Goal: Transaction & Acquisition: Purchase product/service

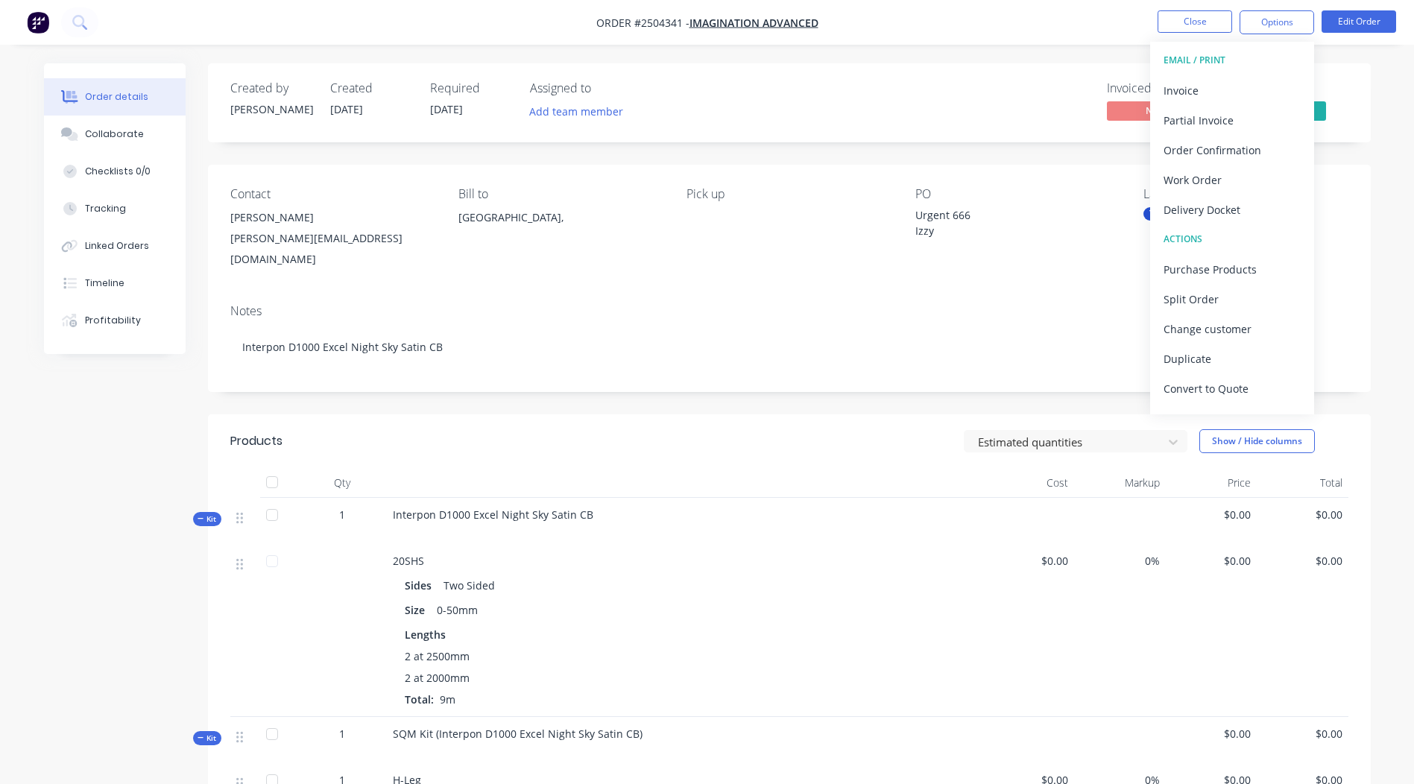
scroll to position [662, 0]
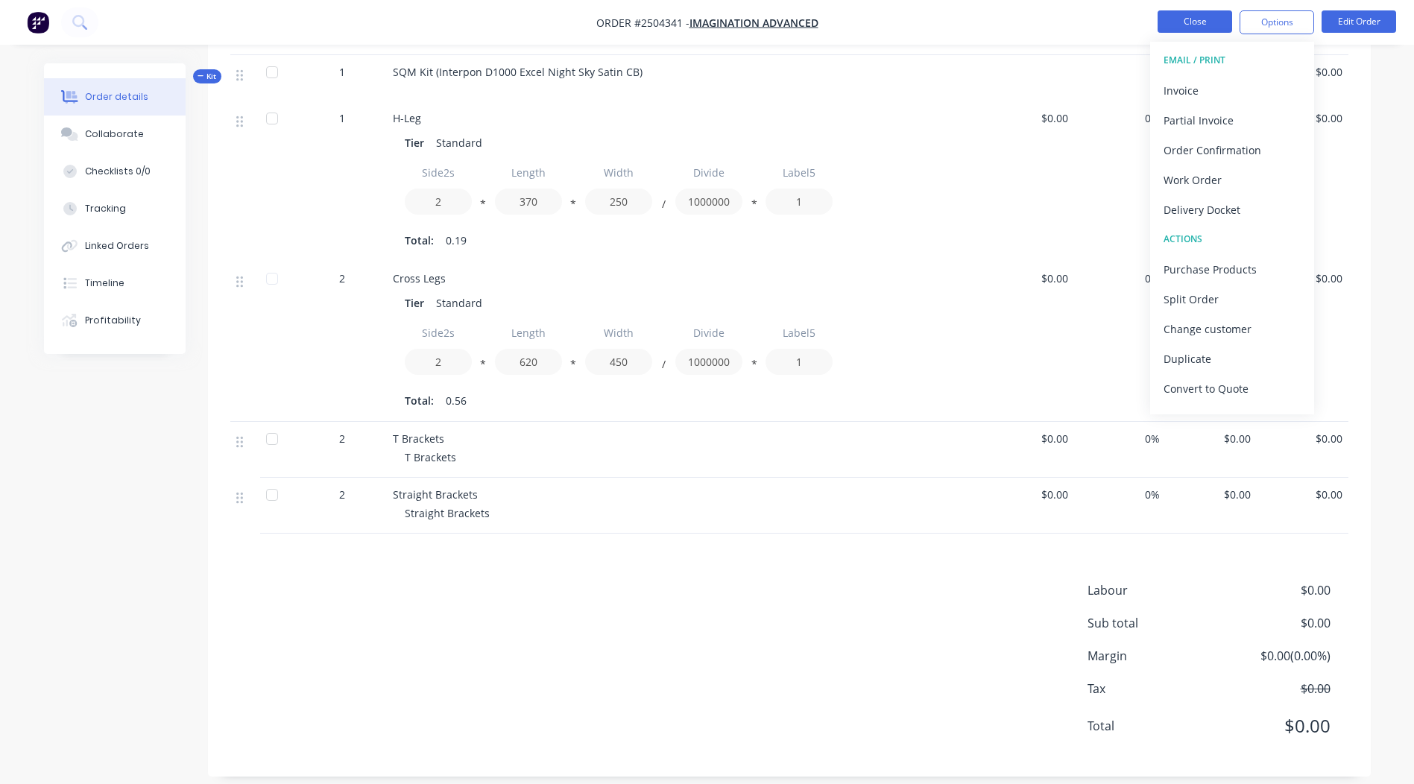
click at [1169, 20] on button "Close" at bounding box center [1194, 21] width 75 height 22
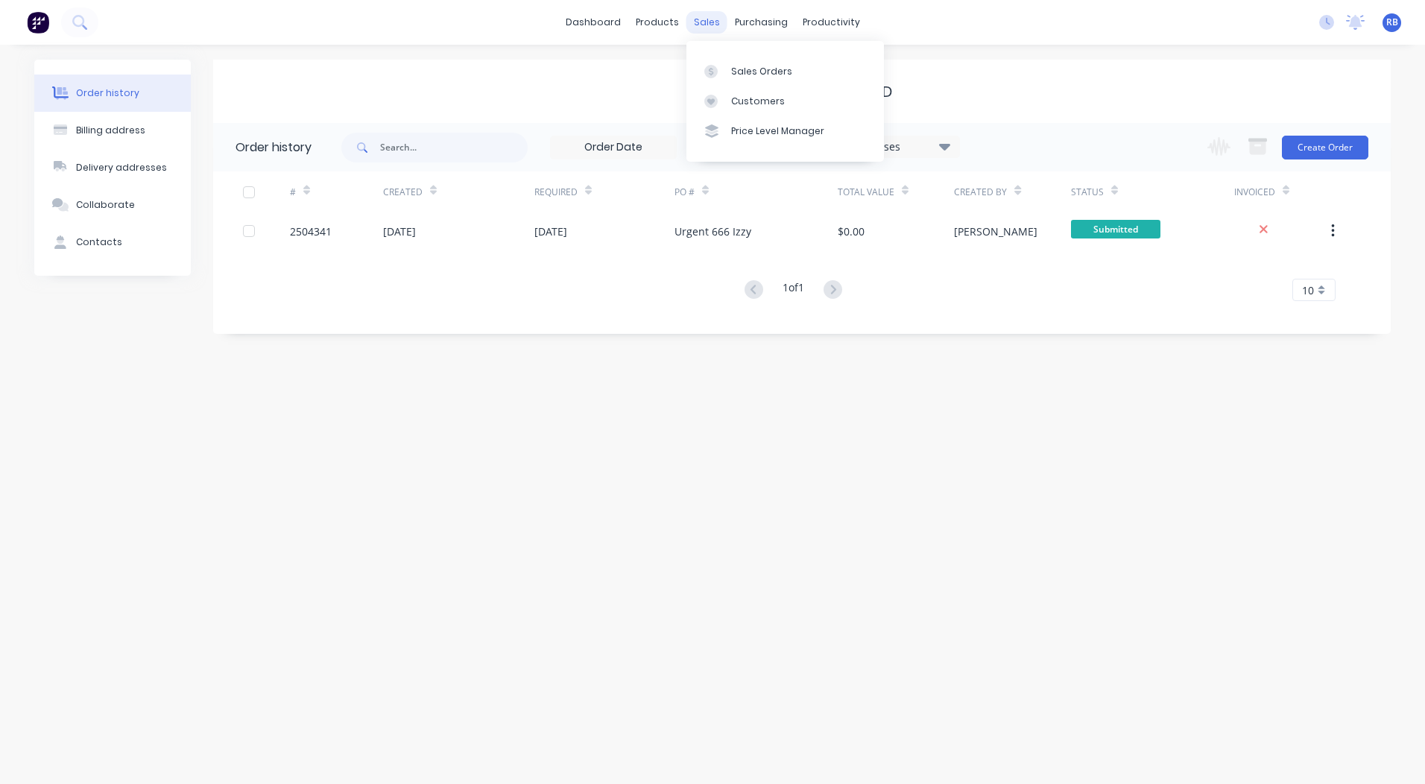
click at [712, 23] on div "sales" at bounding box center [706, 22] width 41 height 22
click at [743, 61] on link "Sales Orders" at bounding box center [784, 71] width 197 height 30
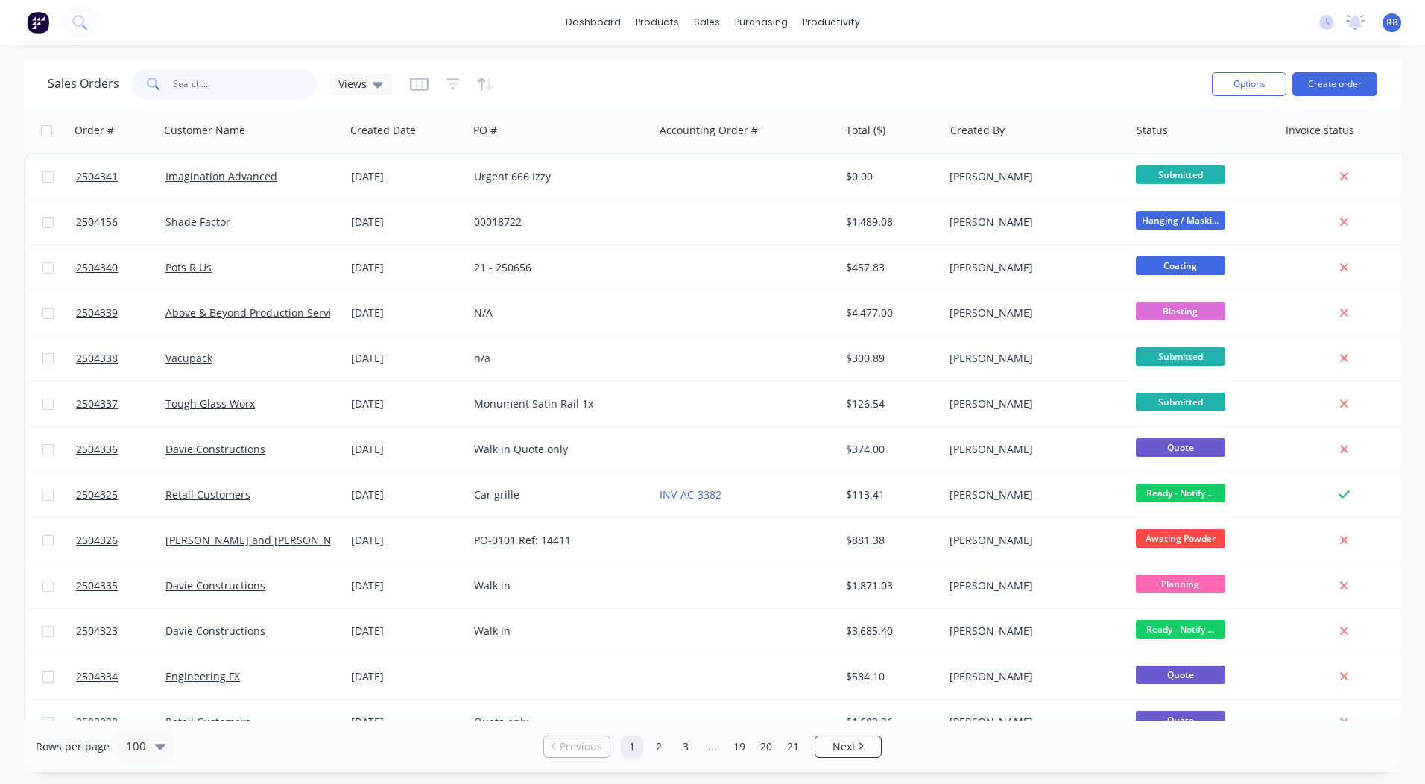
click at [238, 85] on input "text" at bounding box center [245, 84] width 145 height 30
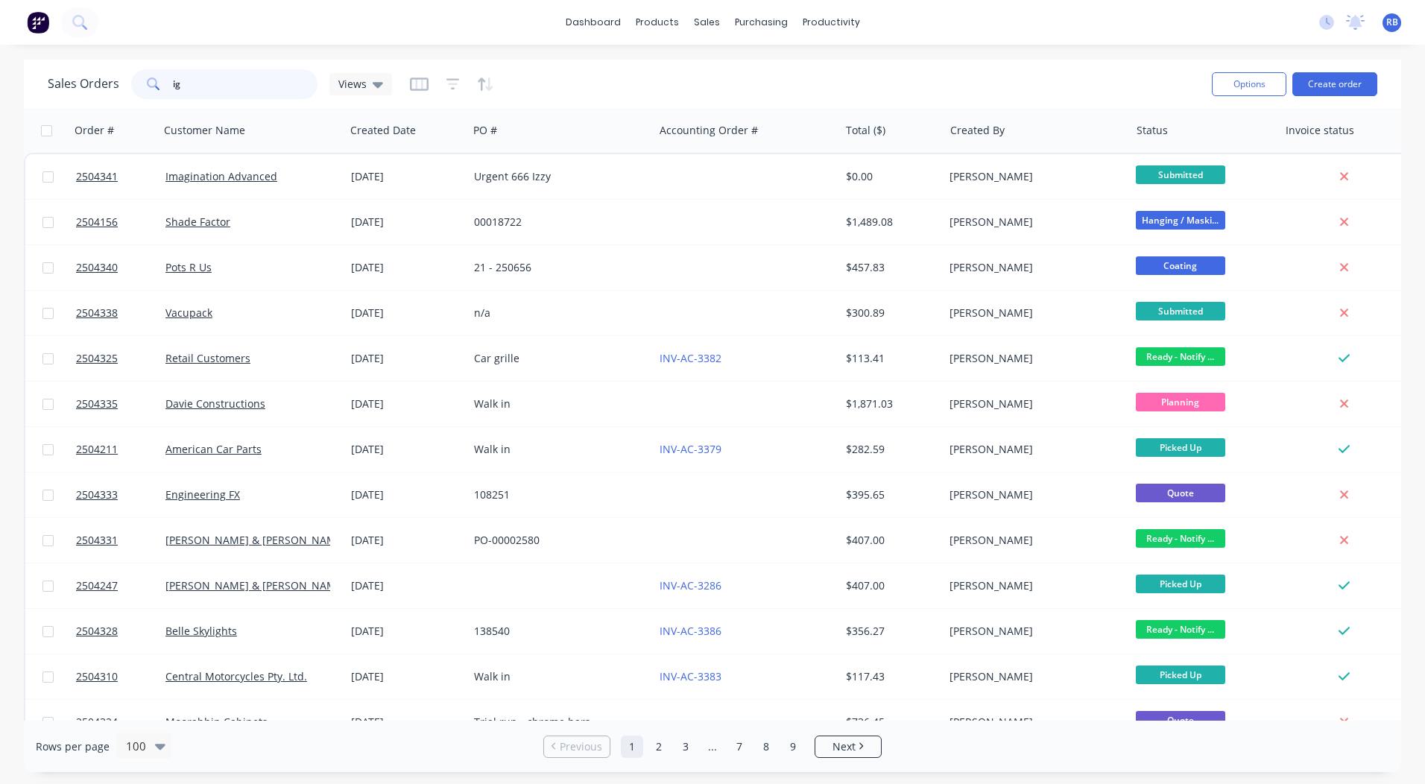
type input "i"
click at [192, 79] on input "ig" at bounding box center [245, 84] width 145 height 30
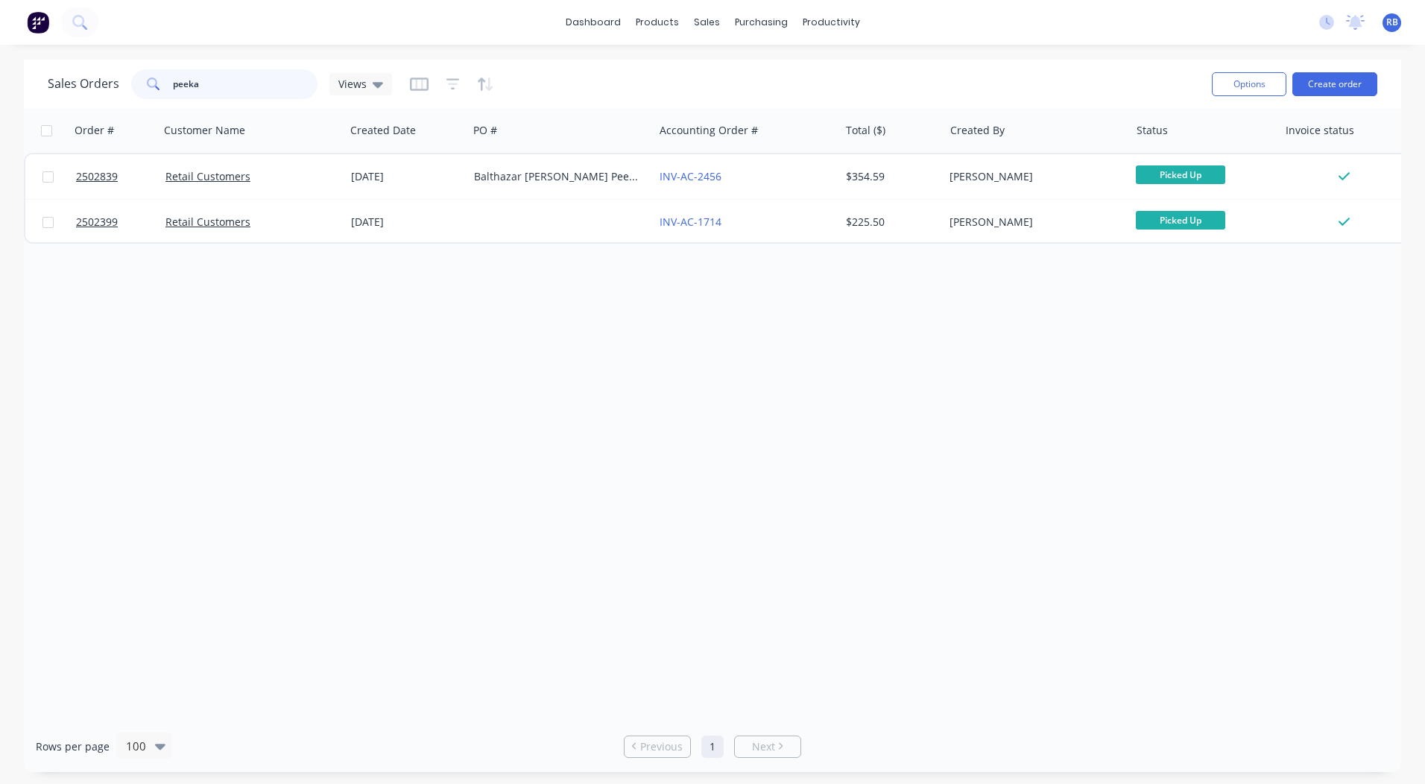
type input "peeka"
click at [209, 82] on input "peeka" at bounding box center [245, 84] width 145 height 30
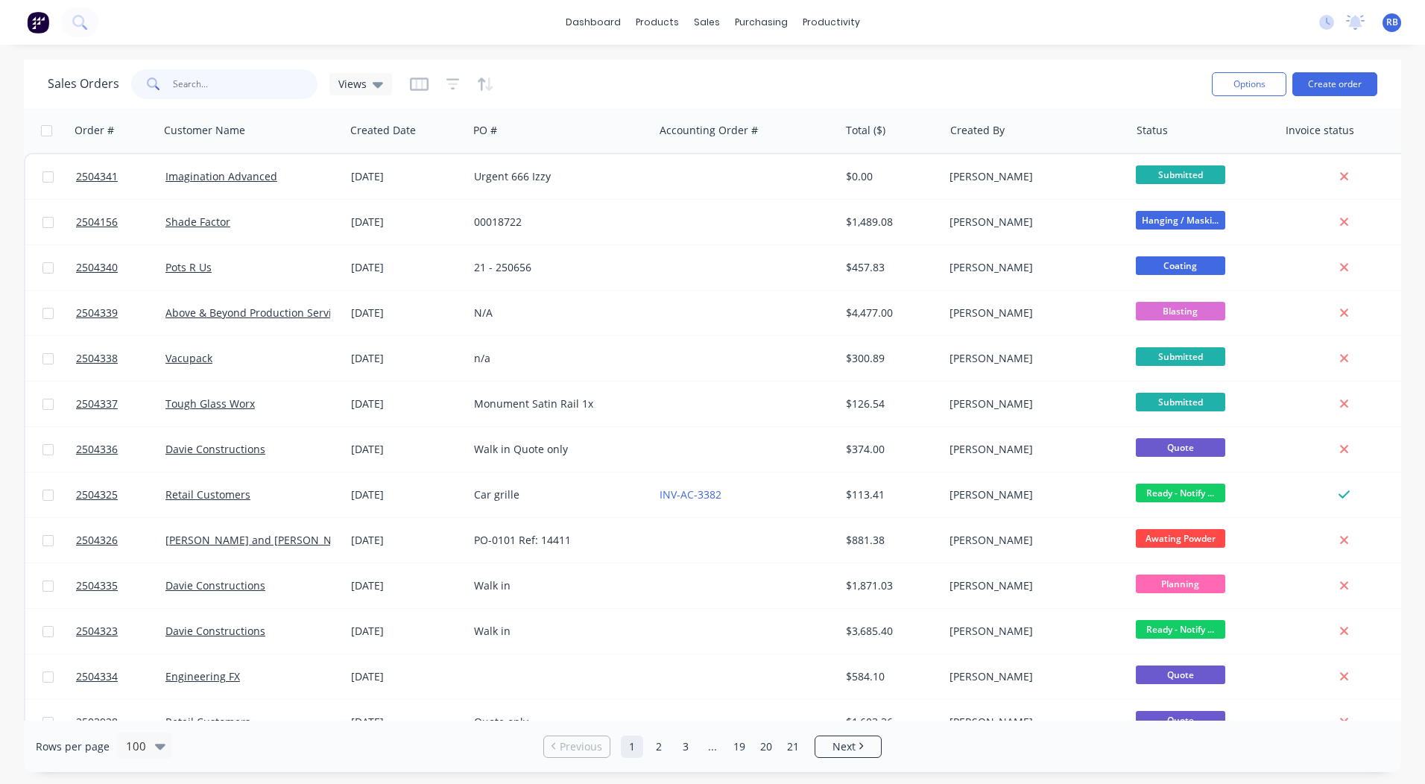
click at [227, 77] on input "text" at bounding box center [245, 84] width 145 height 30
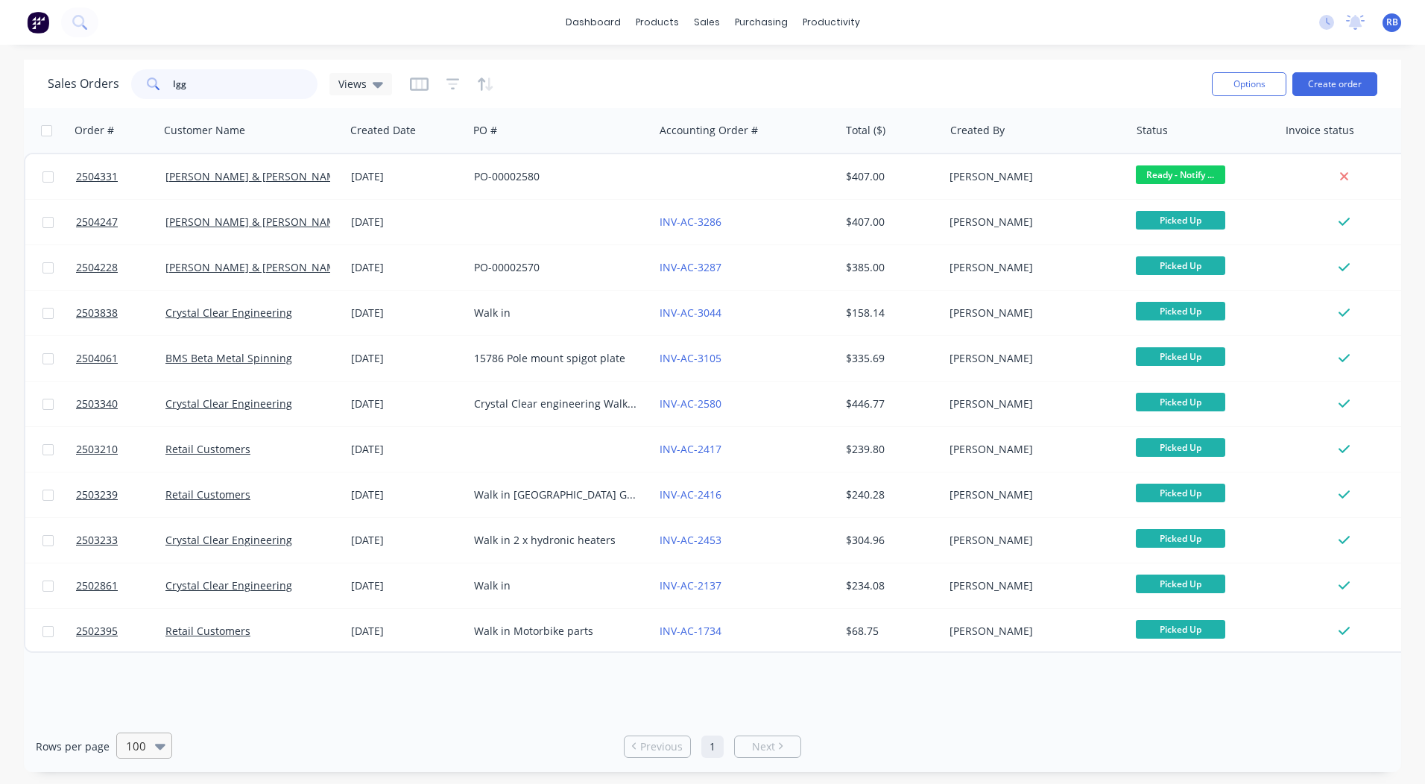
type input "Igg"
click at [158, 747] on icon at bounding box center [160, 747] width 10 height 6
click at [159, 747] on icon at bounding box center [160, 747] width 10 height 6
click at [226, 86] on input "Igg" at bounding box center [245, 84] width 145 height 30
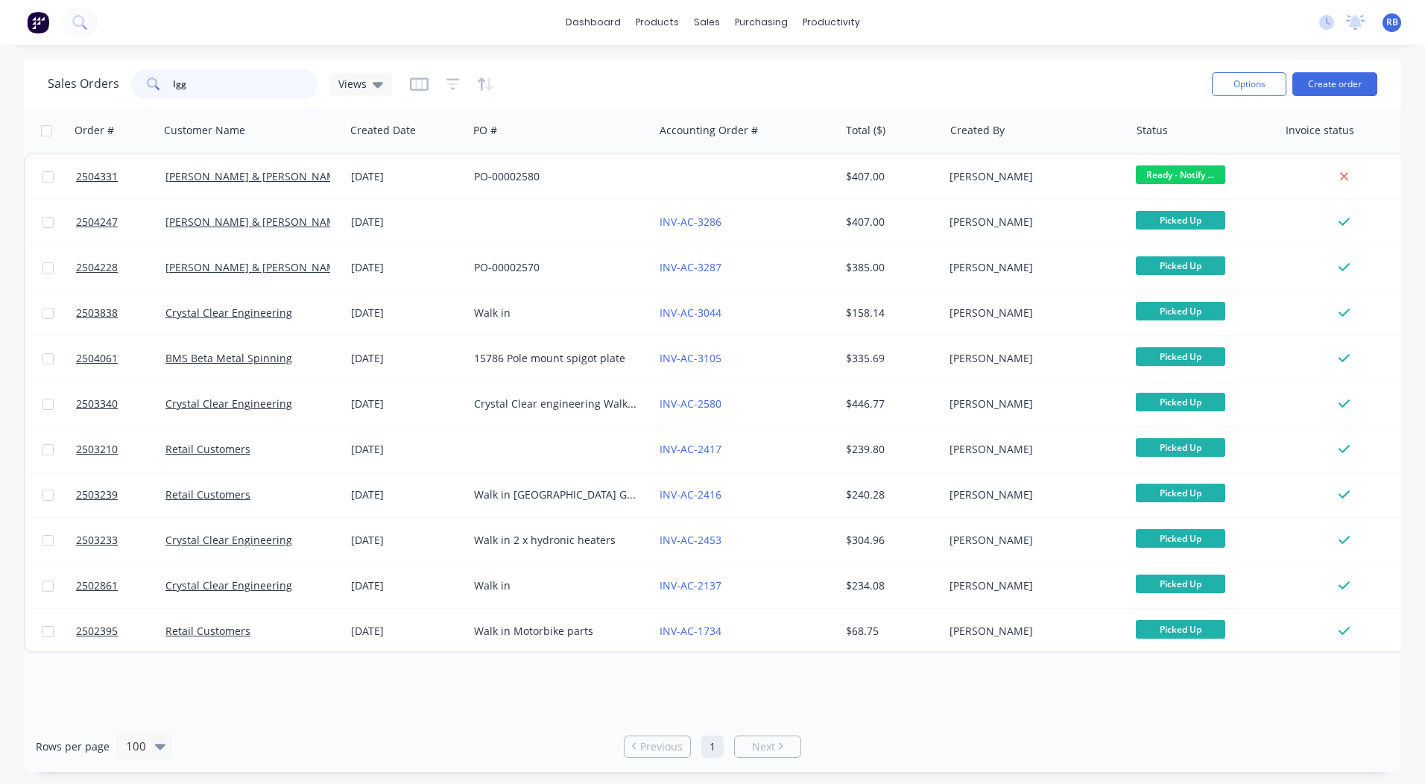
click at [226, 86] on input "Igg" at bounding box center [245, 84] width 145 height 30
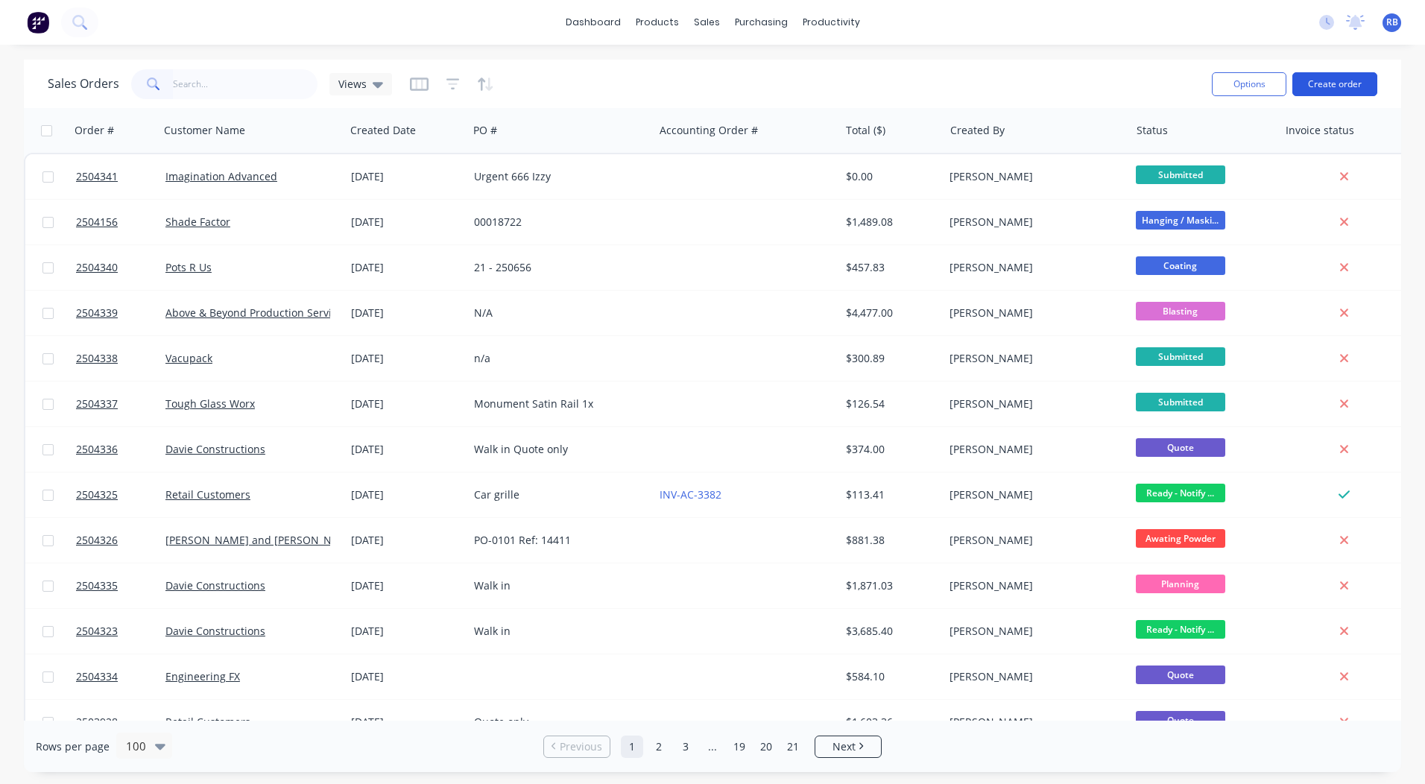
click at [1329, 85] on button "Create order" at bounding box center [1334, 84] width 85 height 24
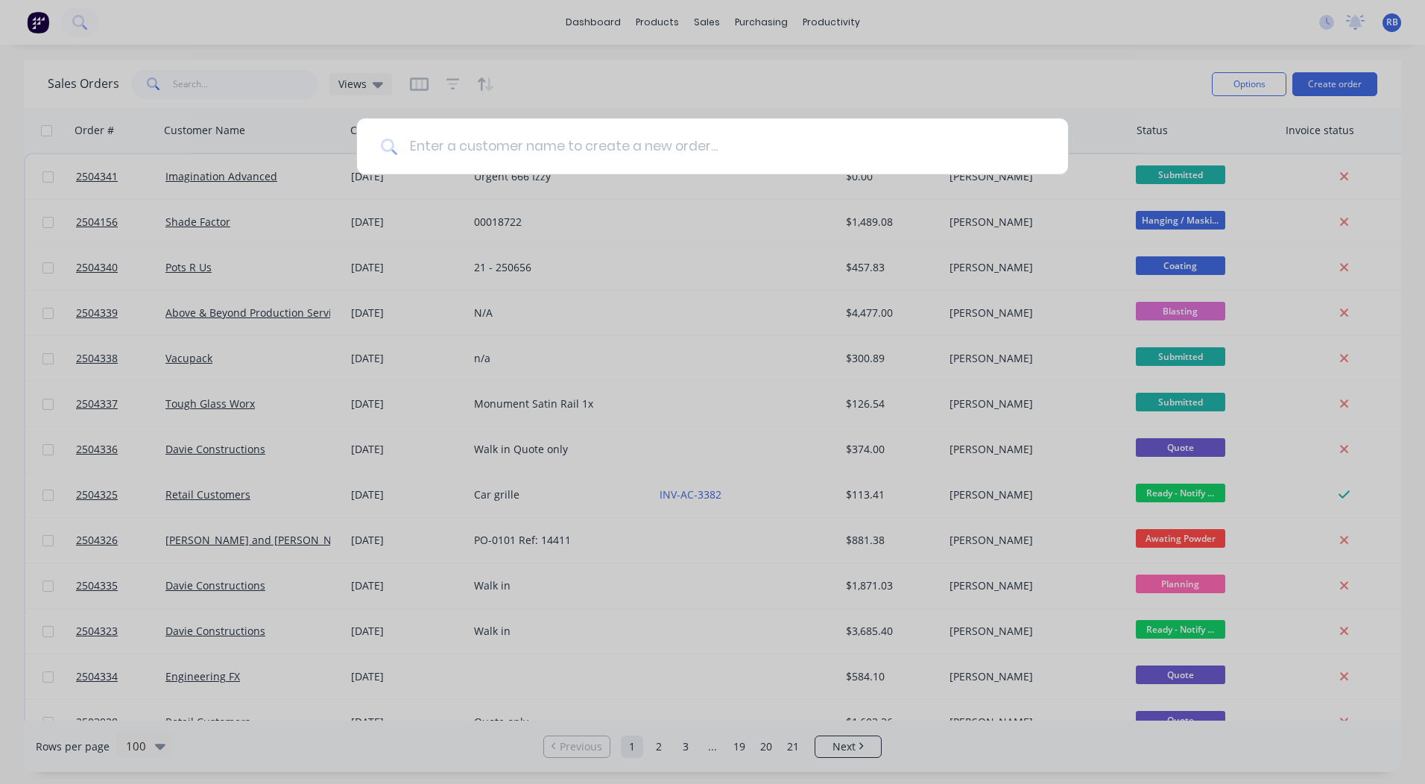
click at [493, 140] on input at bounding box center [720, 146] width 647 height 56
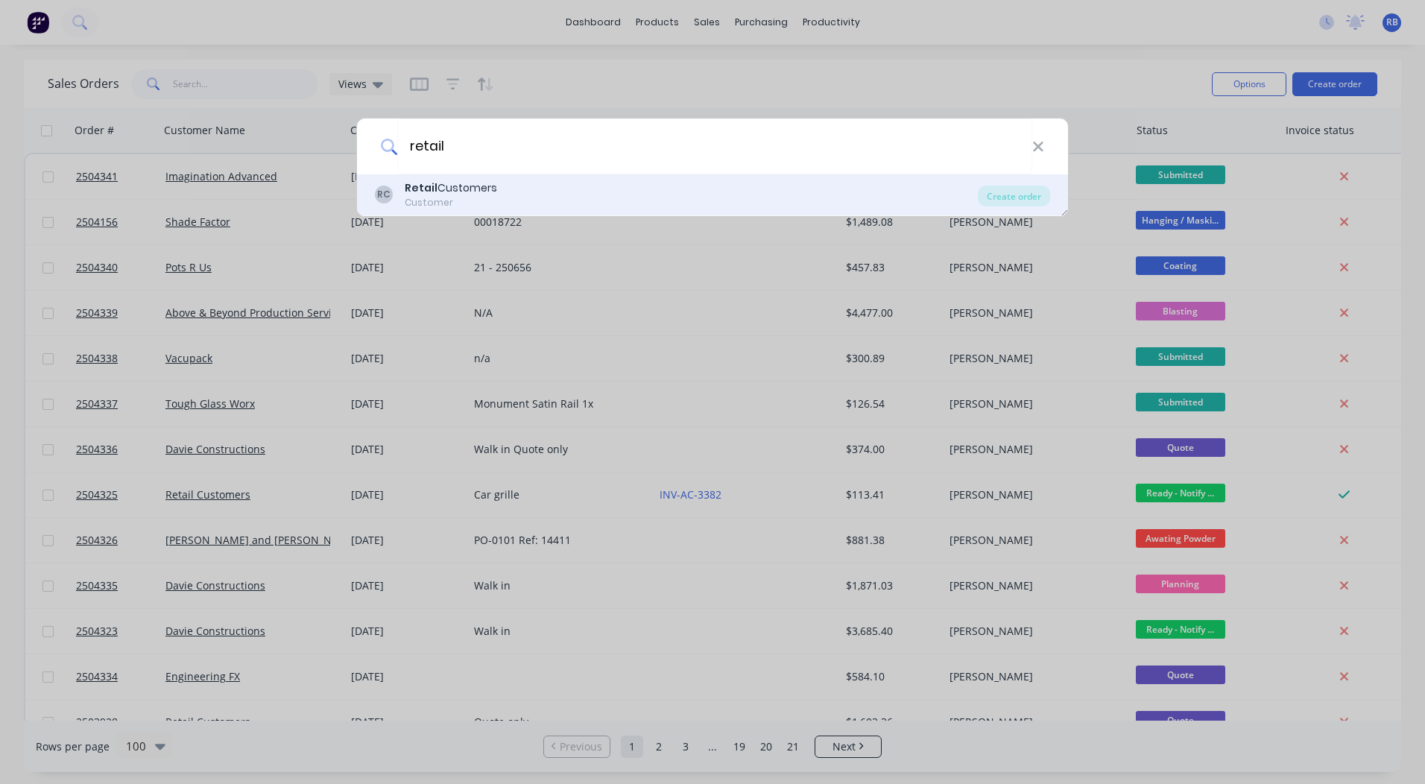
type input "retail"
click at [436, 188] on div "Retail Customers" at bounding box center [451, 188] width 92 height 16
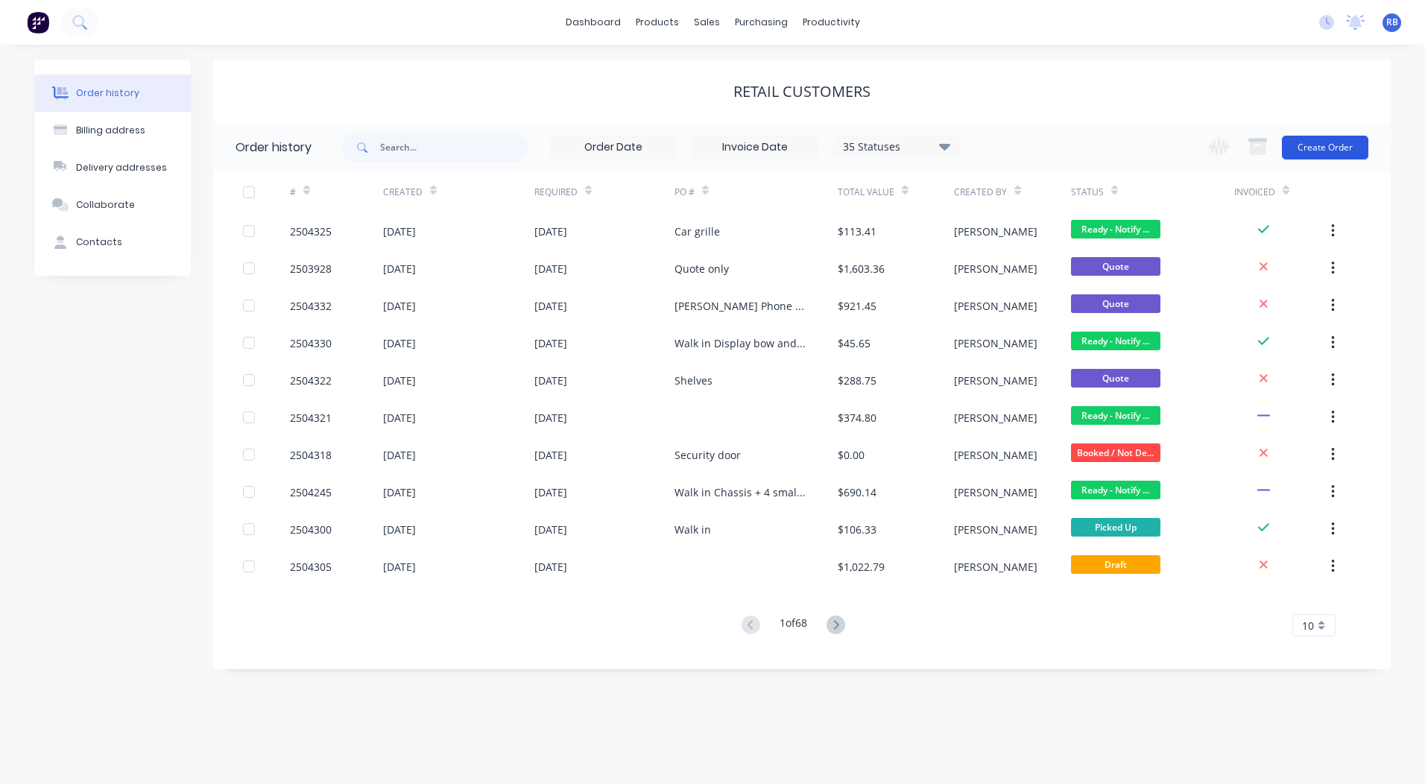
click at [1328, 145] on button "Create Order" at bounding box center [1325, 148] width 86 height 24
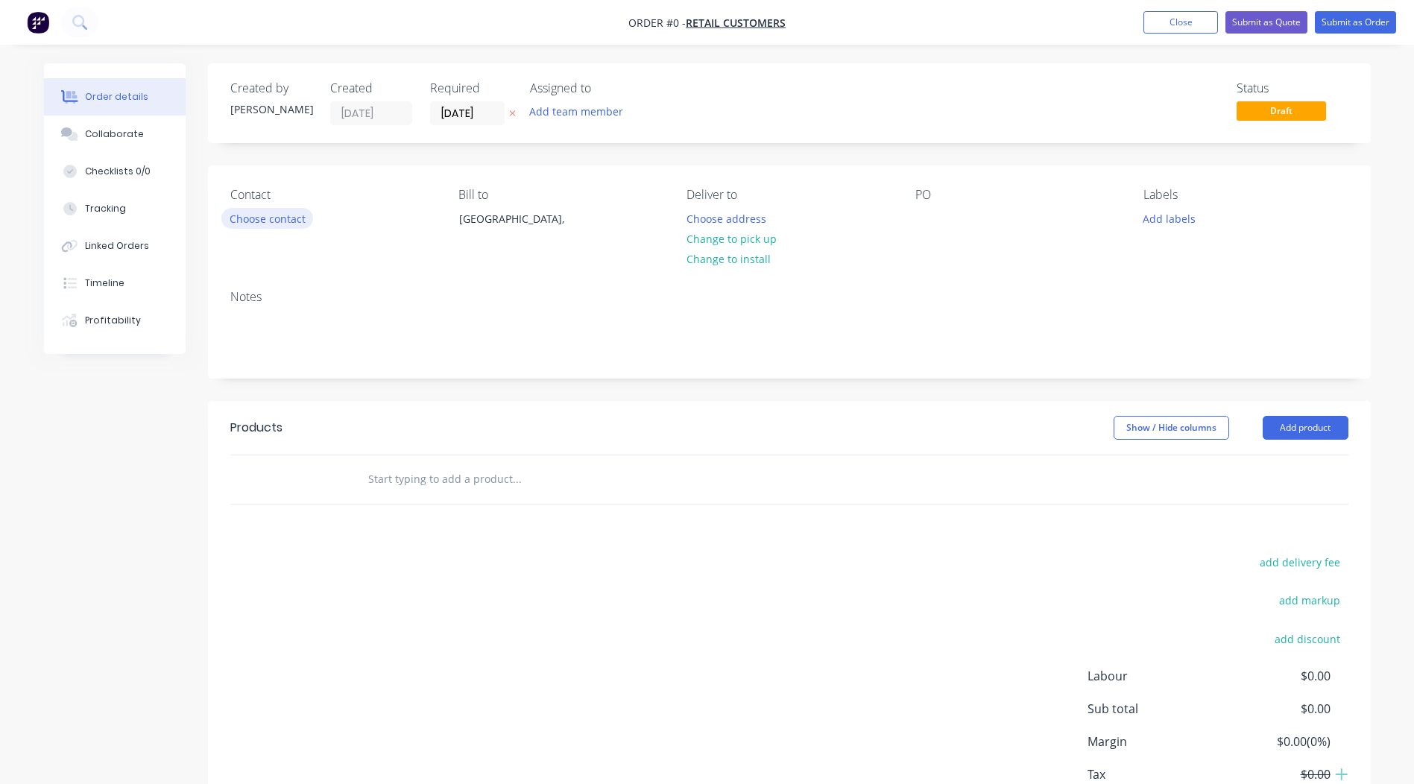
click at [279, 225] on button "Choose contact" at bounding box center [267, 218] width 92 height 20
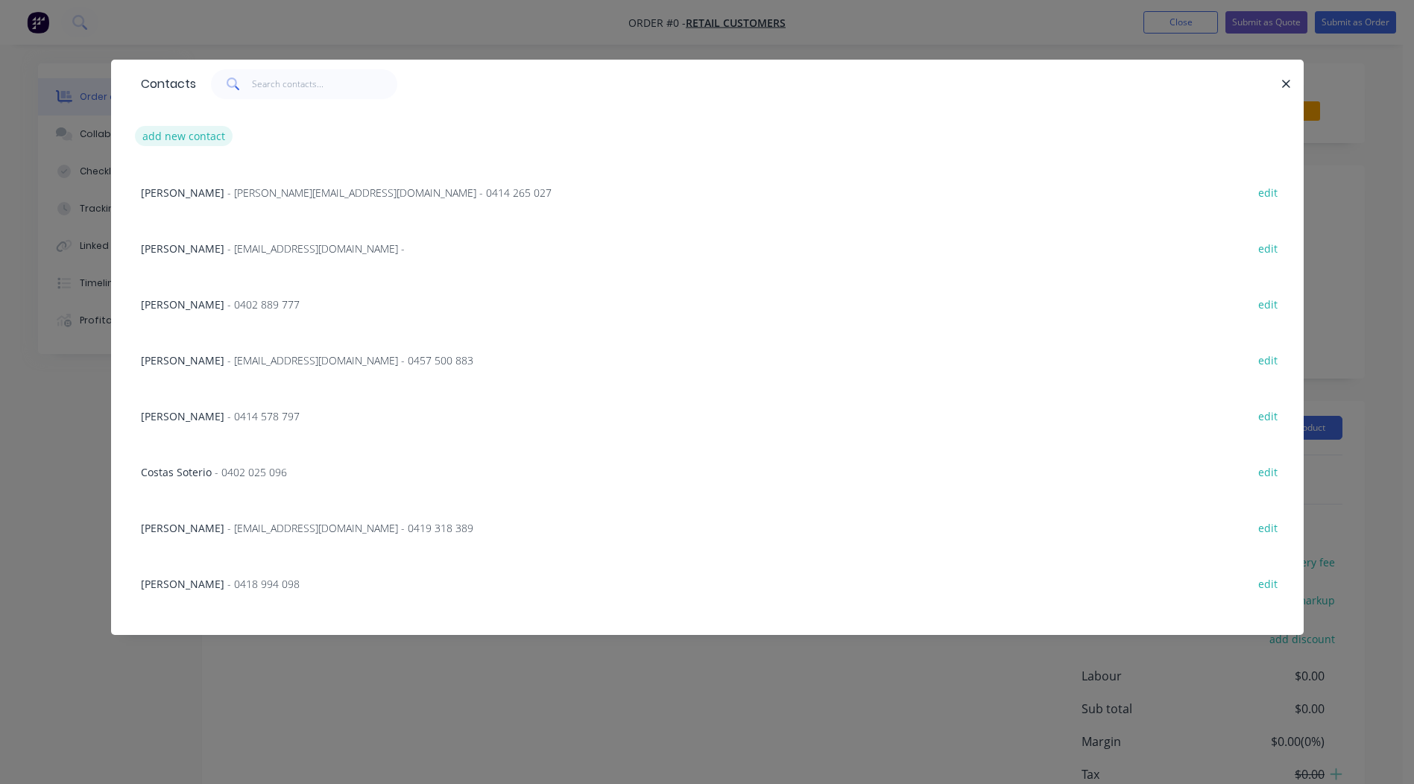
click at [185, 137] on button "add new contact" at bounding box center [184, 136] width 98 height 20
select select "AU"
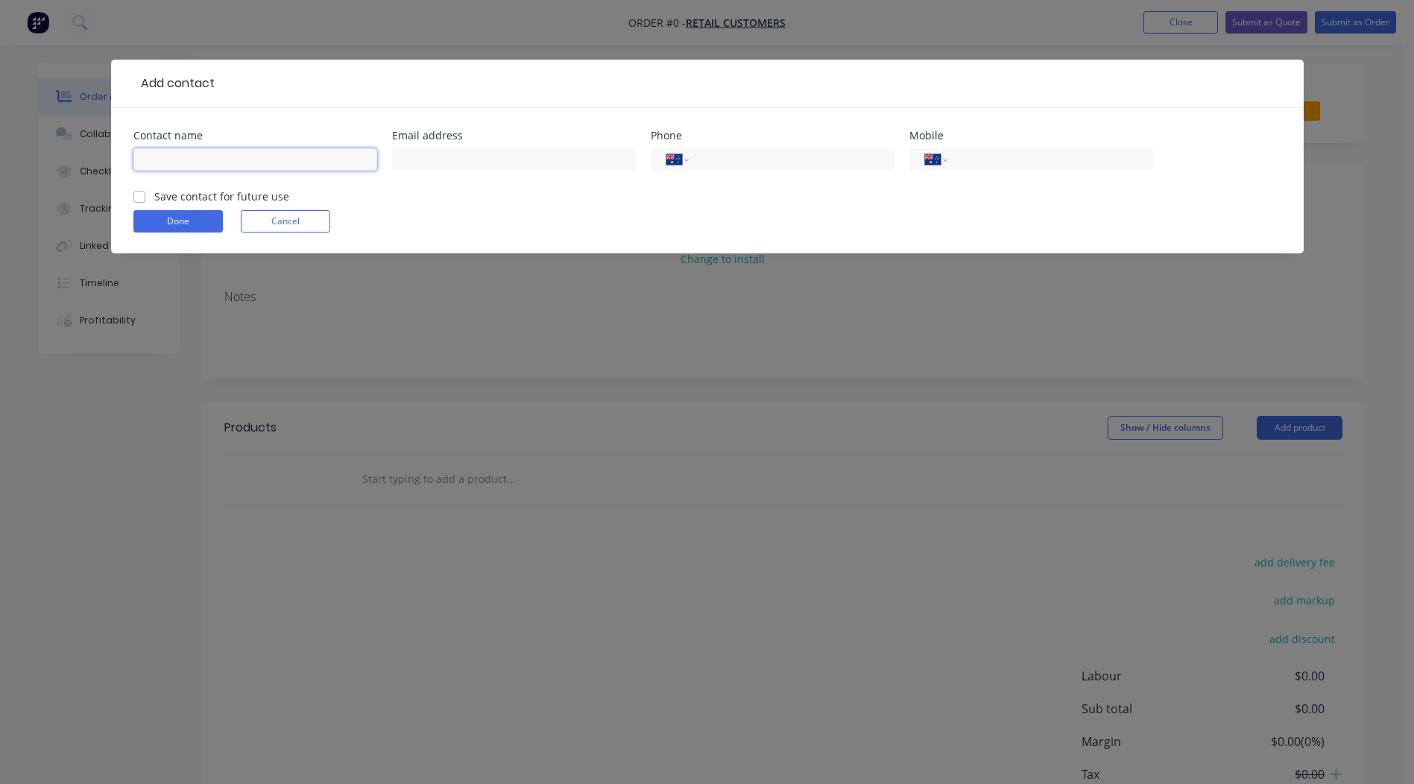
click at [170, 157] on input "text" at bounding box center [255, 159] width 244 height 22
type input "Ig Ridis"
click at [484, 156] on input "text" at bounding box center [514, 159] width 244 height 22
click at [1012, 155] on input "tel" at bounding box center [1047, 159] width 179 height 17
click at [1009, 159] on input "tel" at bounding box center [1047, 159] width 179 height 17
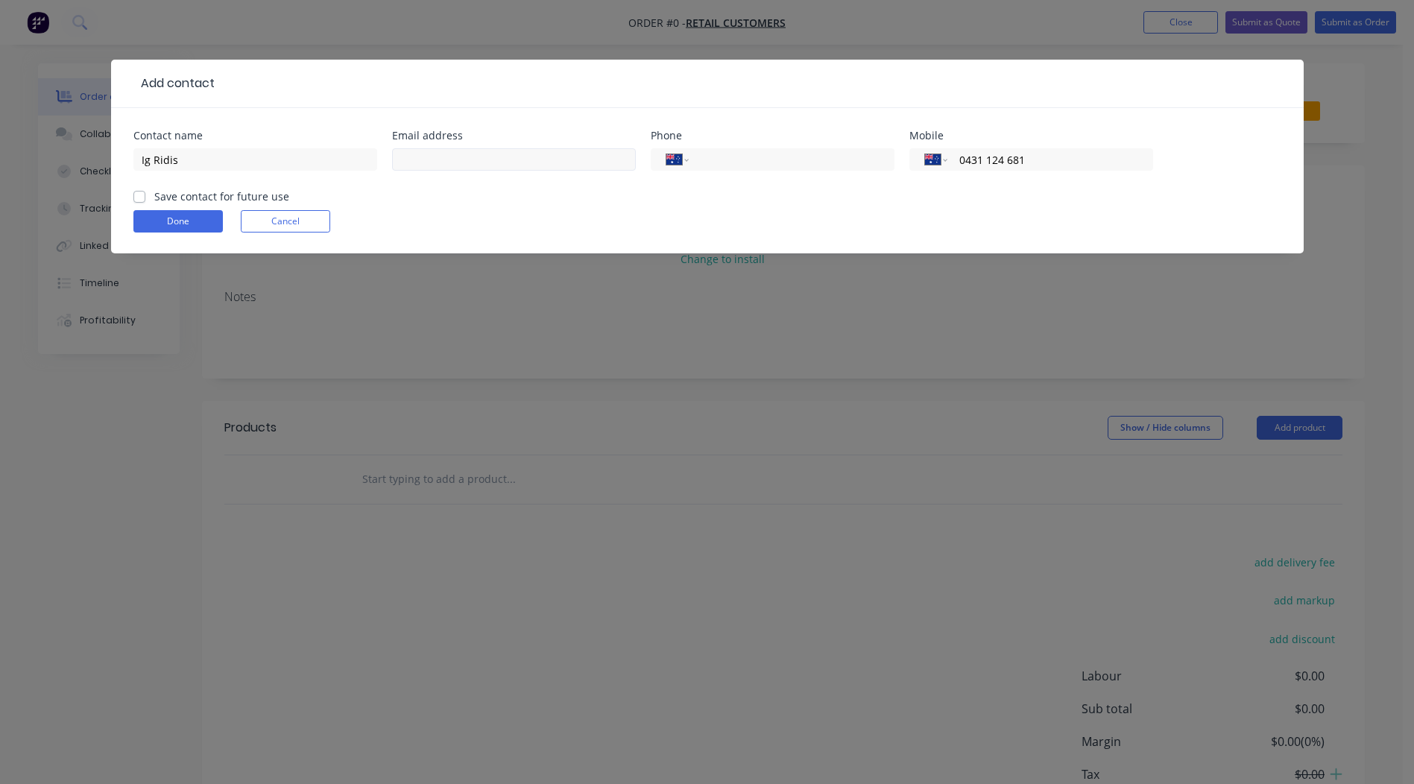
type input "0431 124 681"
click at [435, 162] on input "text" at bounding box center [514, 159] width 244 height 22
type input "[EMAIL_ADDRESS][DOMAIN_NAME]"
click at [154, 194] on label "Save contact for future use" at bounding box center [221, 197] width 135 height 16
click at [136, 194] on input "Save contact for future use" at bounding box center [139, 196] width 12 height 14
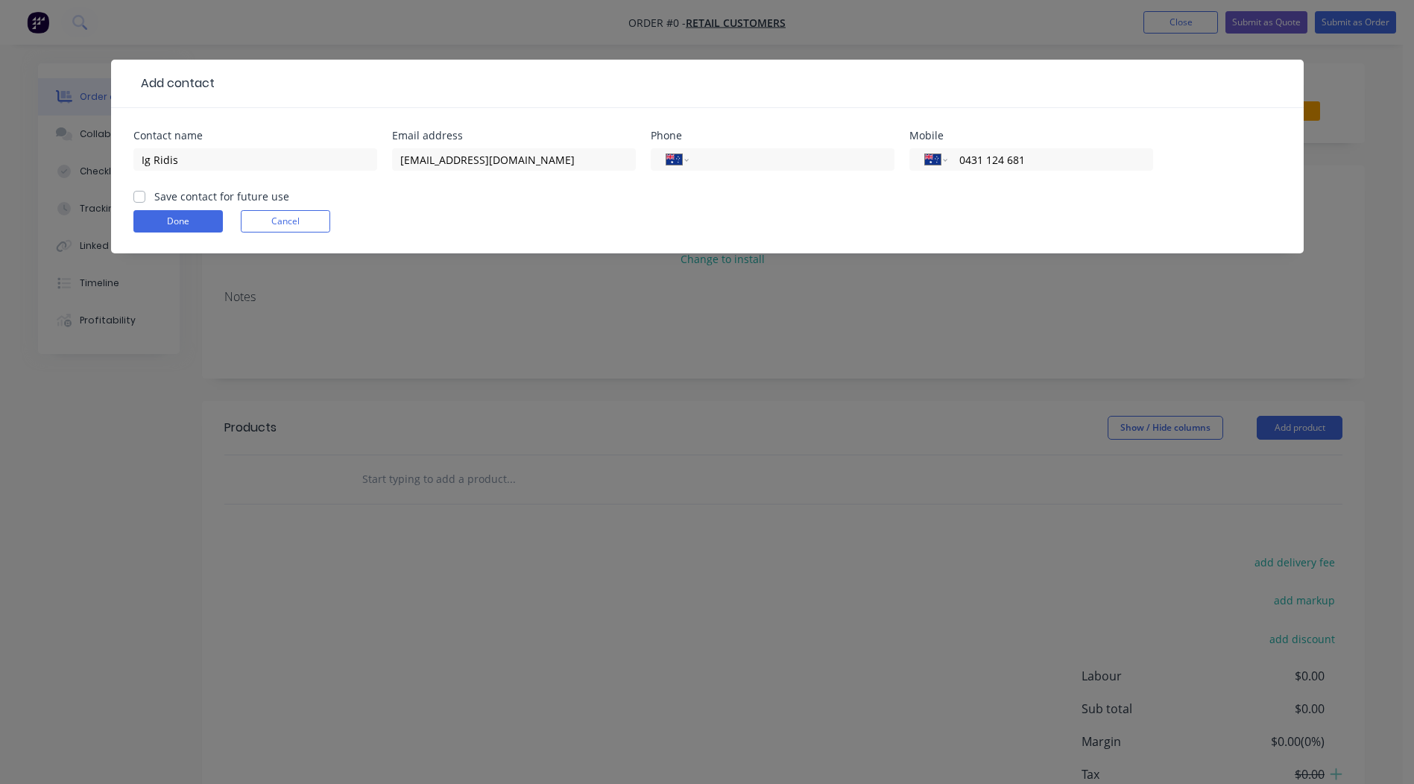
checkbox input "true"
click at [151, 224] on button "Done" at bounding box center [177, 221] width 89 height 22
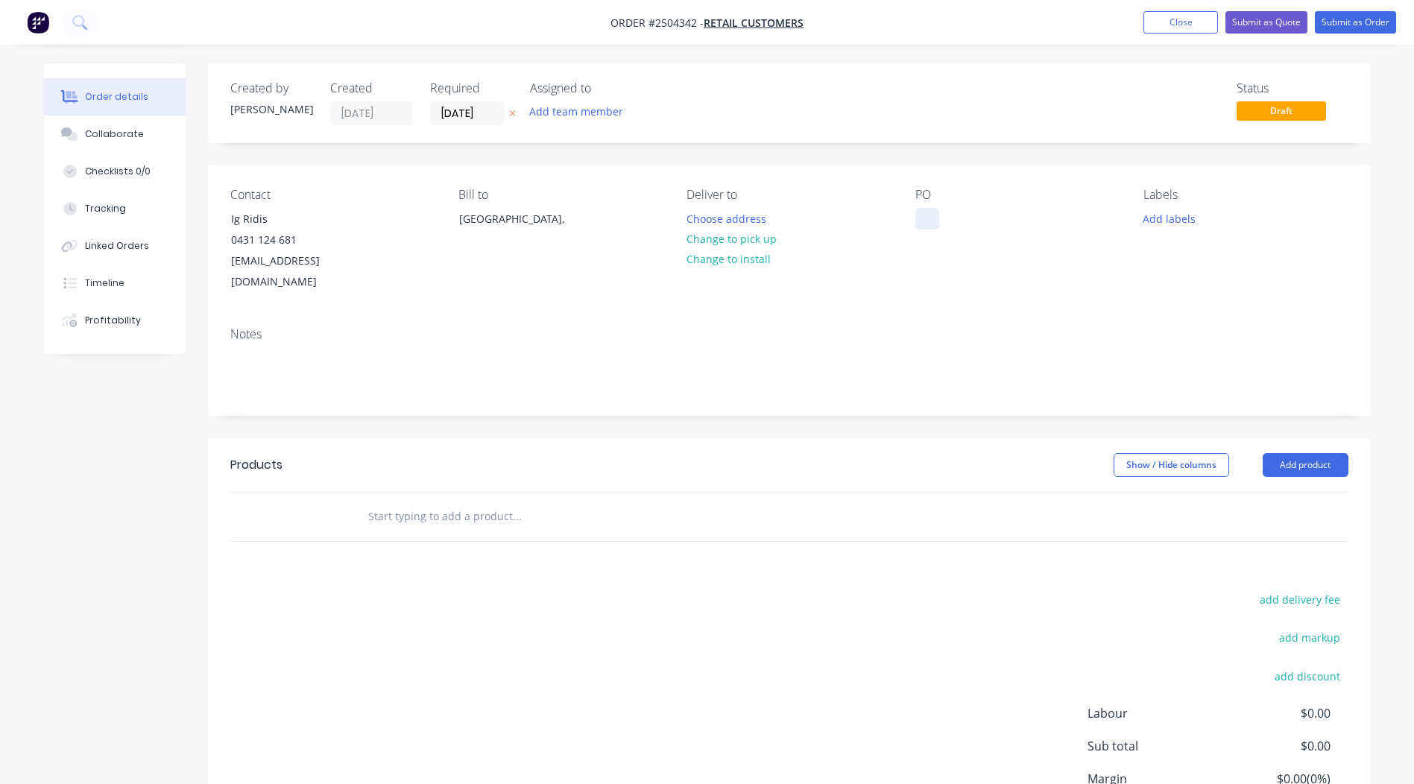
click at [758, 238] on button "Change to pick up" at bounding box center [731, 239] width 106 height 20
click at [922, 218] on div at bounding box center [927, 219] width 24 height 22
click at [1170, 221] on button "Add labels" at bounding box center [1169, 218] width 69 height 20
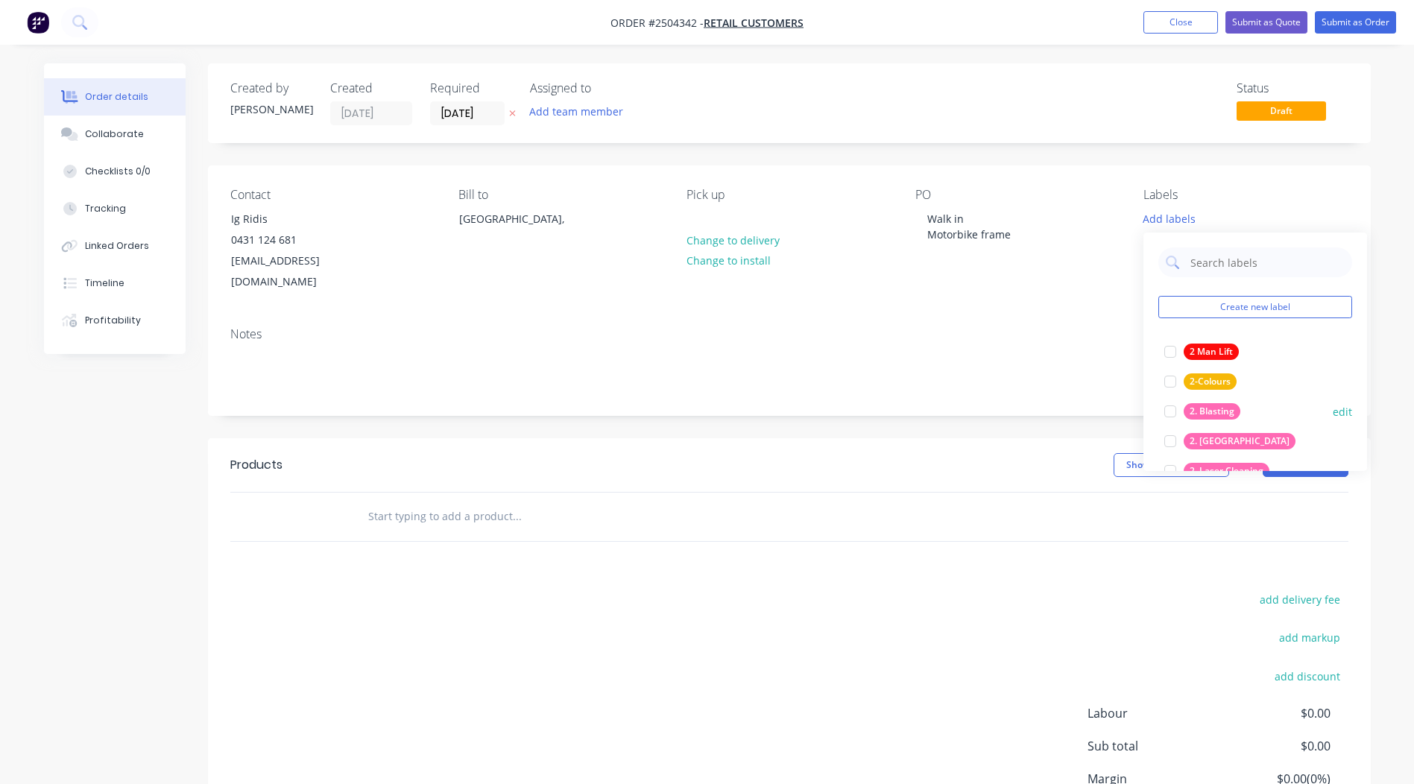
click at [1172, 410] on div at bounding box center [1170, 411] width 30 height 30
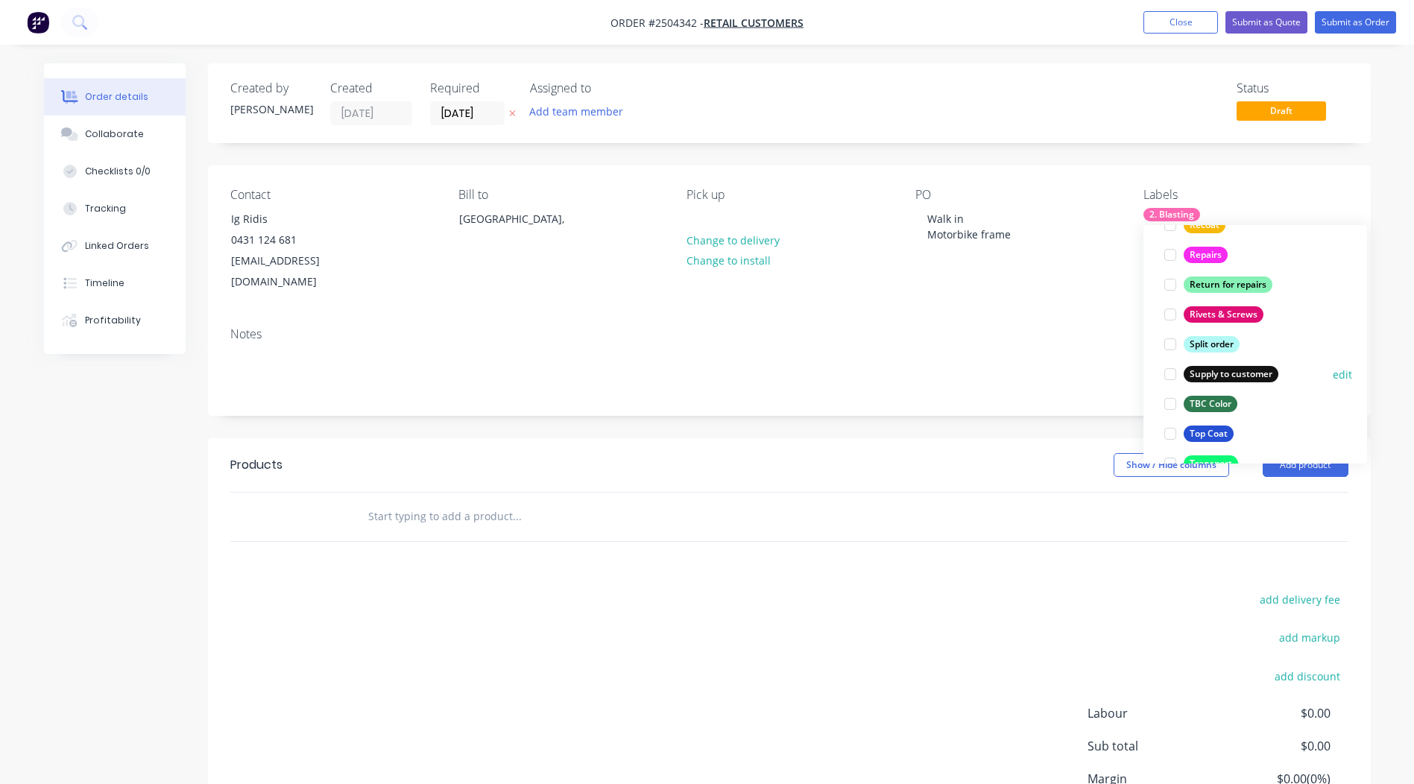
scroll to position [1192, 0]
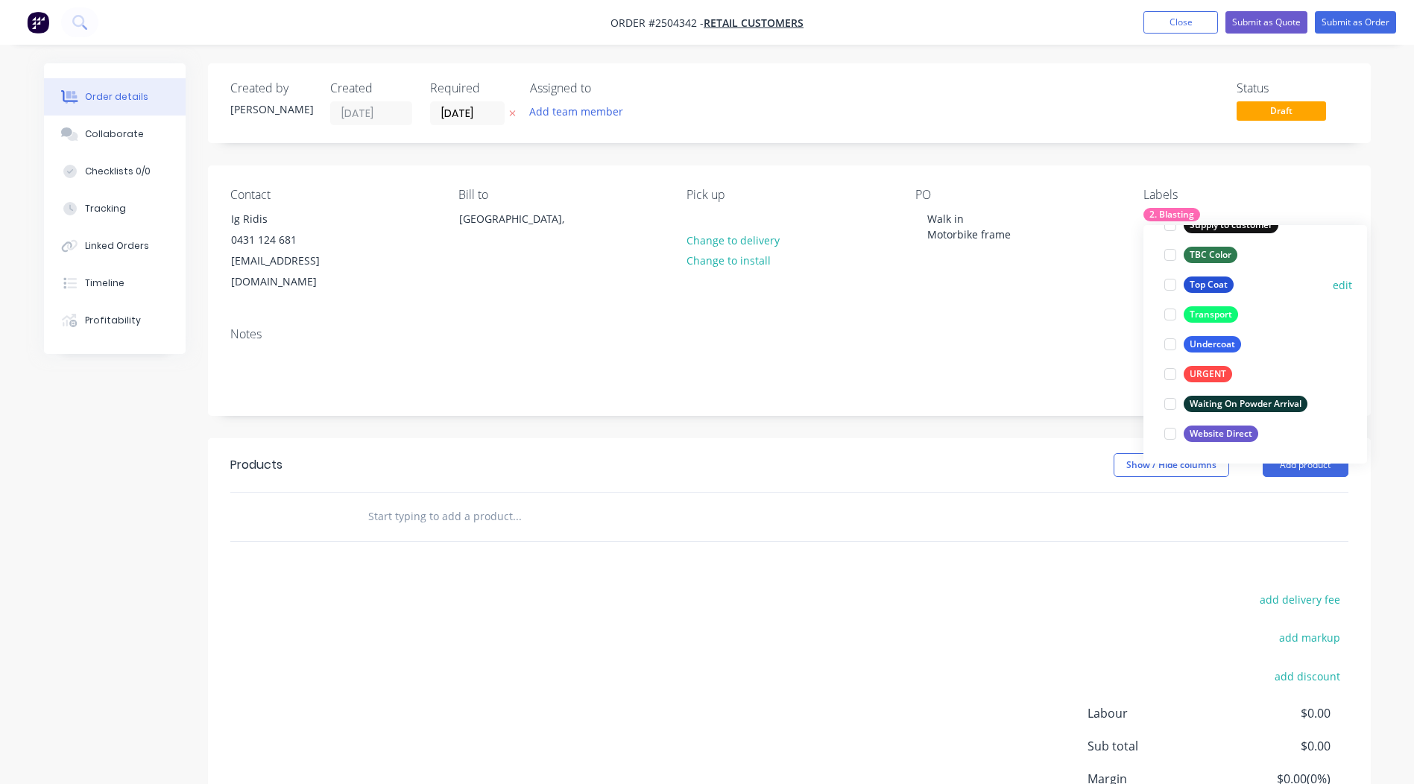
click at [1168, 283] on div at bounding box center [1170, 285] width 30 height 30
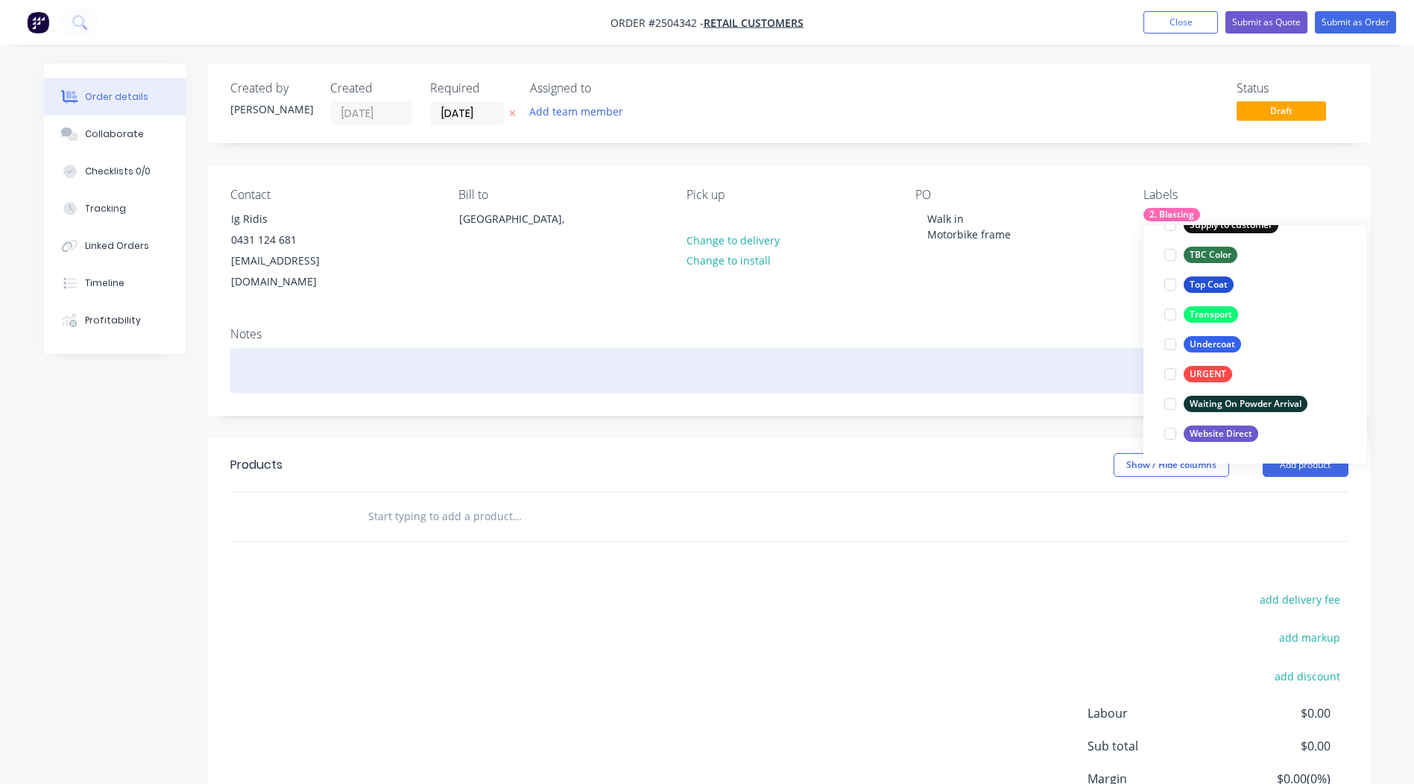
scroll to position [89, 0]
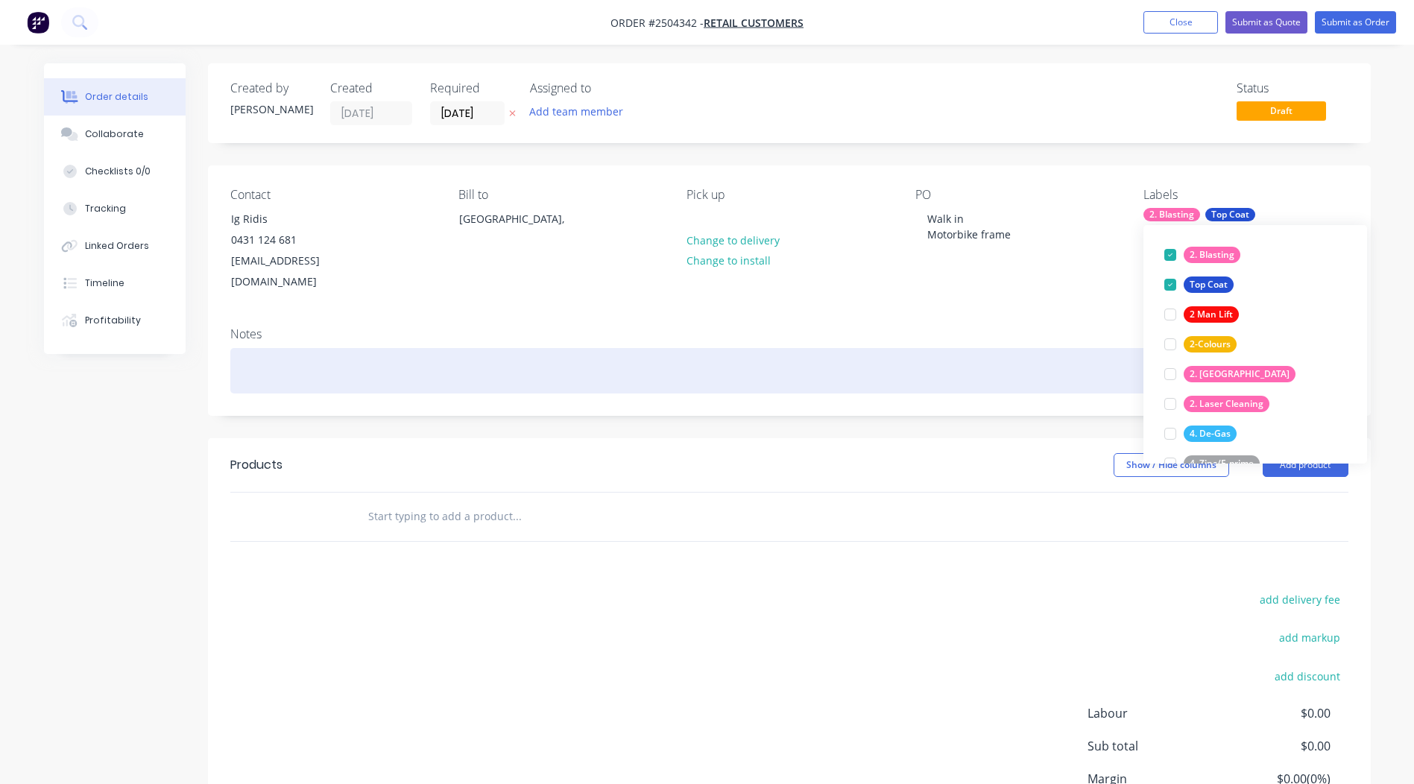
click at [505, 350] on div at bounding box center [789, 370] width 1118 height 45
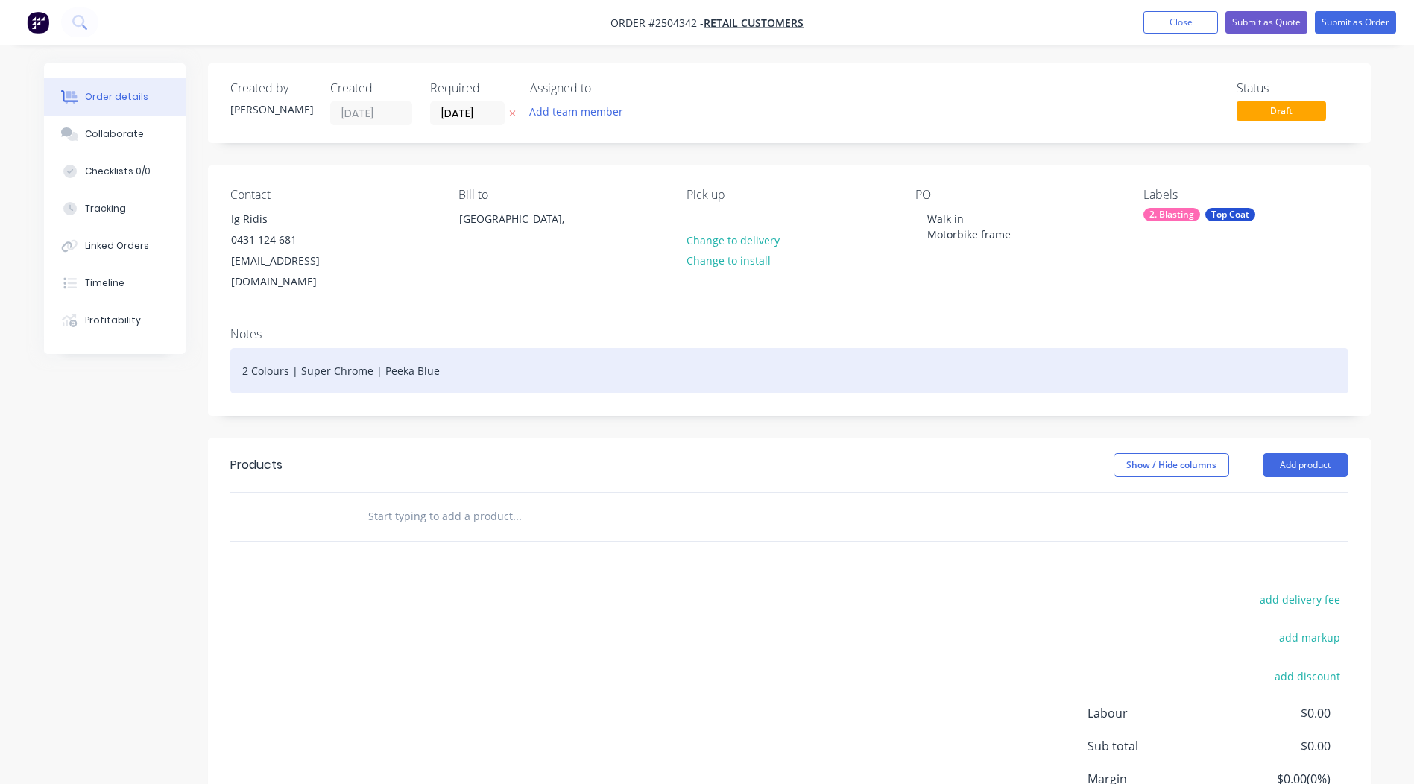
click at [516, 354] on div "2 Colours | Super Chrome | Peeka Blue" at bounding box center [789, 370] width 1118 height 45
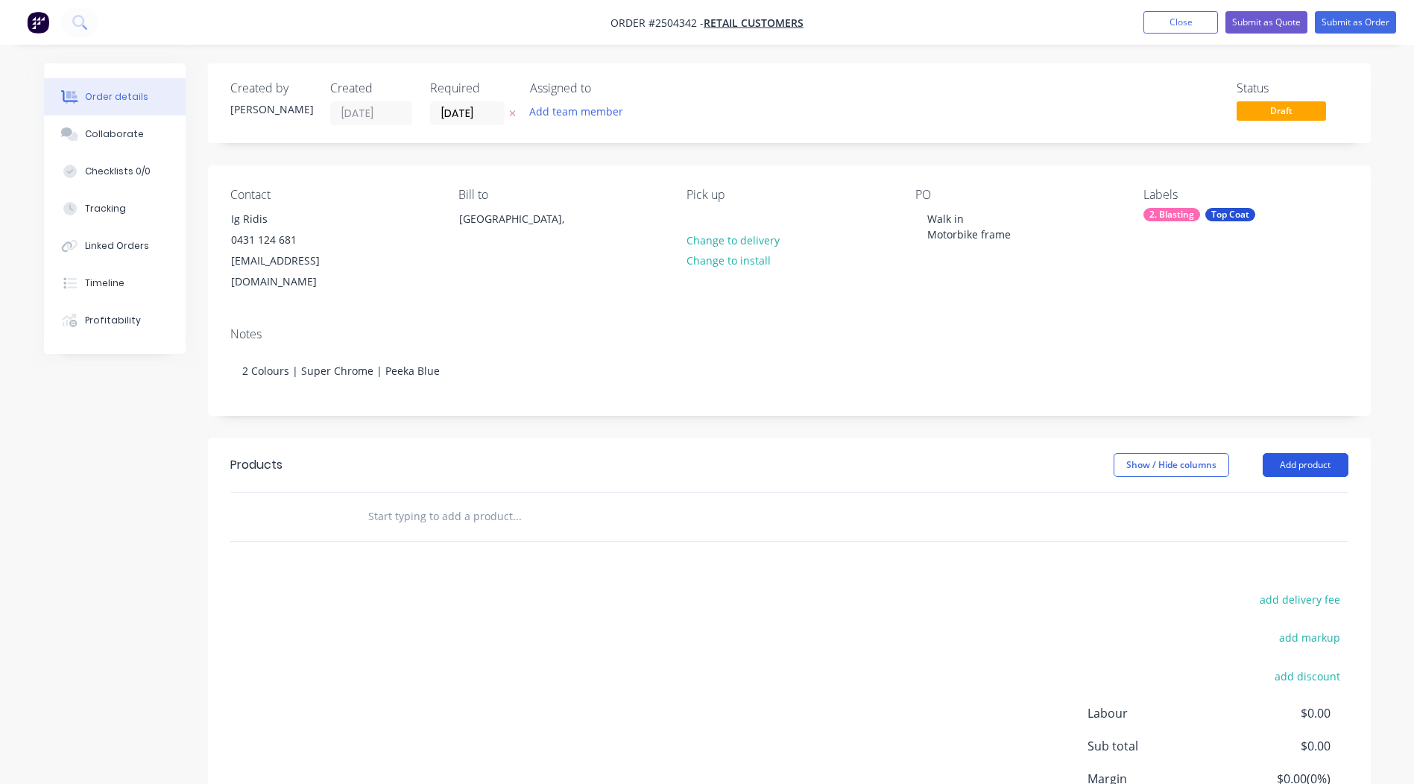
click at [1302, 453] on button "Add product" at bounding box center [1305, 465] width 86 height 24
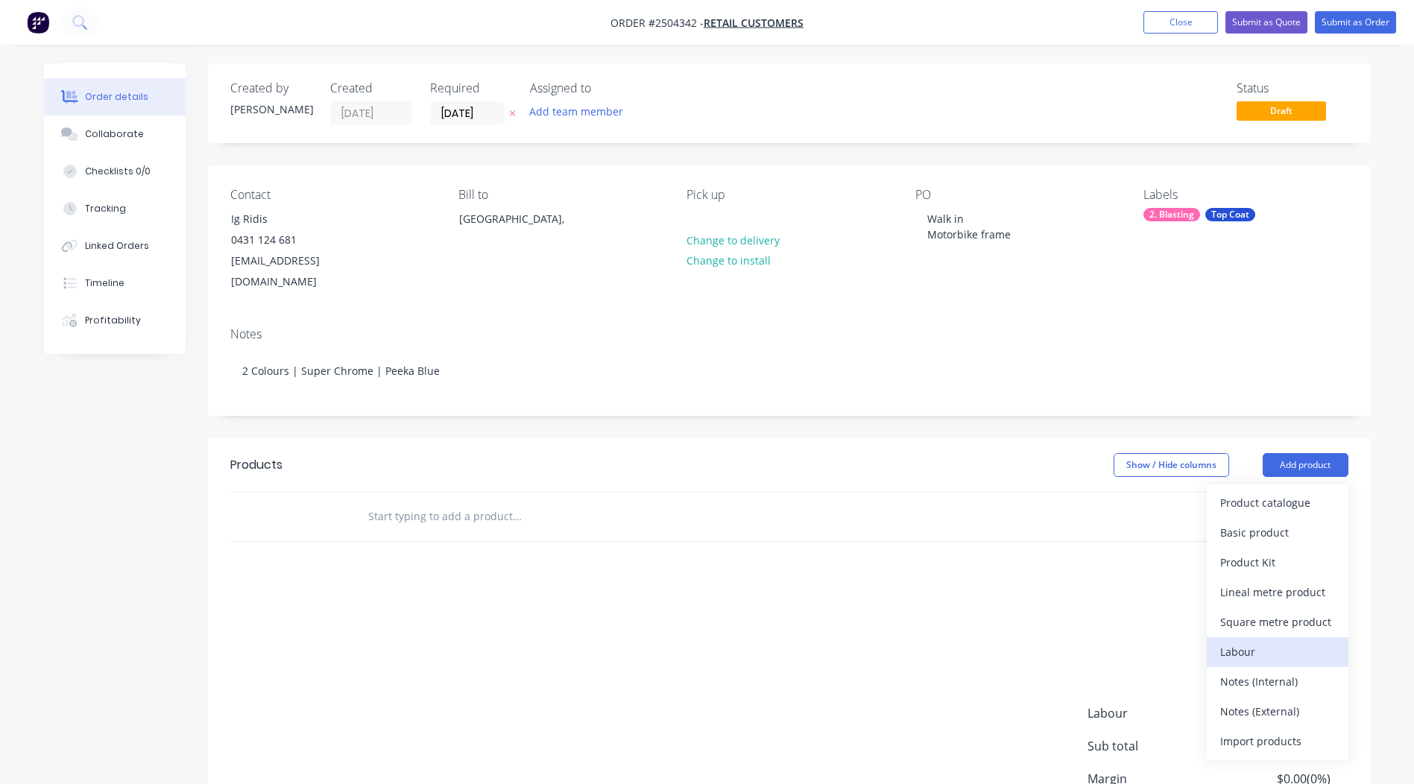
click at [1259, 641] on div "Labour" at bounding box center [1277, 652] width 115 height 22
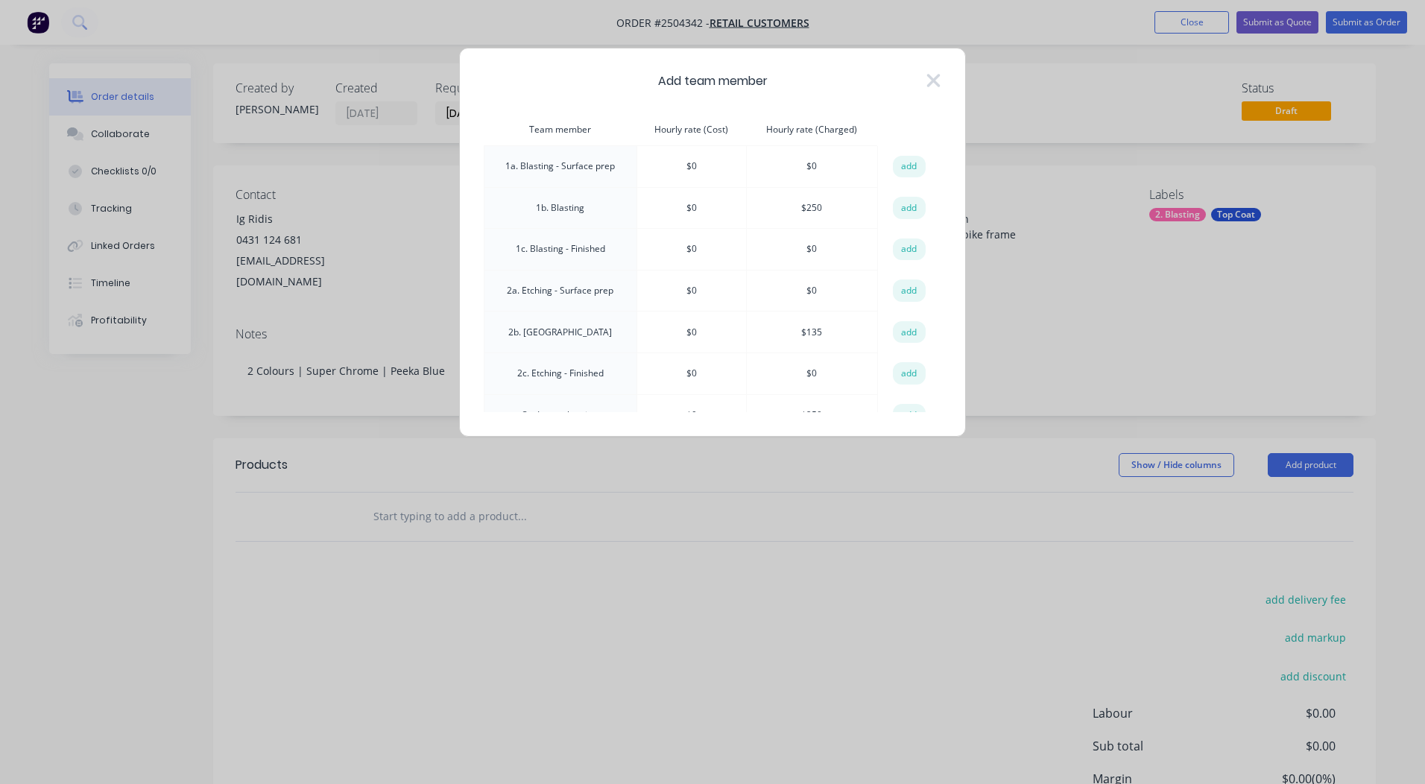
click at [904, 212] on button "add" at bounding box center [909, 208] width 33 height 22
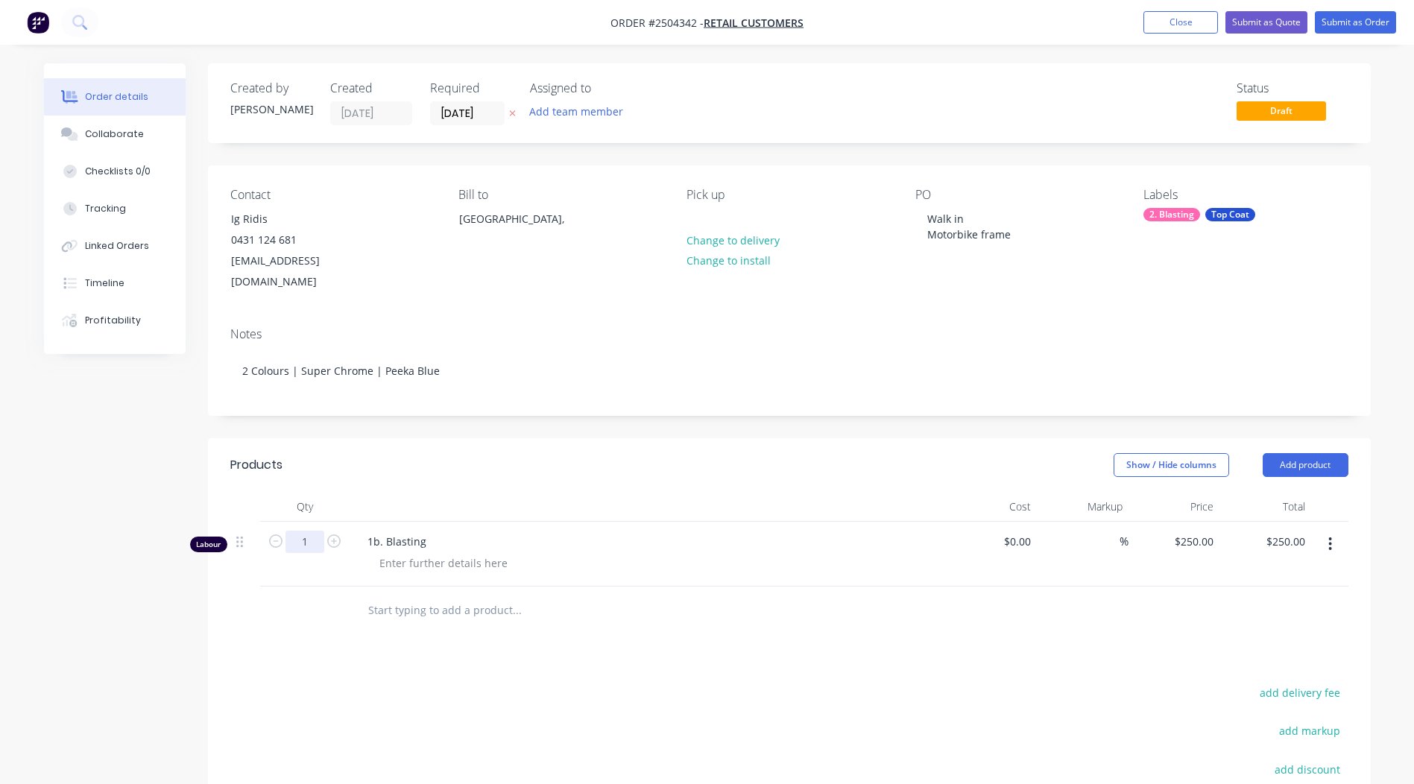
click at [305, 531] on input "1" at bounding box center [304, 542] width 39 height 22
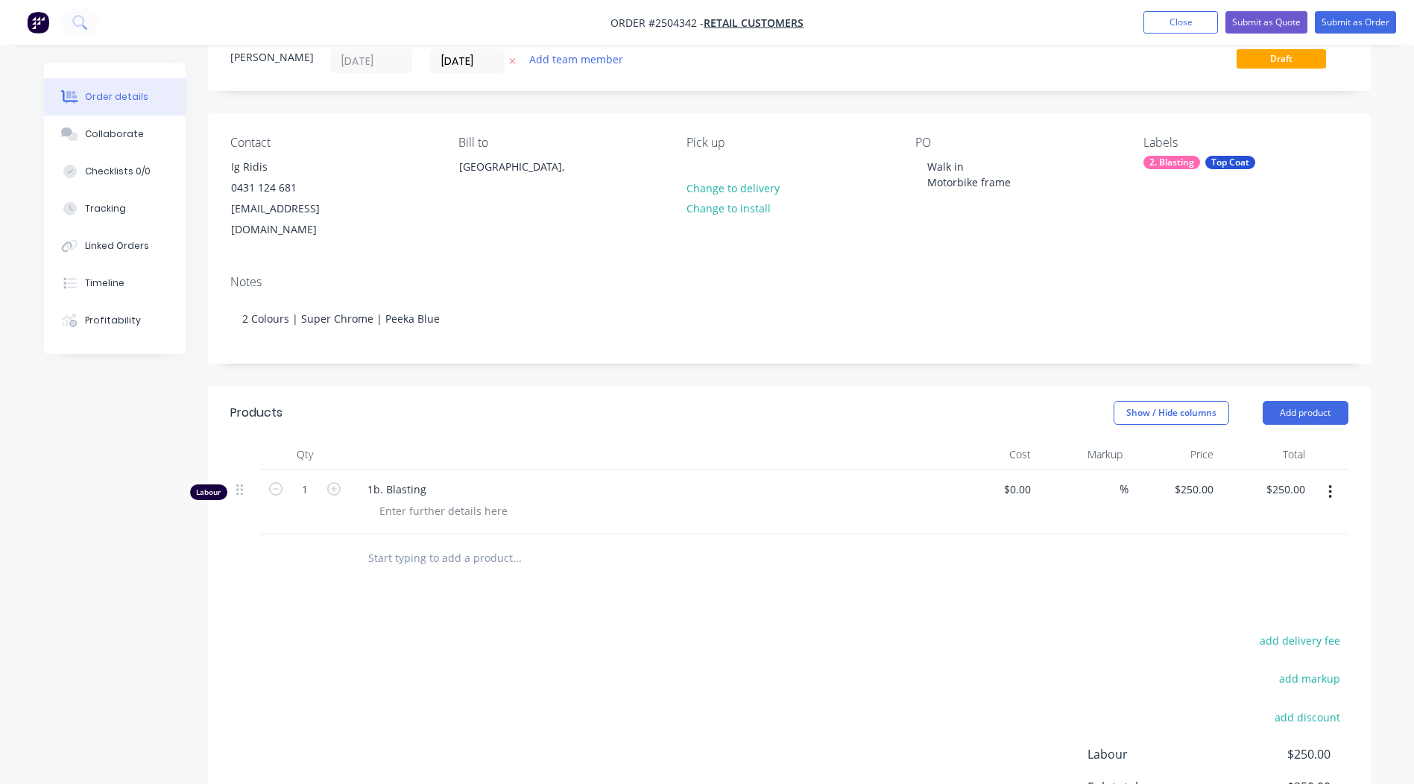
scroll to position [0, 0]
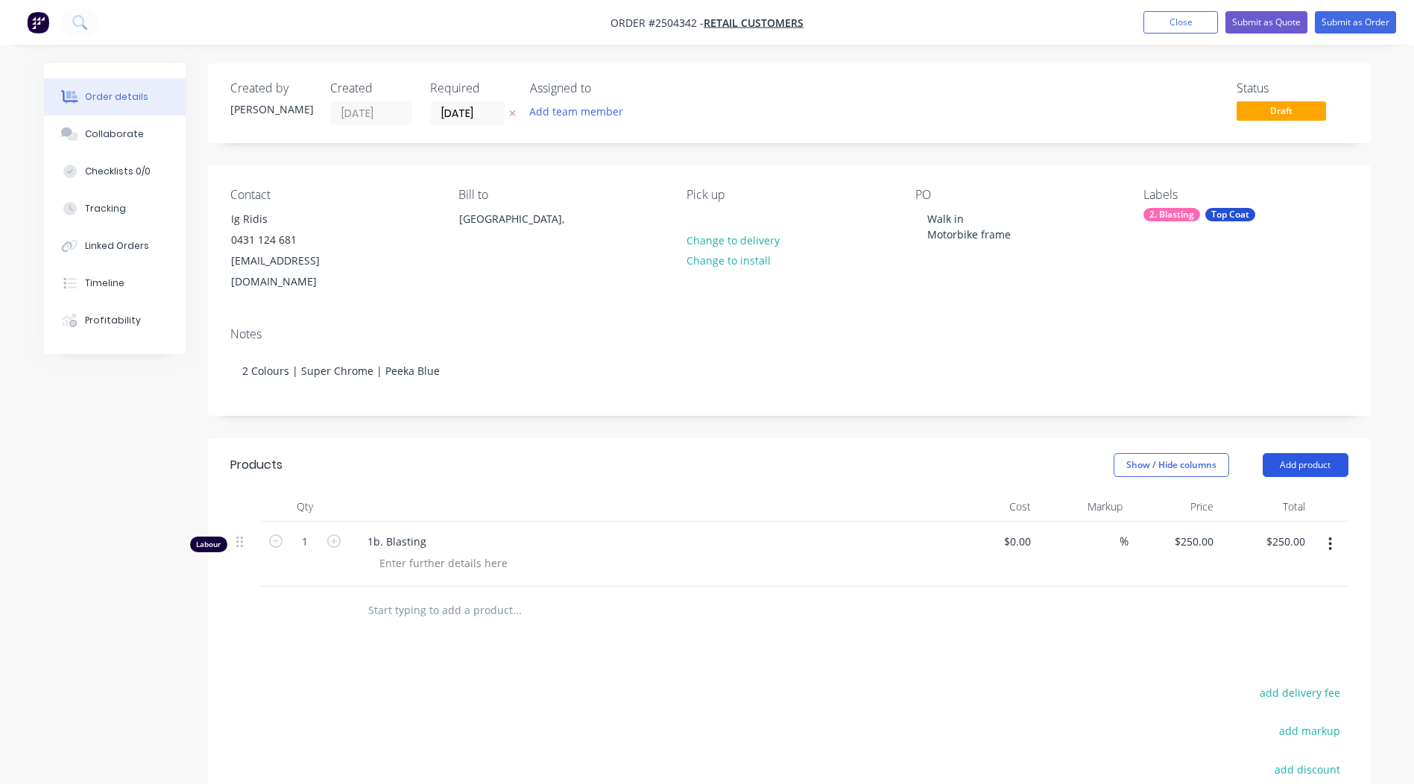
click at [1309, 453] on button "Add product" at bounding box center [1305, 465] width 86 height 24
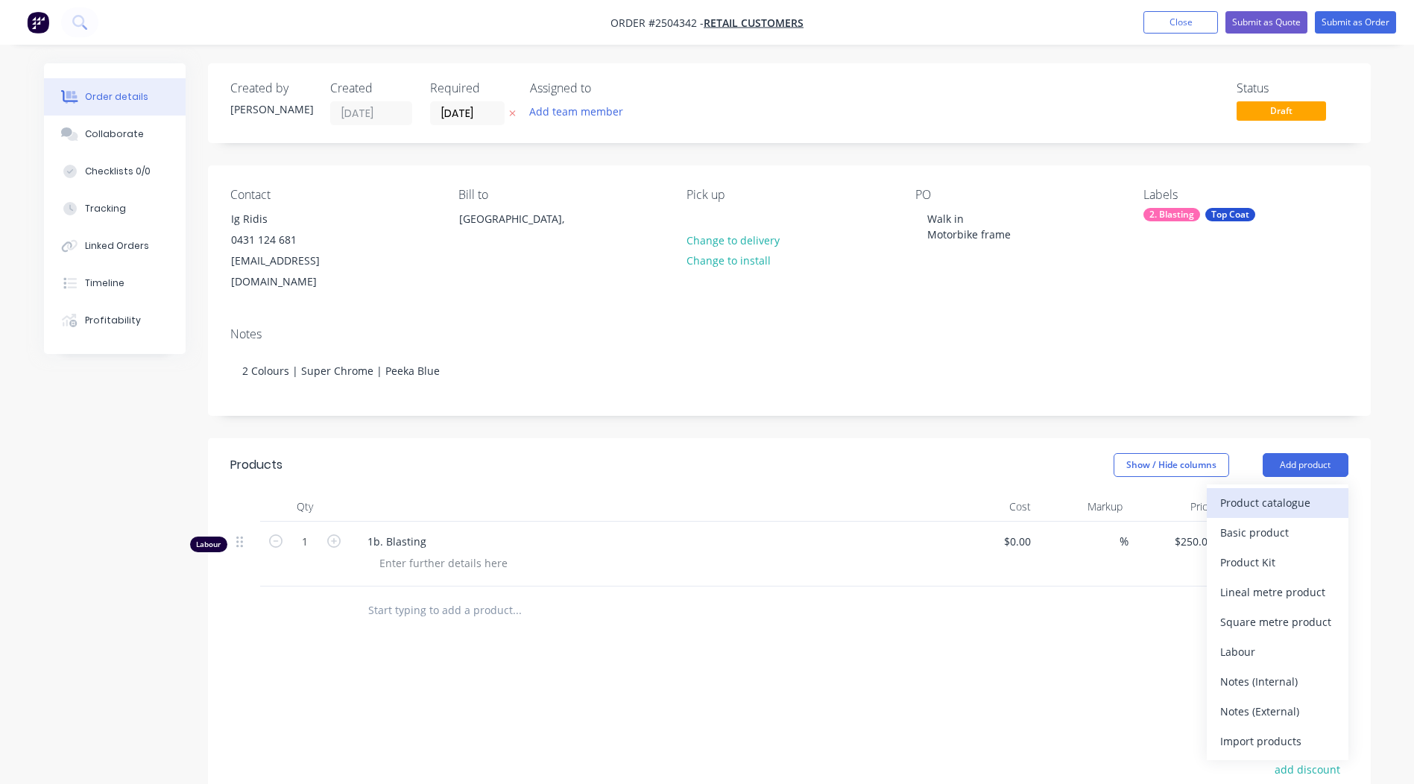
click at [1277, 492] on div "Product catalogue" at bounding box center [1277, 503] width 115 height 22
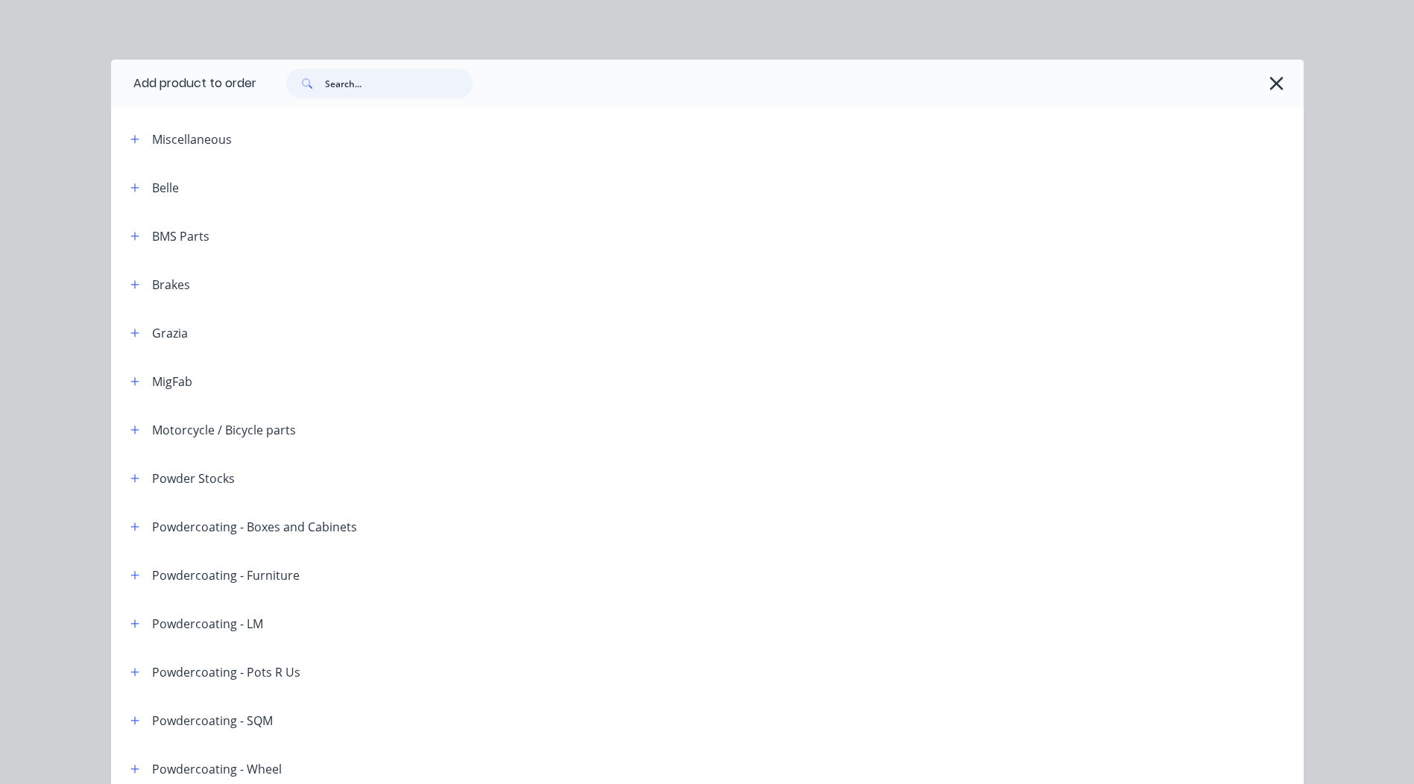
click at [408, 80] on input "text" at bounding box center [399, 84] width 148 height 30
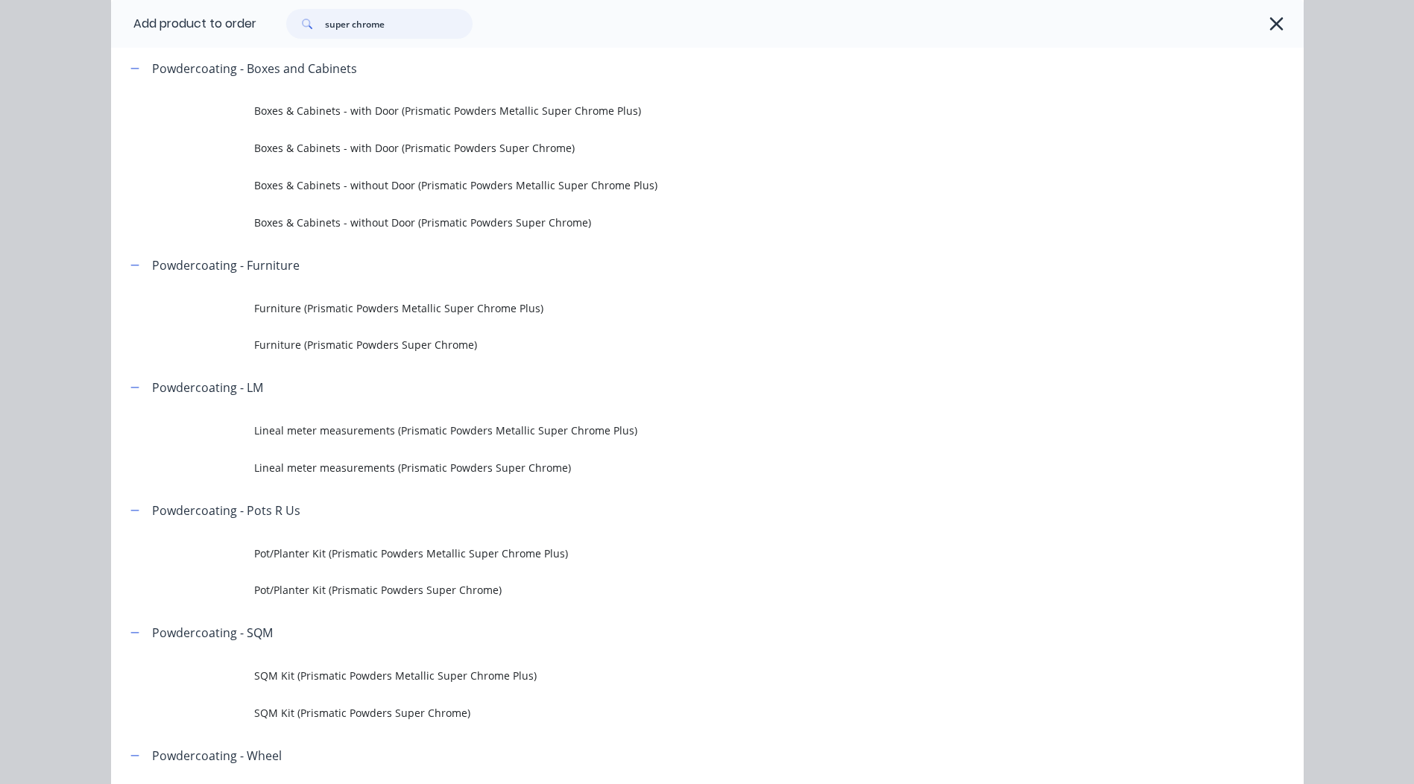
scroll to position [75, 0]
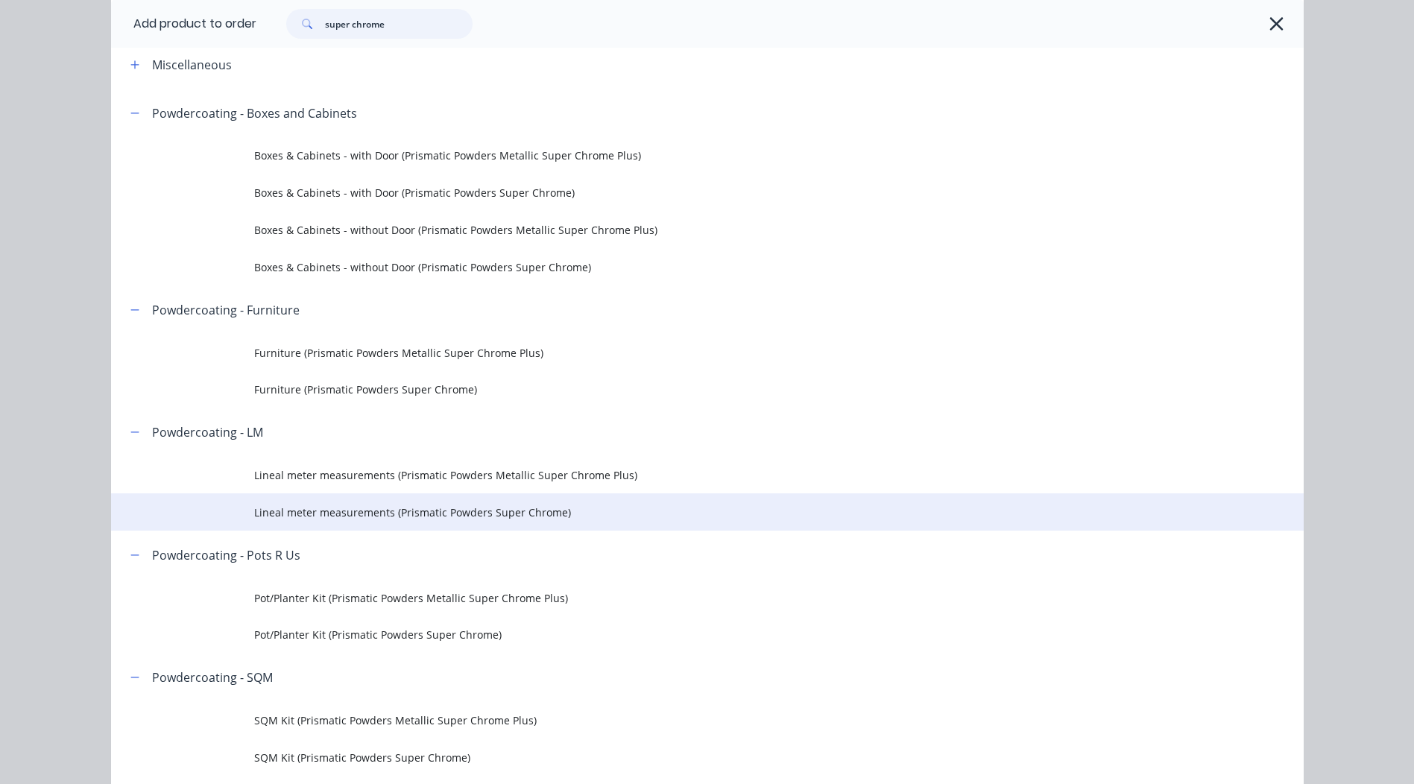
type input "super chrome"
click at [362, 512] on span "Lineal meter measurements (Prismatic Powders Super Chrome)" at bounding box center [673, 513] width 839 height 16
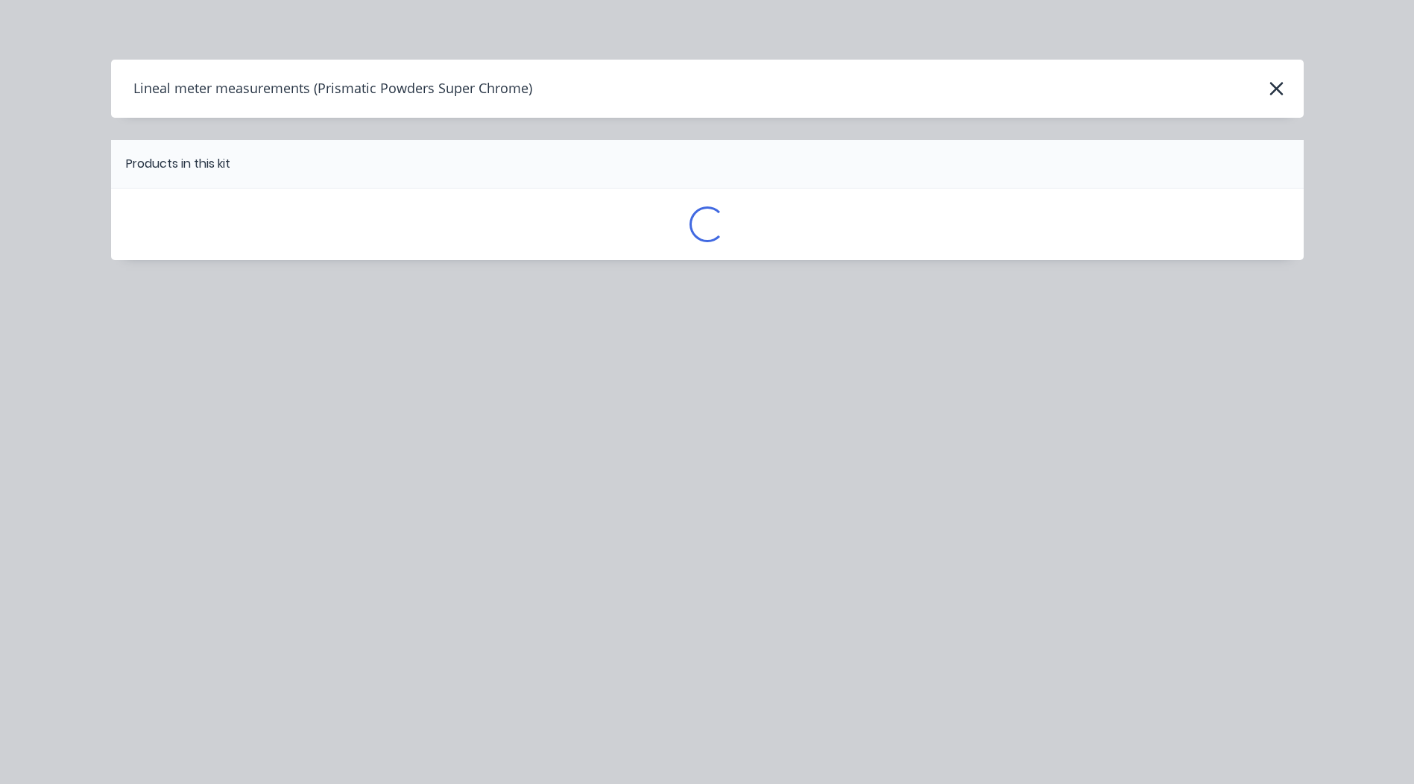
scroll to position [0, 0]
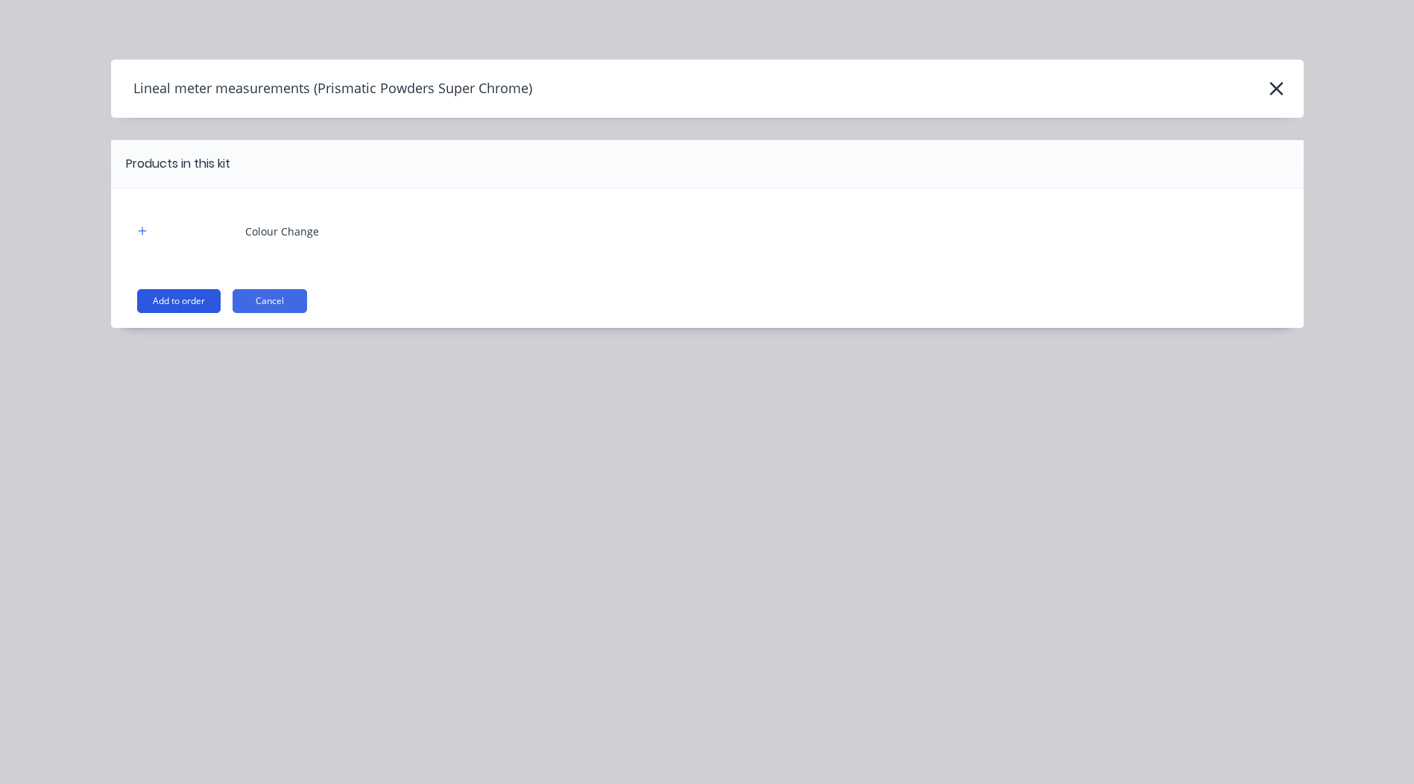
click at [184, 299] on button "Add to order" at bounding box center [178, 301] width 83 height 24
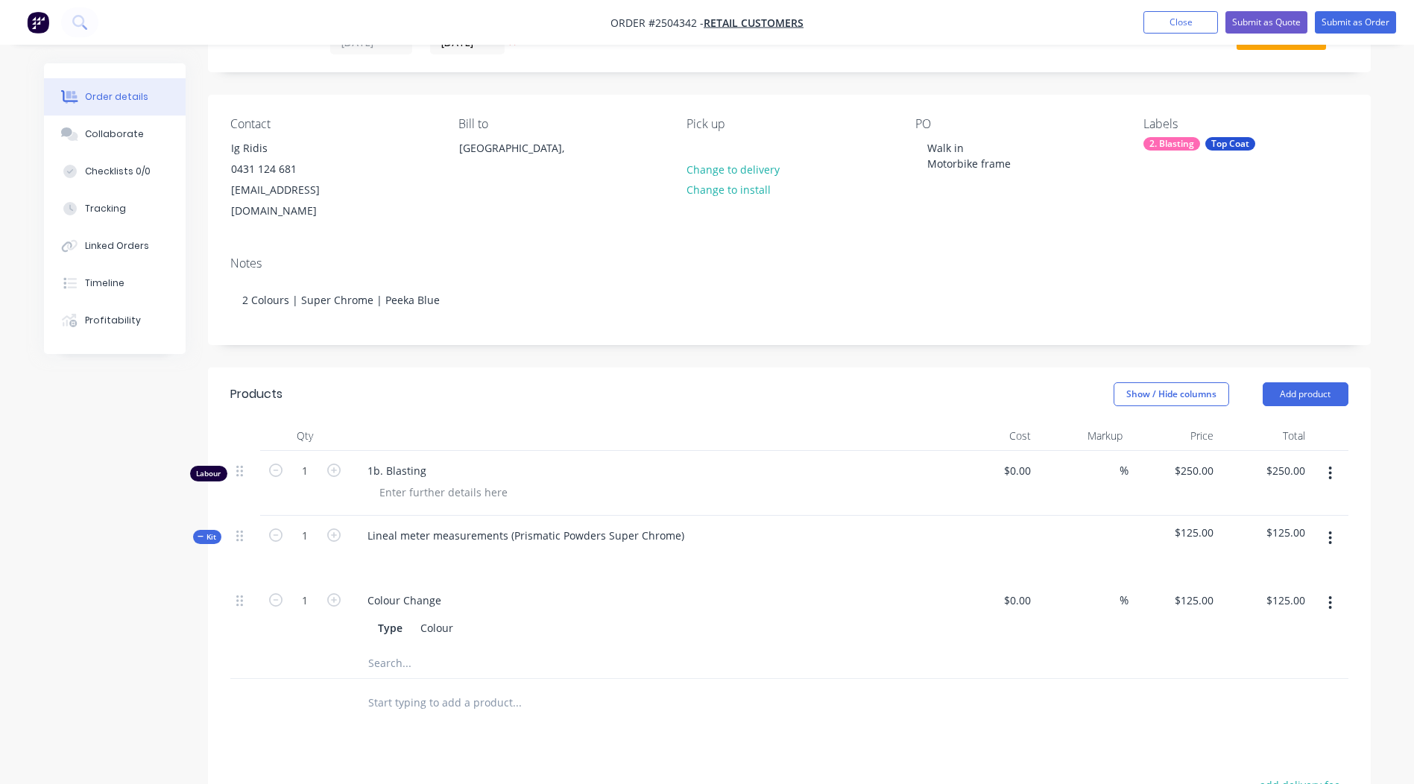
scroll to position [224, 0]
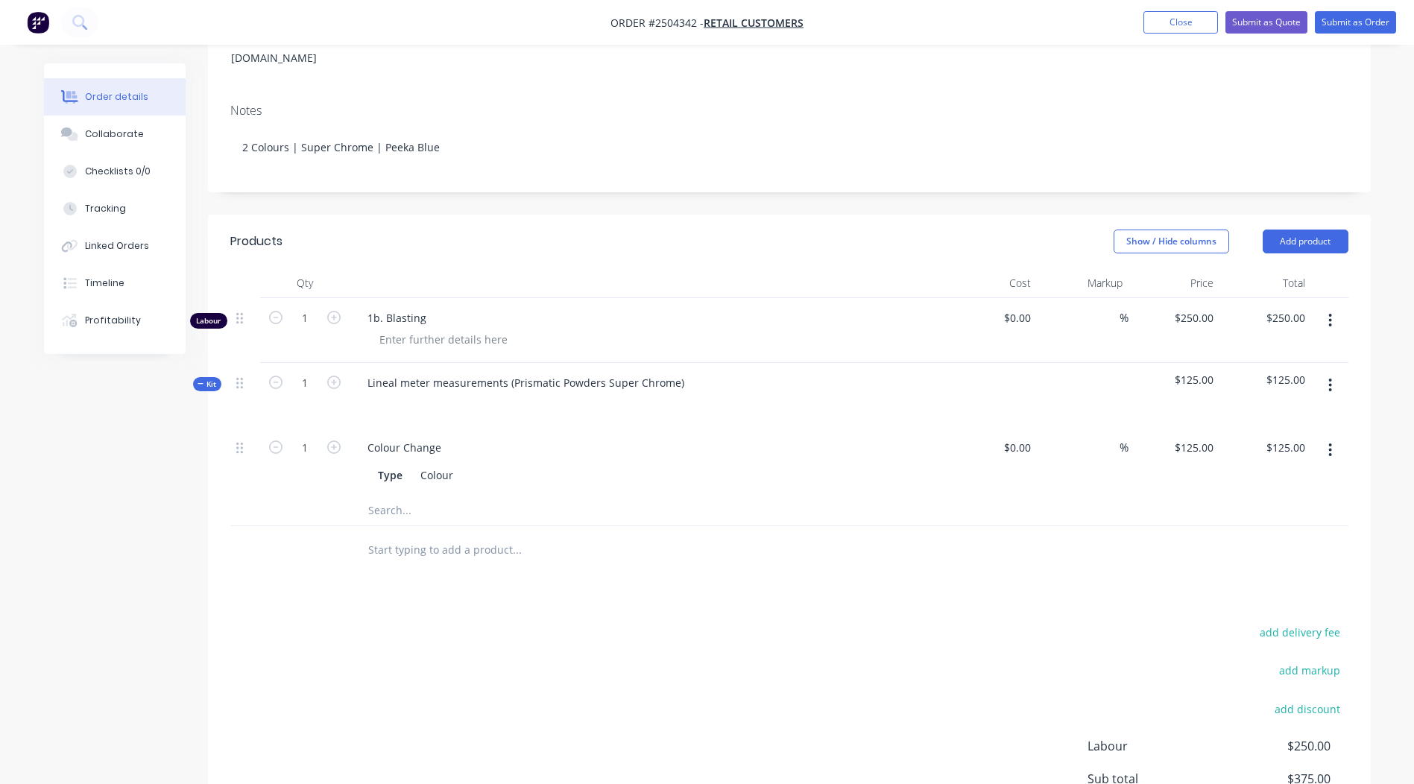
click at [1333, 372] on button "button" at bounding box center [1329, 385] width 35 height 27
click at [1295, 414] on div "Add product to kit" at bounding box center [1277, 425] width 115 height 22
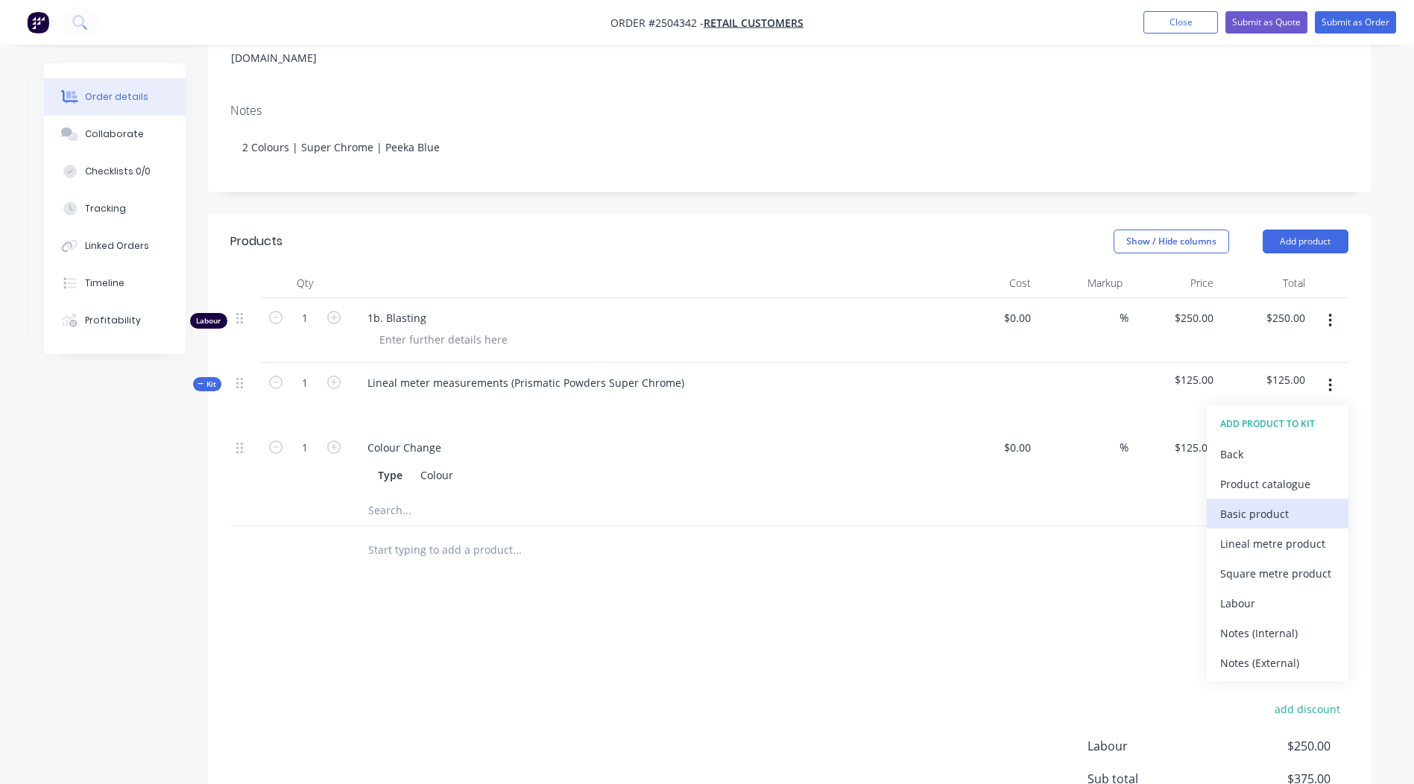
click at [1281, 503] on div "Basic product" at bounding box center [1277, 514] width 115 height 22
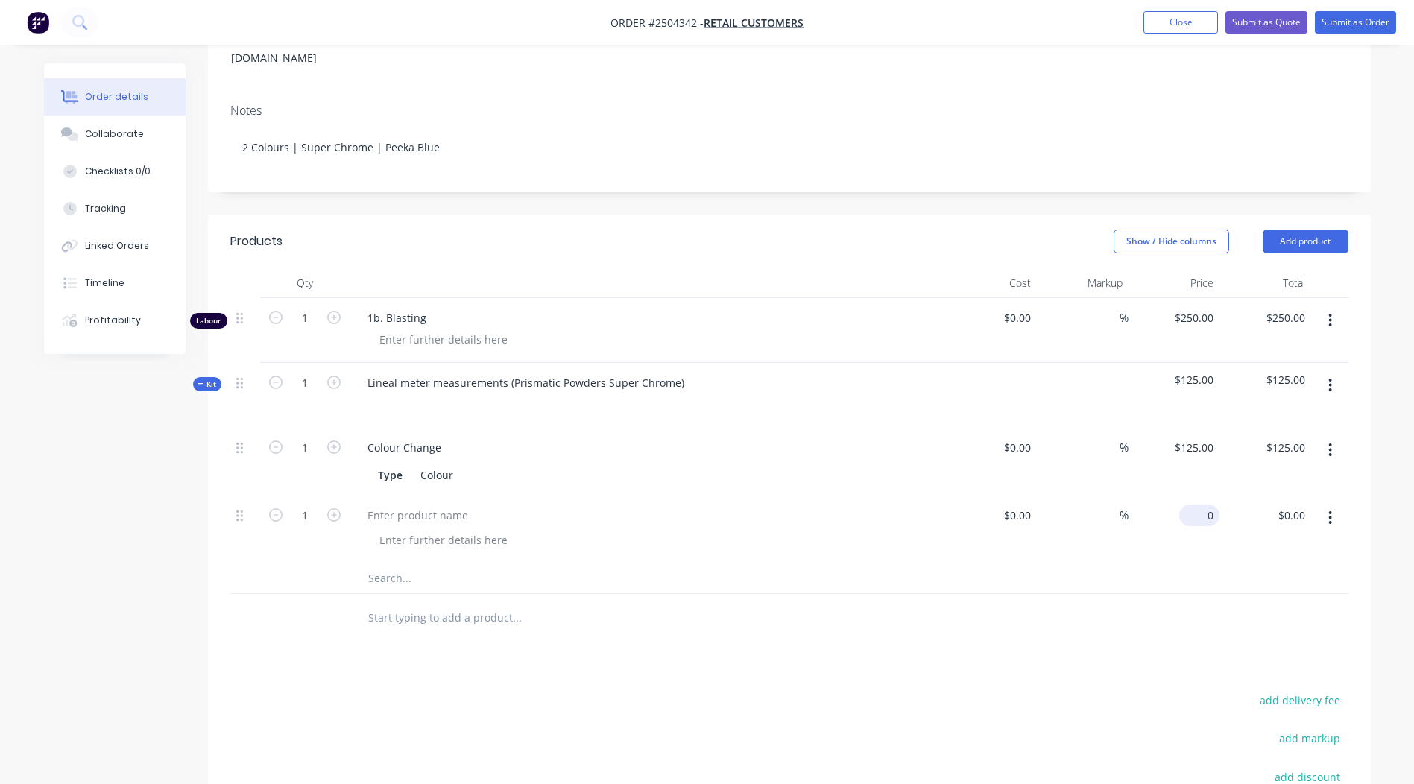
click at [1204, 505] on input "0" at bounding box center [1202, 516] width 34 height 22
type input "$90.00"
click at [999, 594] on div at bounding box center [789, 618] width 1118 height 48
click at [414, 505] on div at bounding box center [417, 516] width 124 height 22
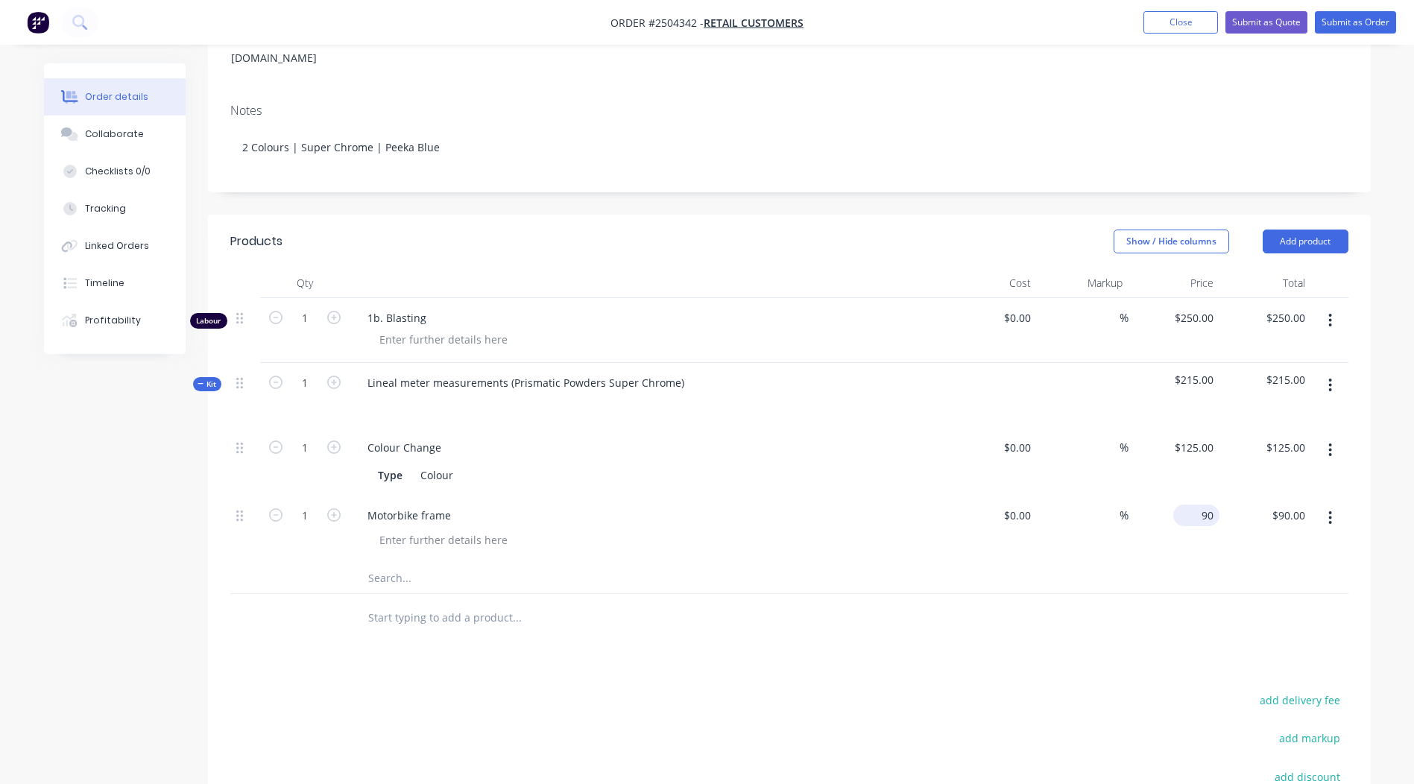
click at [1201, 505] on input "90" at bounding box center [1199, 516] width 40 height 22
type input "$350.00"
click at [1081, 594] on div at bounding box center [789, 618] width 1118 height 48
click at [509, 372] on div "Lineal meter measurements (Prismatic Powders Super Chrome)" at bounding box center [525, 383] width 341 height 22
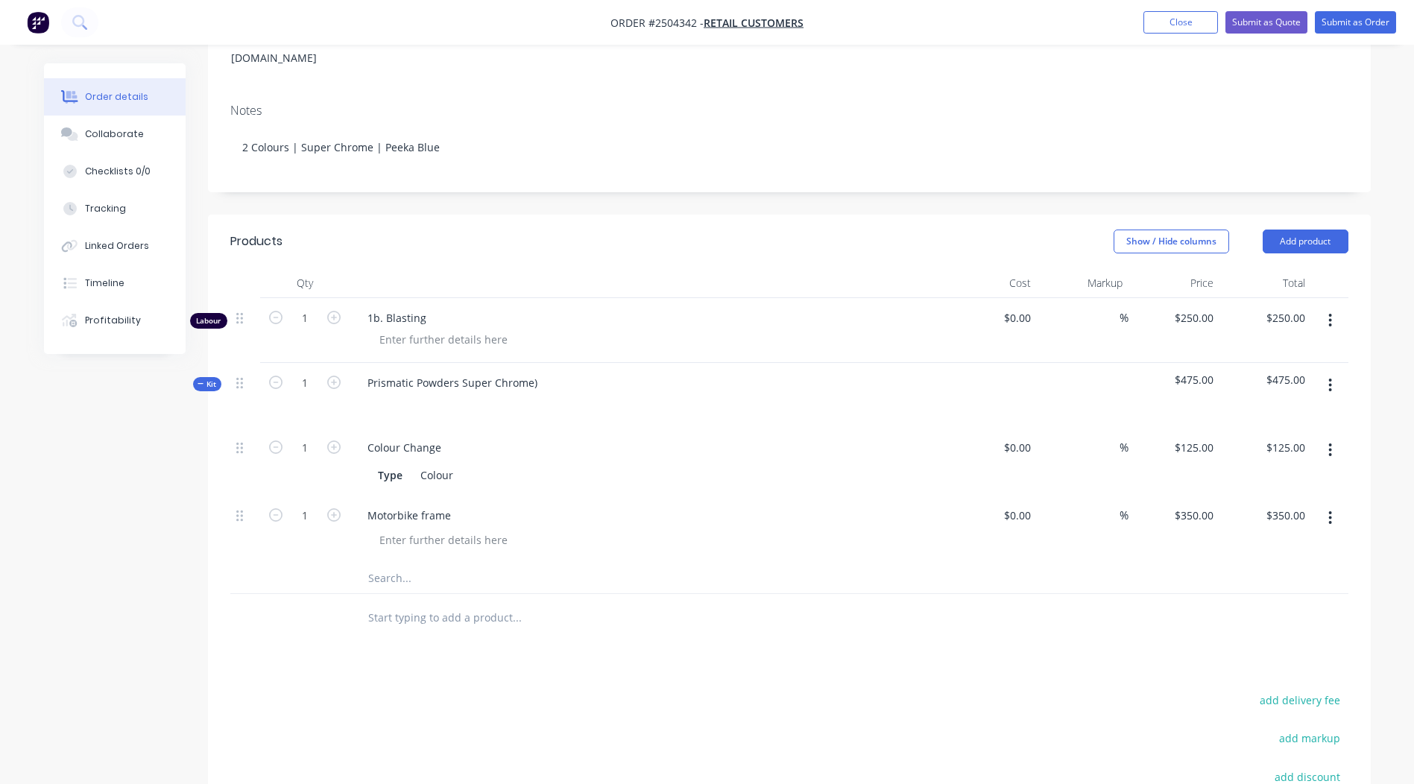
click at [546, 363] on div "Prismatic Powders Super Chrome)" at bounding box center [648, 395] width 596 height 65
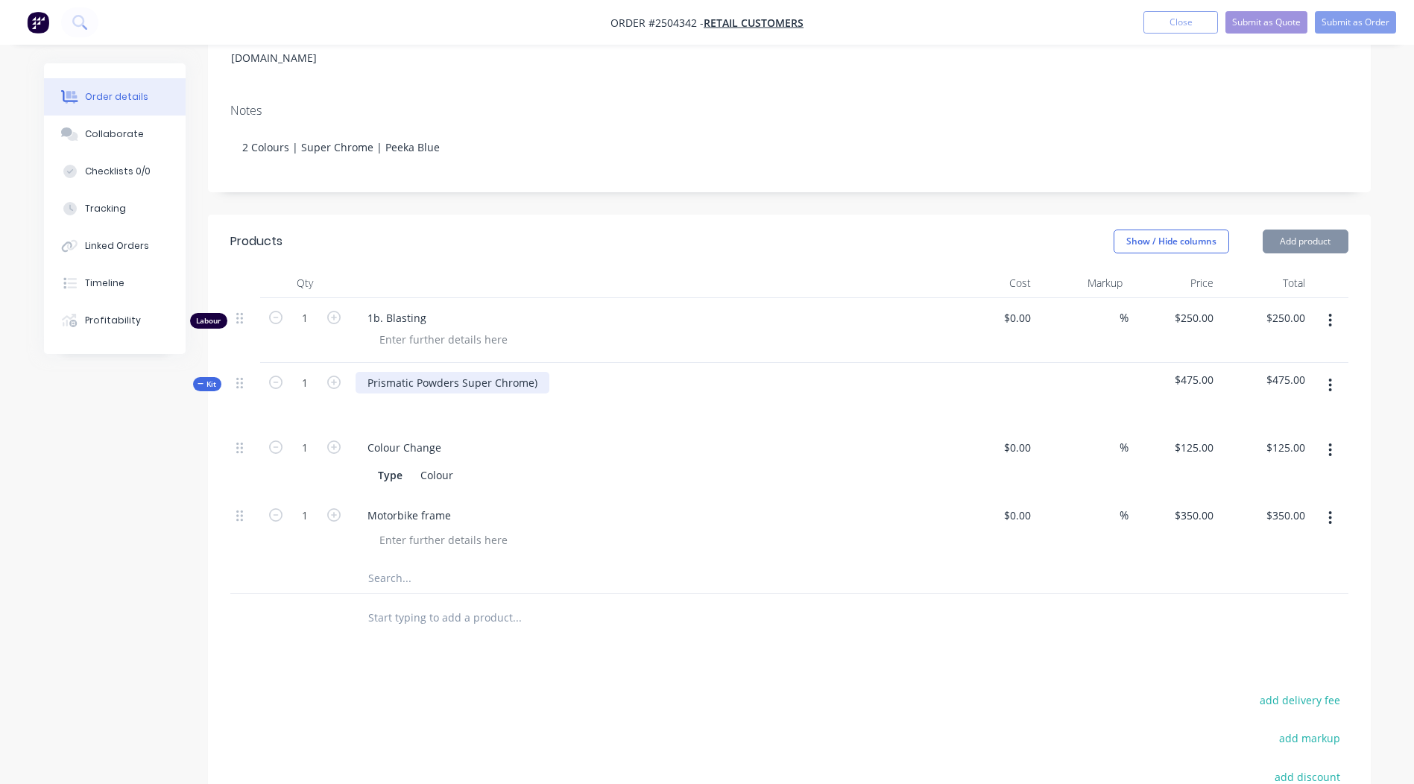
click at [540, 372] on div "Prismatic Powders Super Chrome)" at bounding box center [452, 383] width 194 height 22
click at [438, 372] on div "Prismatic Powders Super Chrome" at bounding box center [450, 383] width 191 height 22
click at [439, 372] on div "Prismatic Powders Super Chrome" at bounding box center [450, 383] width 191 height 22
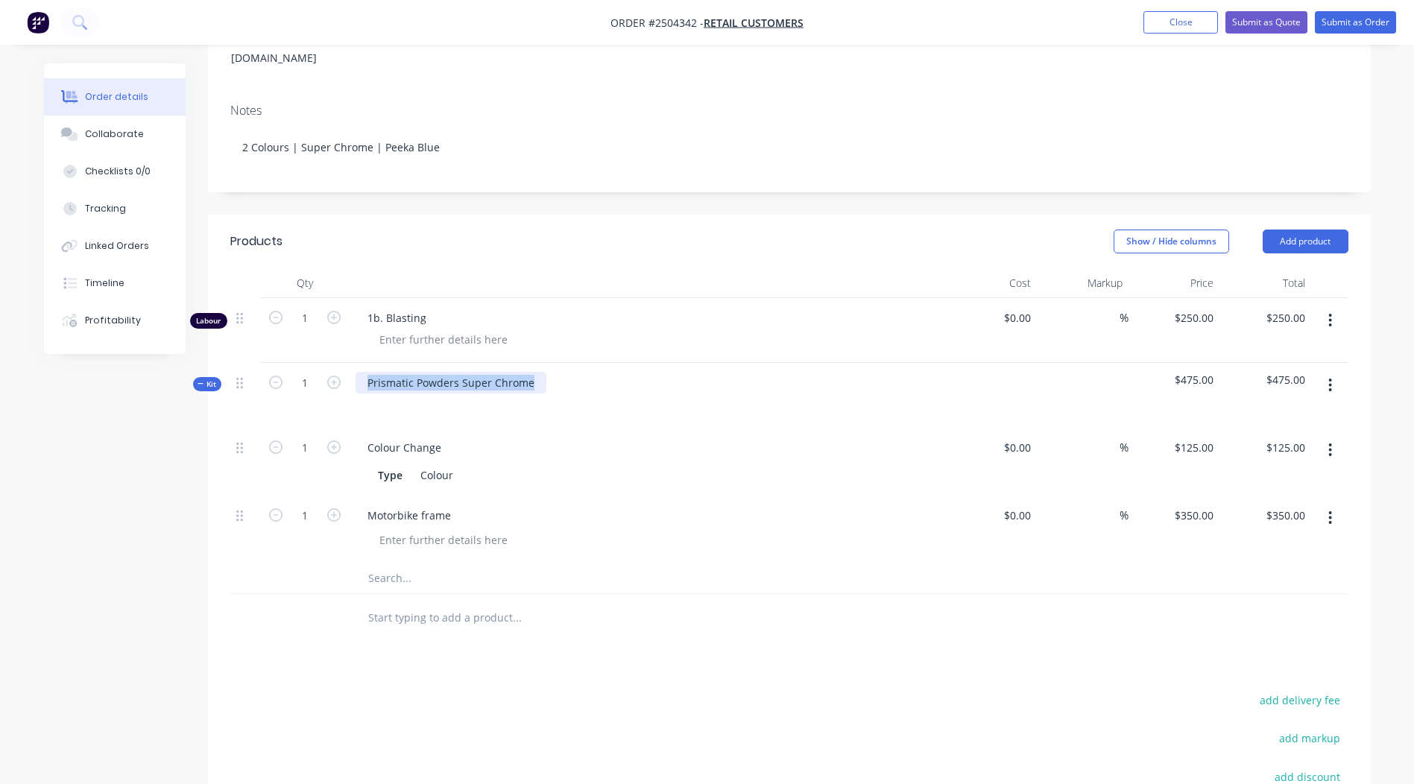
click at [439, 372] on div "Prismatic Powders Super Chrome" at bounding box center [450, 383] width 191 height 22
copy div "Prismatic Powders Super Chrome"
paste div
click at [446, 464] on div "Colour" at bounding box center [436, 475] width 45 height 22
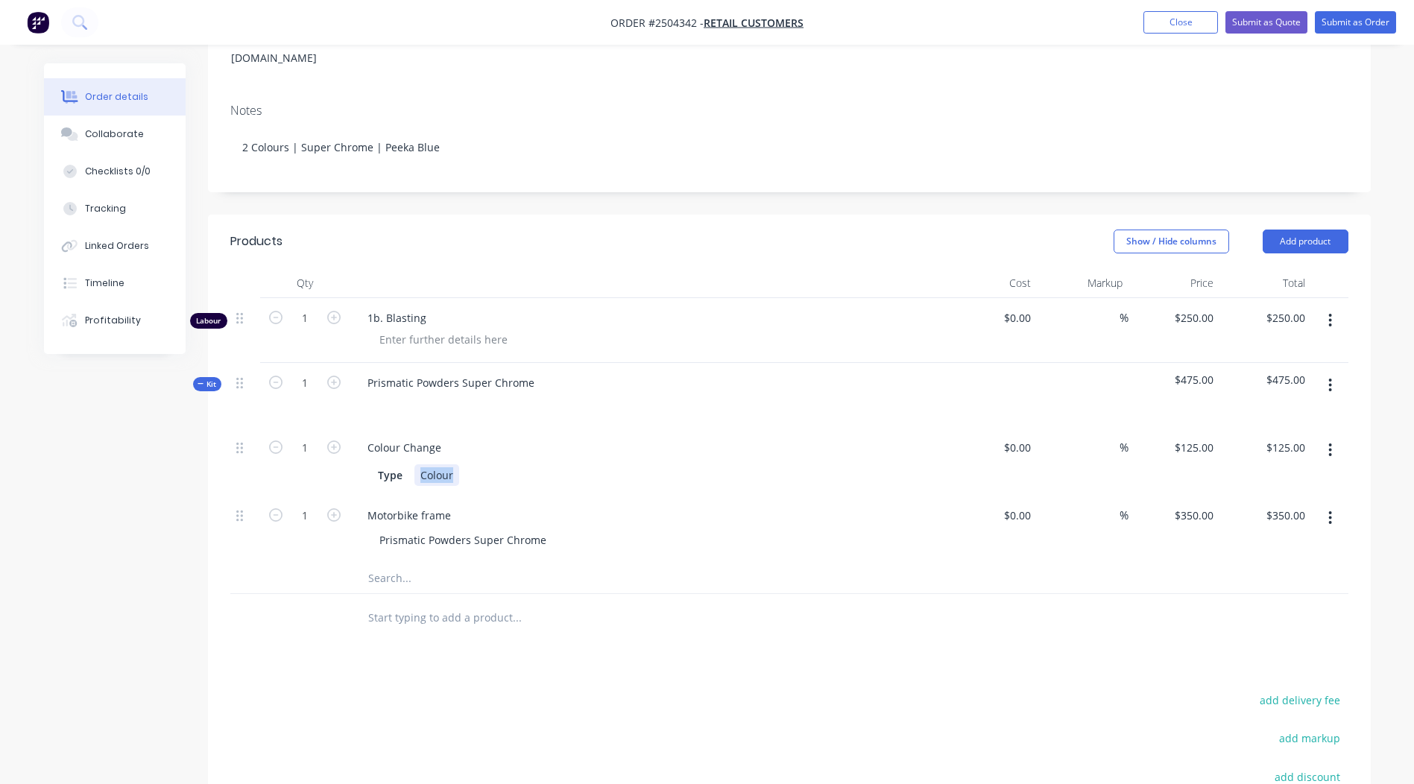
click at [446, 464] on div "Colour" at bounding box center [436, 475] width 45 height 22
paste div
click at [448, 529] on div "Prismatic Powders Super Chrome" at bounding box center [462, 540] width 191 height 22
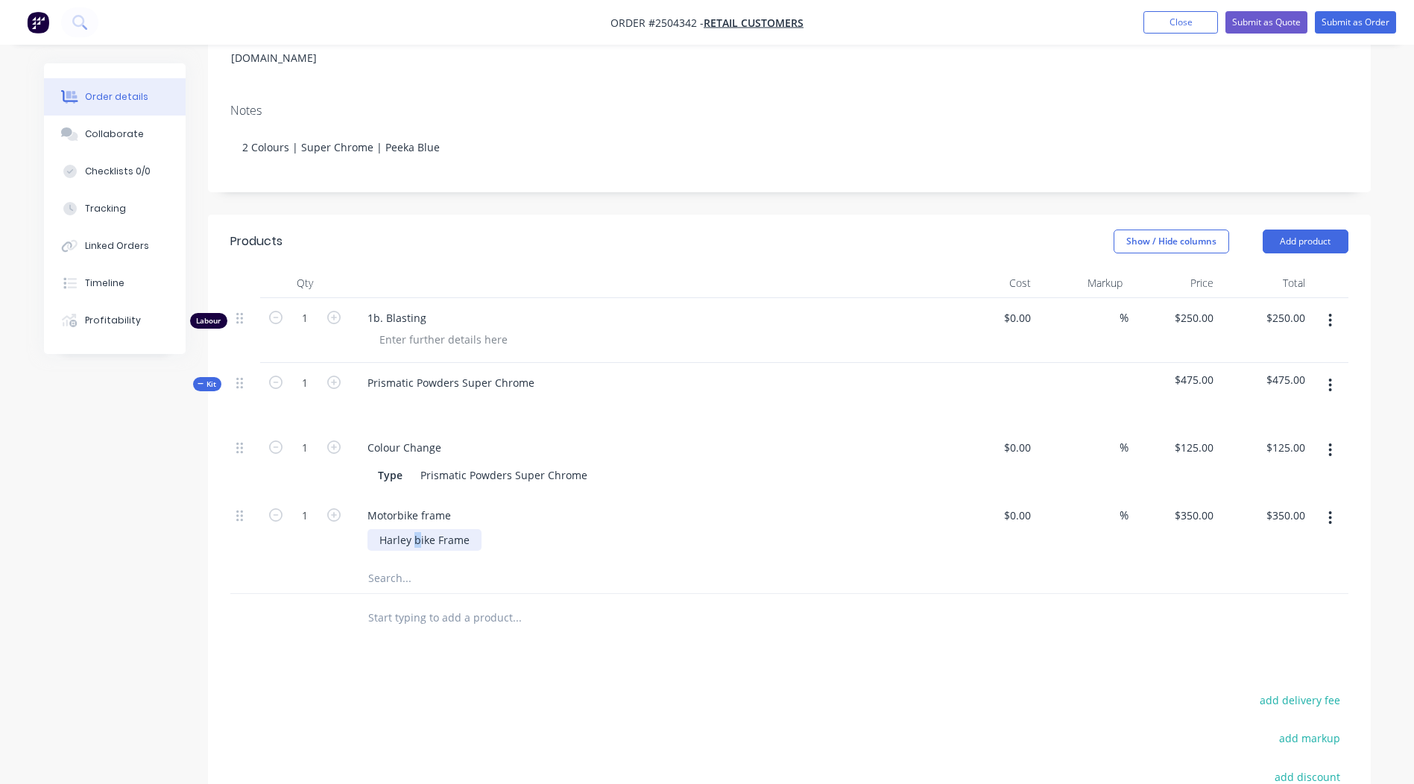
drag, startPoint x: 416, startPoint y: 520, endPoint x: 439, endPoint y: 523, distance: 23.3
click at [417, 529] on div "Harley bike Frame" at bounding box center [424, 540] width 114 height 22
click at [590, 563] on input "text" at bounding box center [516, 578] width 298 height 30
click at [1324, 230] on button "Add product" at bounding box center [1305, 242] width 86 height 24
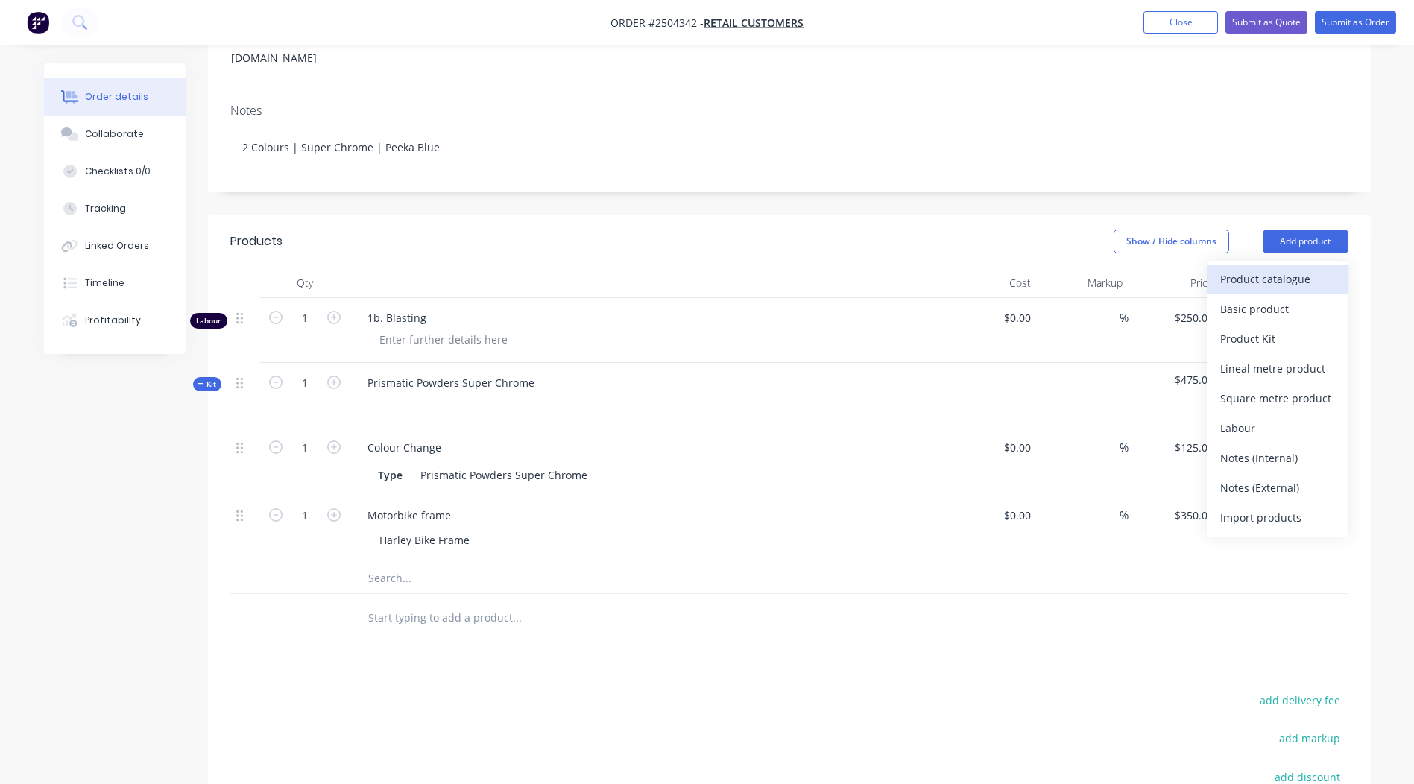
click at [1265, 268] on div "Product catalogue" at bounding box center [1277, 279] width 115 height 22
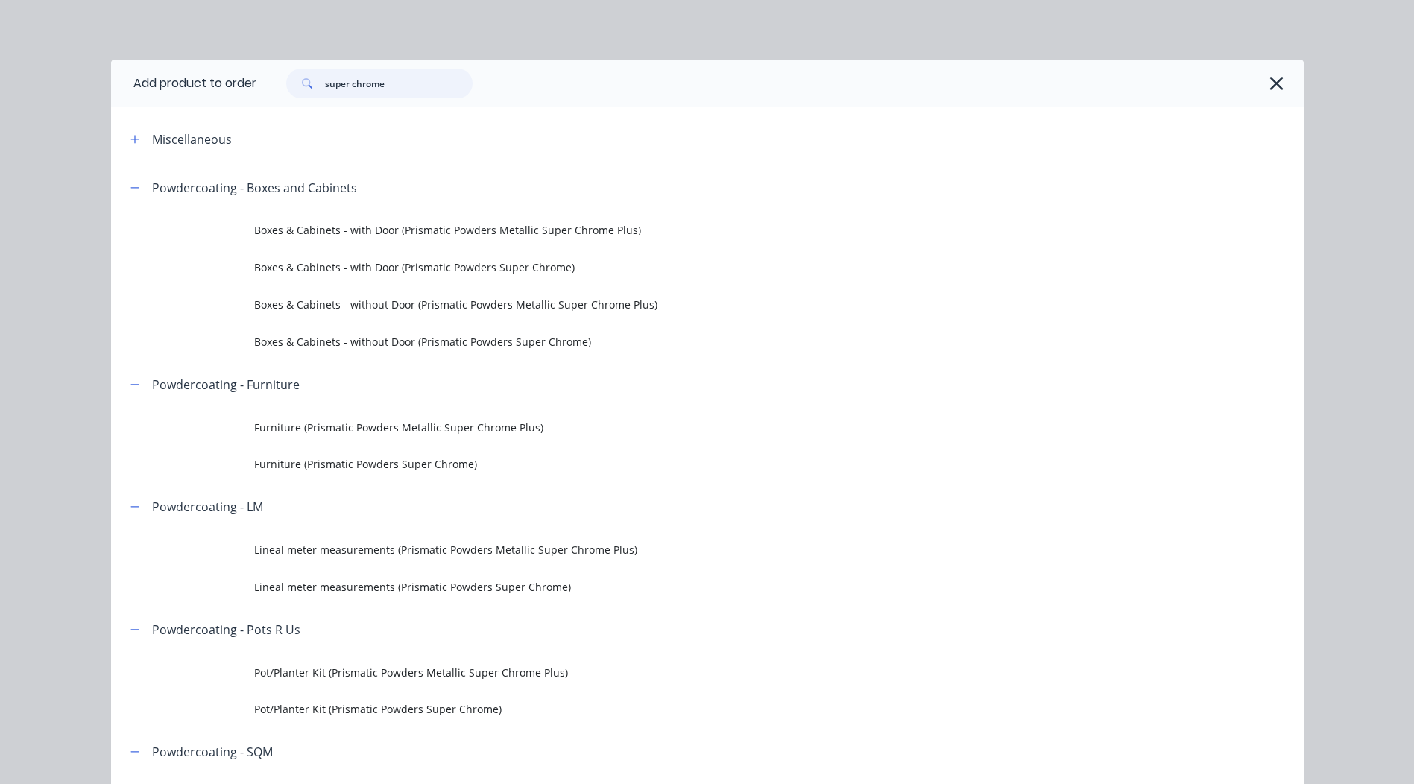
click at [375, 87] on input "super chrome" at bounding box center [399, 84] width 148 height 30
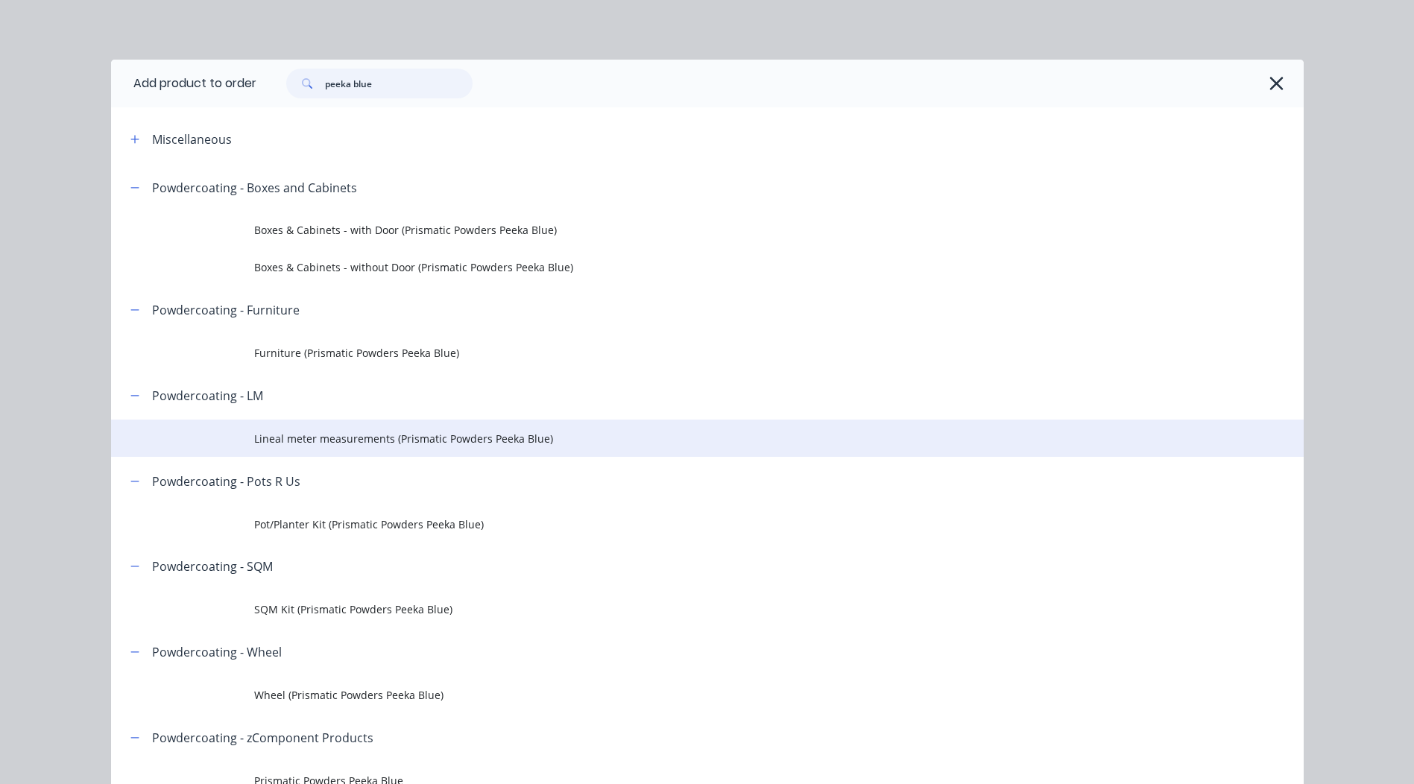
type input "peeka blue"
click at [392, 440] on span "Lineal meter measurements (Prismatic Powders Peeka Blue)" at bounding box center [673, 439] width 839 height 16
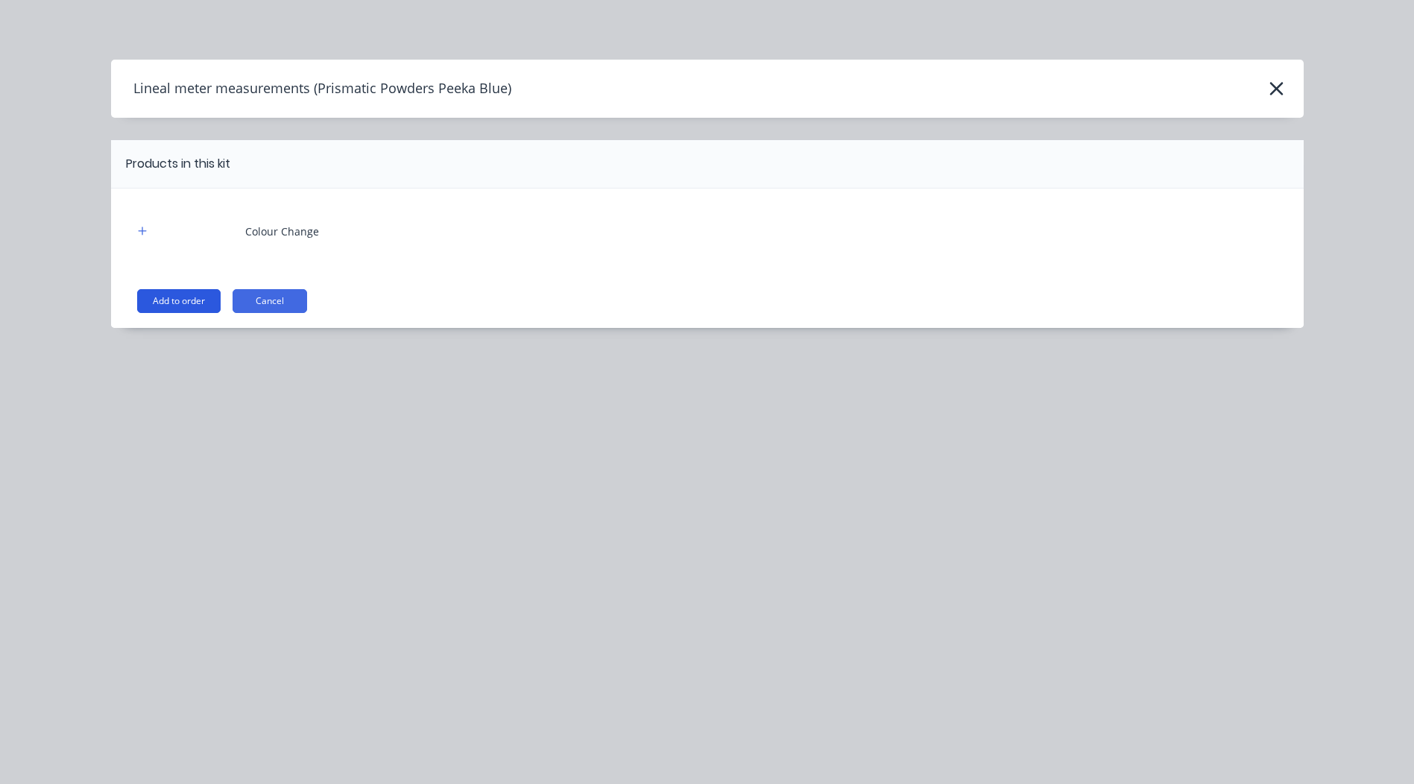
click at [195, 300] on button "Add to order" at bounding box center [178, 301] width 83 height 24
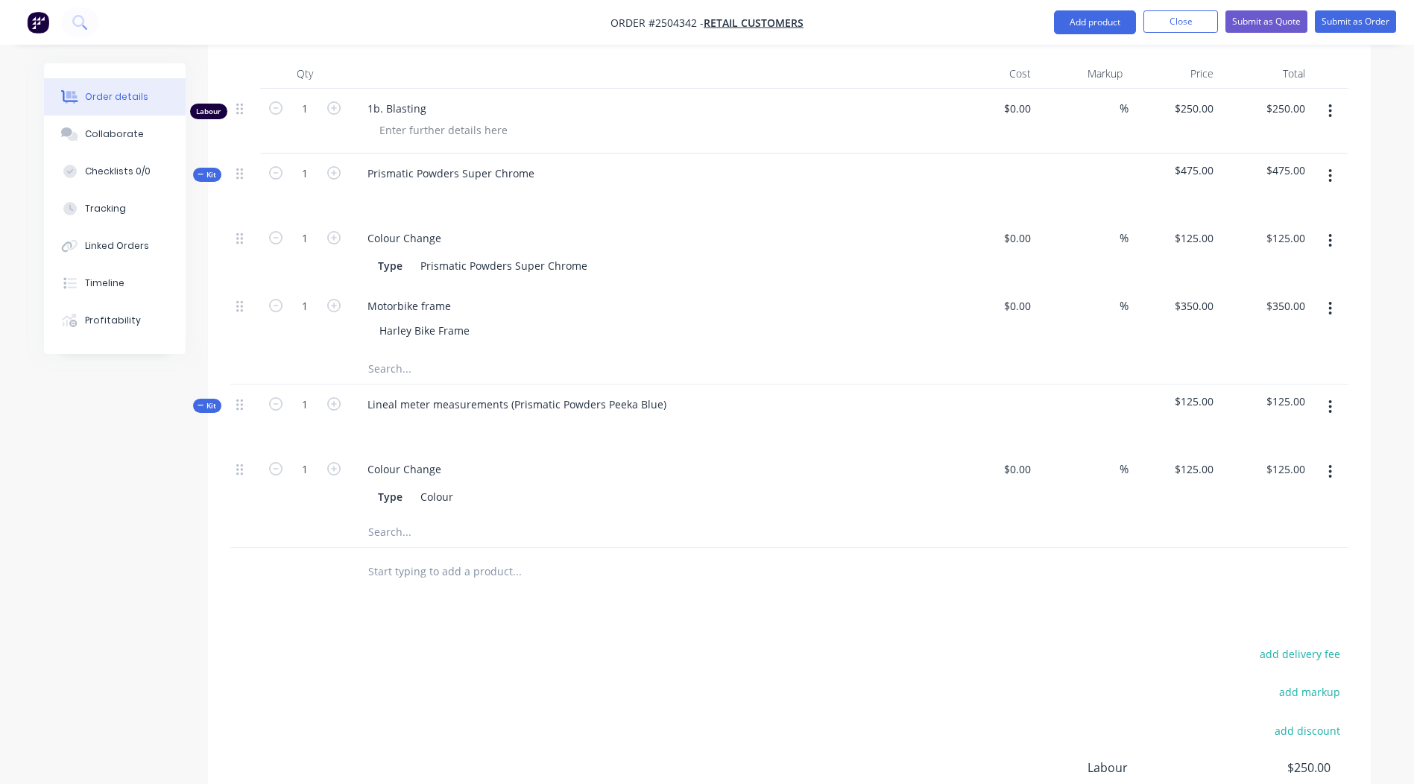
scroll to position [447, 0]
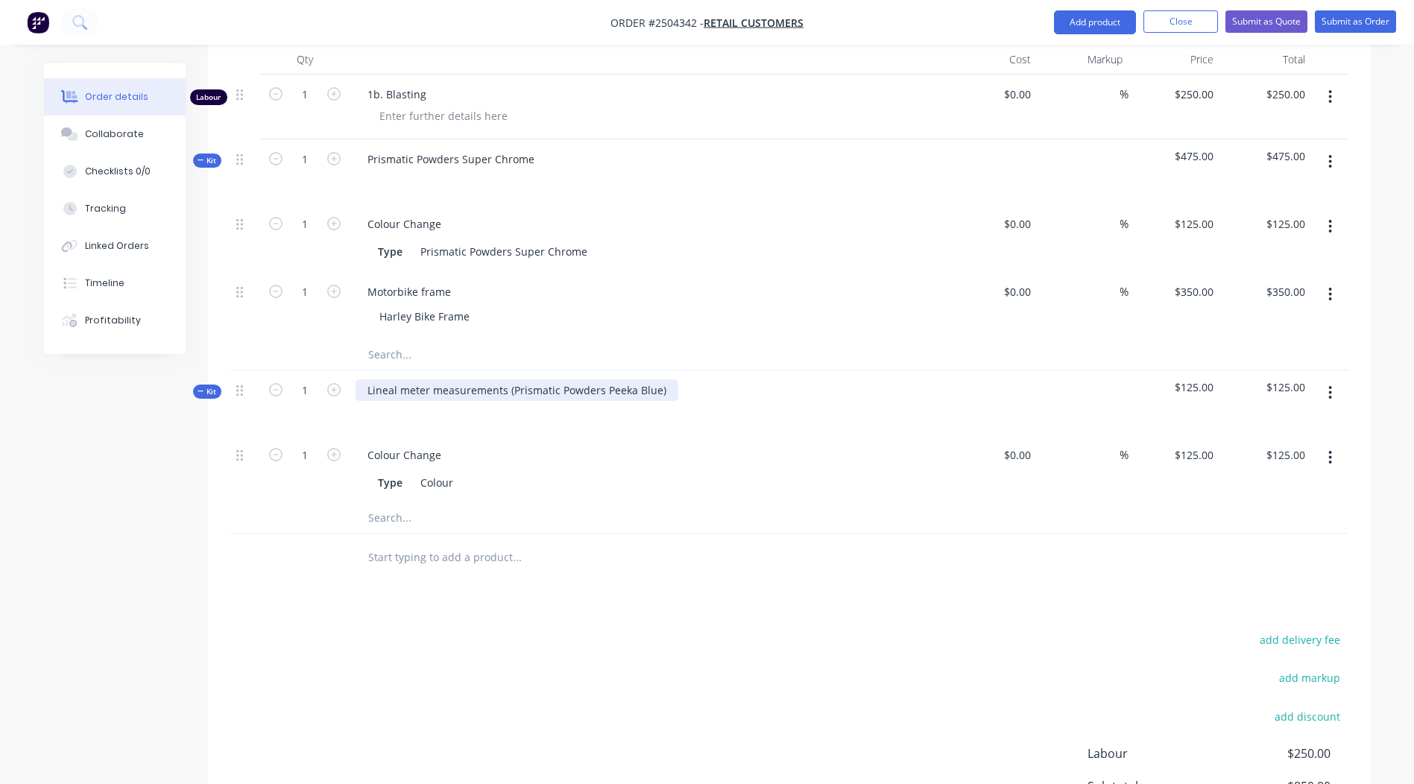
click at [511, 379] on div "Lineal meter measurements (Prismatic Powders Peeka Blue)" at bounding box center [516, 390] width 323 height 22
click at [523, 379] on div "Prismatic Powders Peeka Blue)" at bounding box center [443, 390] width 176 height 22
click at [478, 379] on div "Prismatic Powders Peeka Blue" at bounding box center [441, 390] width 173 height 22
copy div "Prismatic Powders Peeka Blue"
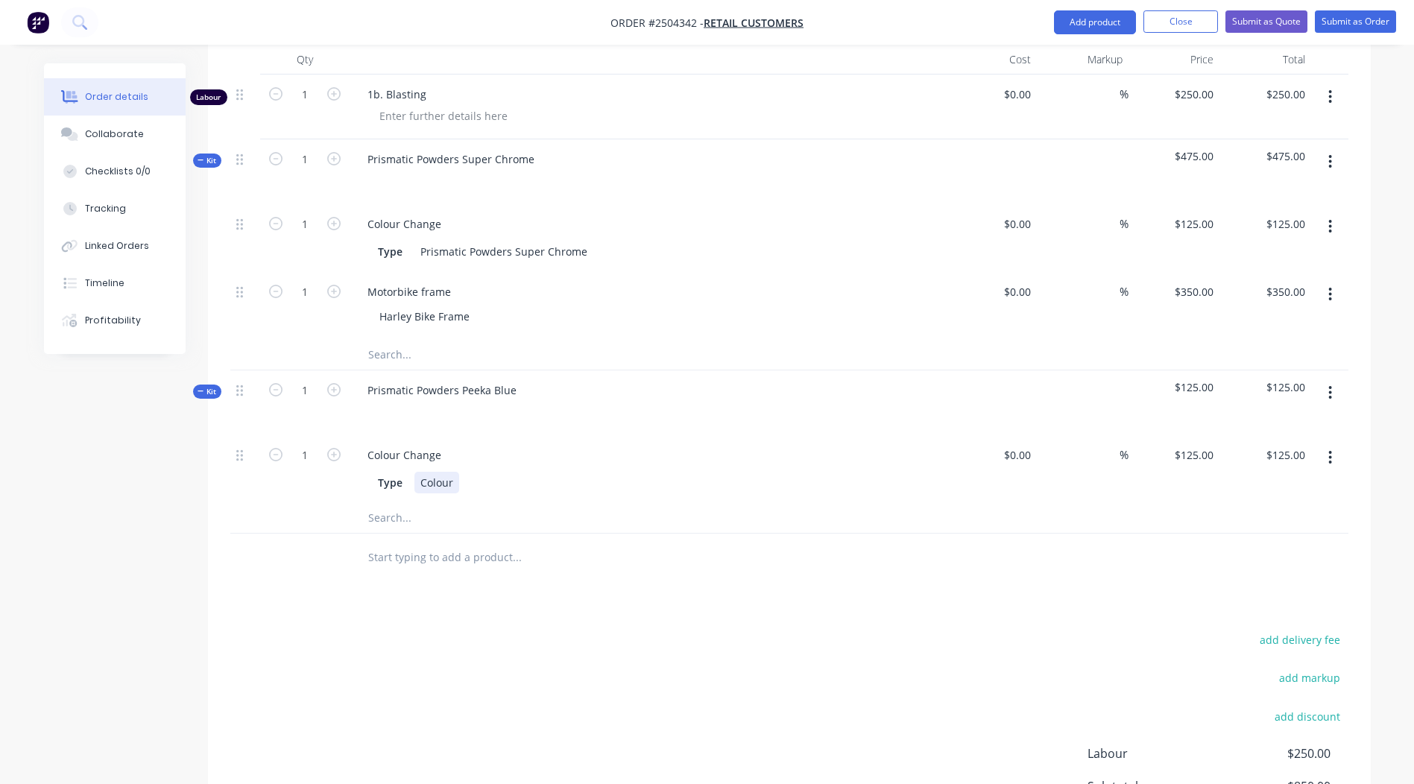
click at [434, 472] on div "Colour" at bounding box center [436, 483] width 45 height 22
paste div
click at [1329, 385] on icon "button" at bounding box center [1330, 393] width 4 height 16
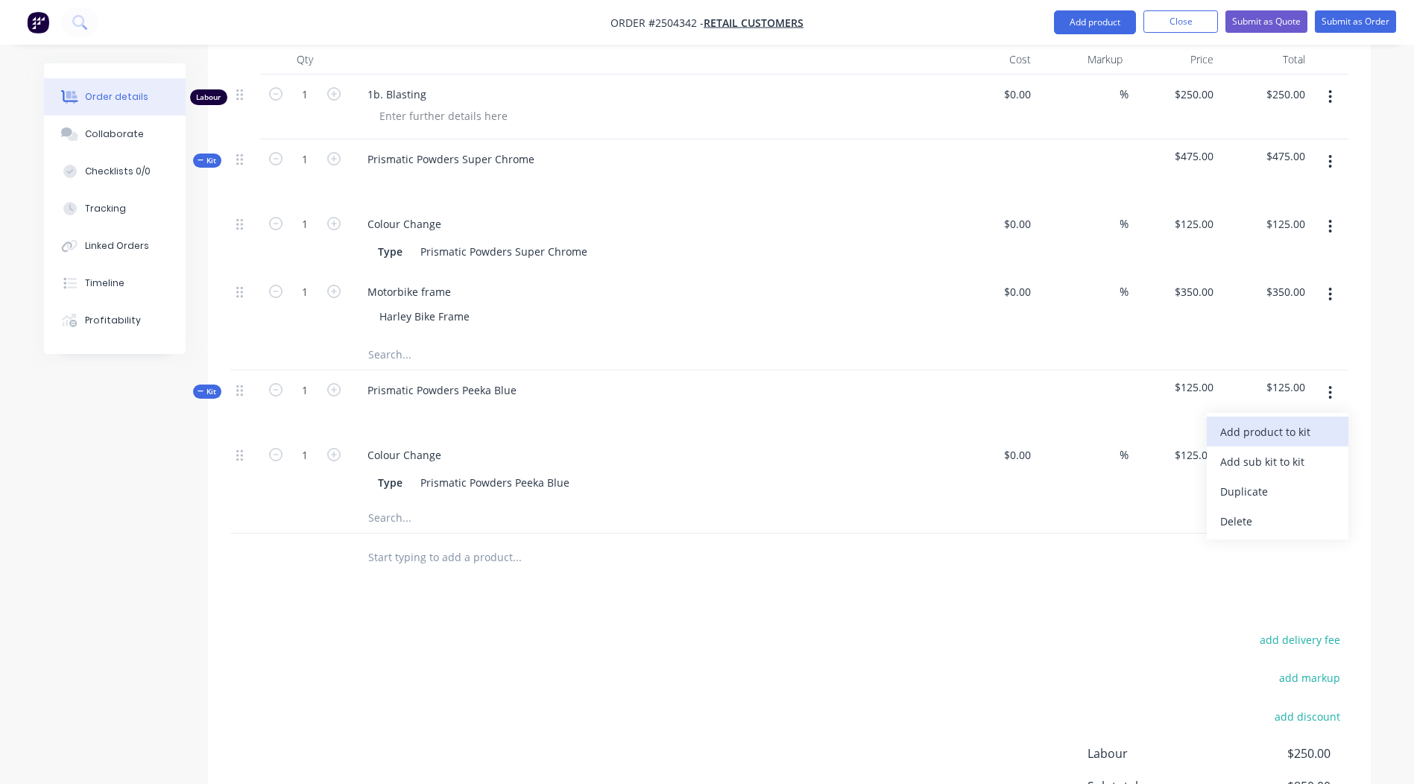
click at [1293, 421] on div "Add product to kit" at bounding box center [1277, 432] width 115 height 22
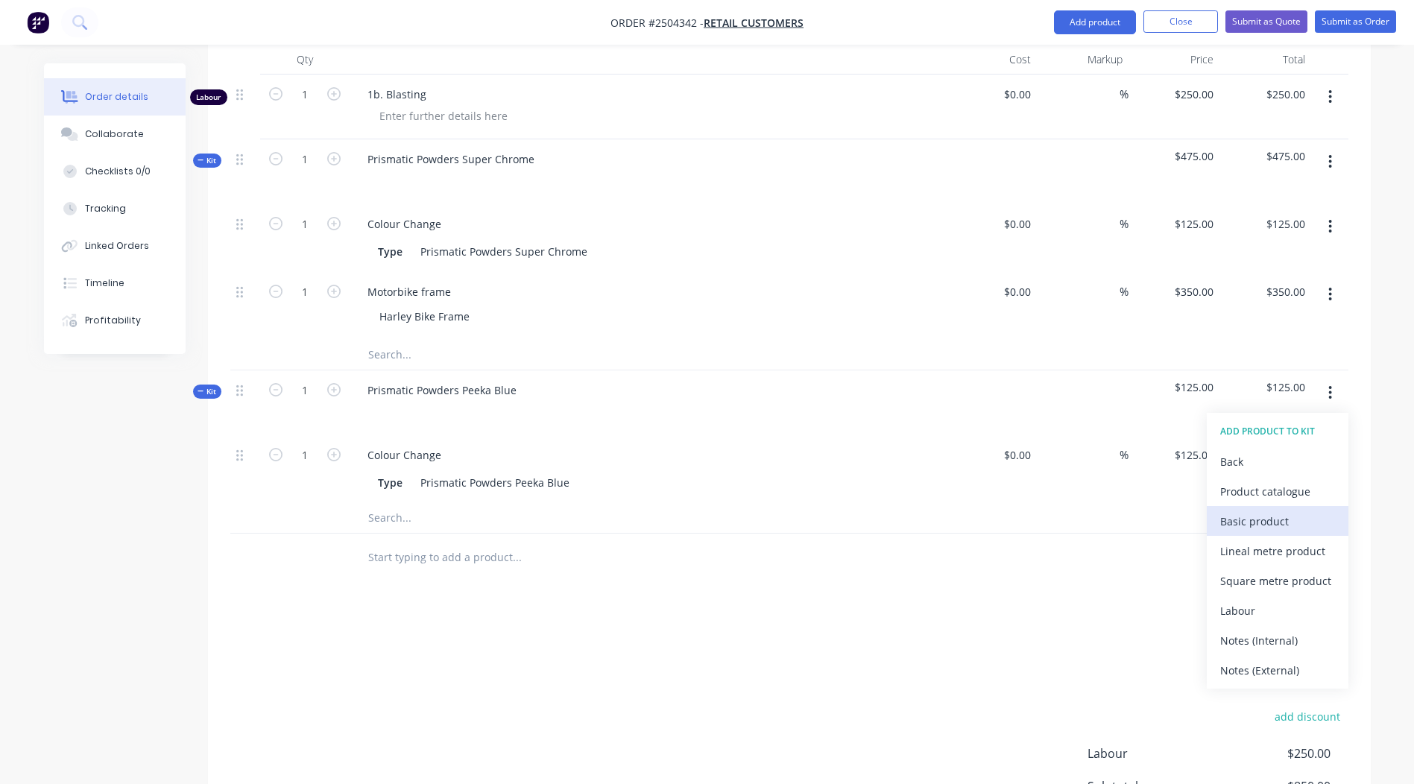
click at [1253, 510] on div "Basic product" at bounding box center [1277, 521] width 115 height 22
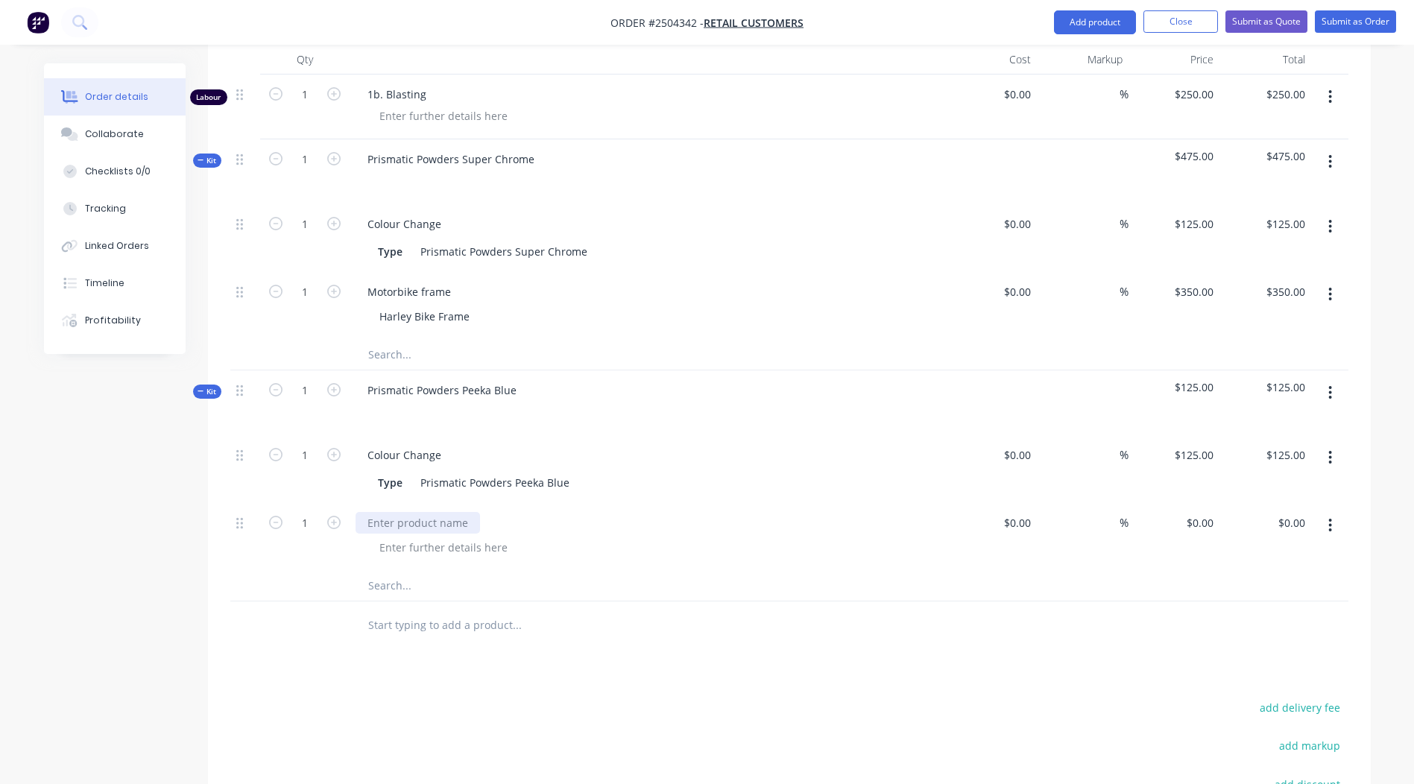
click at [419, 512] on div at bounding box center [417, 523] width 124 height 22
click at [420, 306] on div "Harley Bike Frame" at bounding box center [424, 317] width 114 height 22
click at [421, 306] on div "Harley Bike Frame" at bounding box center [424, 317] width 114 height 22
copy div "Harley Bike Frame"
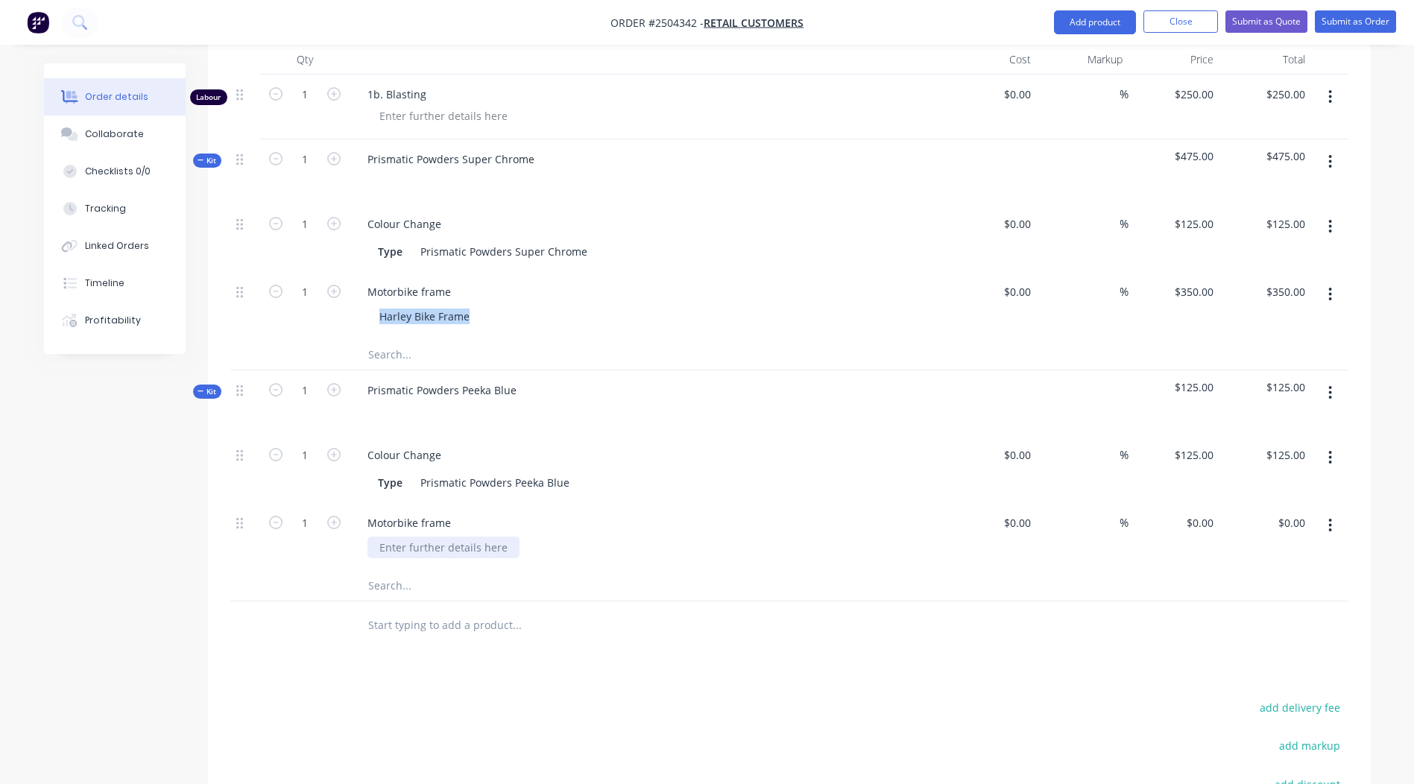
click at [431, 537] on div at bounding box center [443, 548] width 152 height 22
click at [429, 537] on div at bounding box center [443, 548] width 152 height 22
paste div
click at [1195, 503] on div "0 $0.00" at bounding box center [1174, 537] width 92 height 68
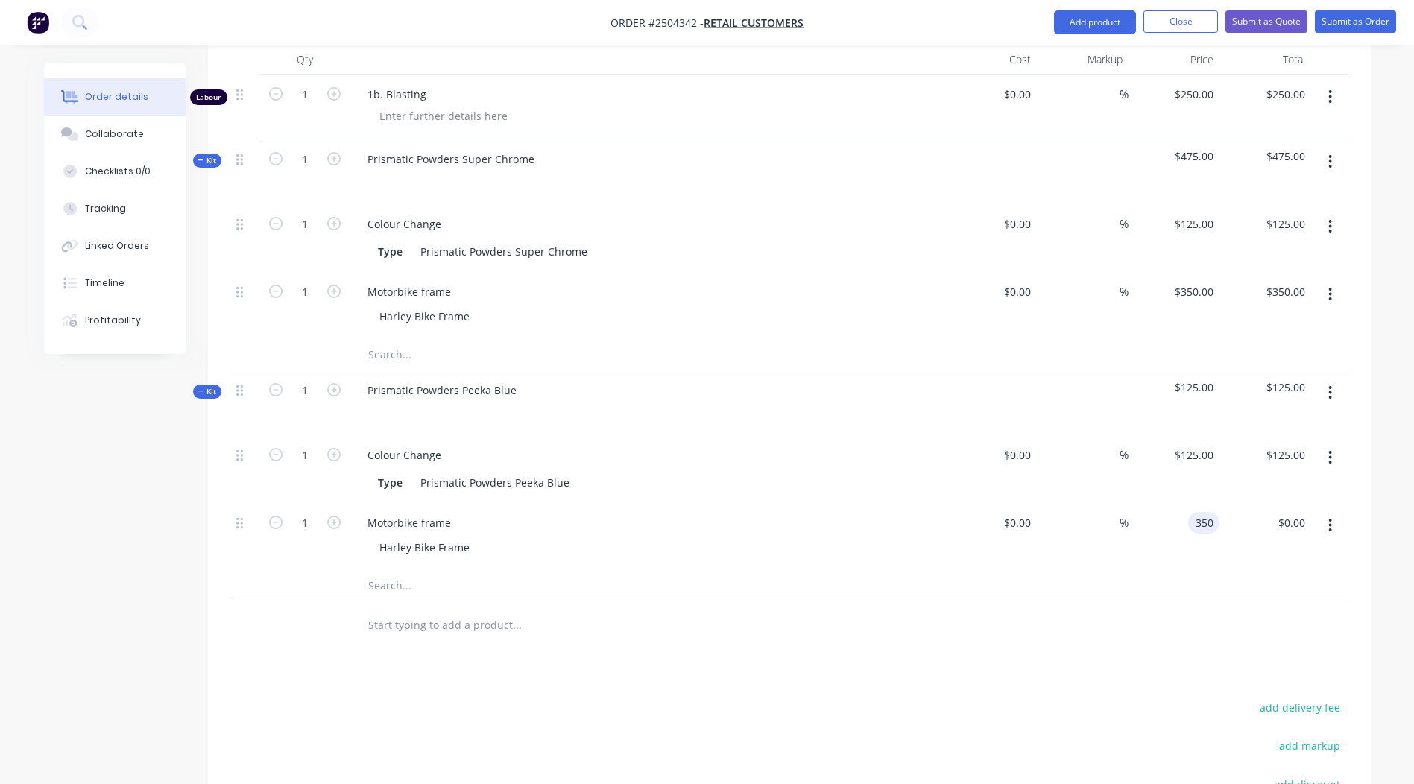
type input "$350.00"
click at [1216, 572] on div at bounding box center [789, 586] width 1118 height 31
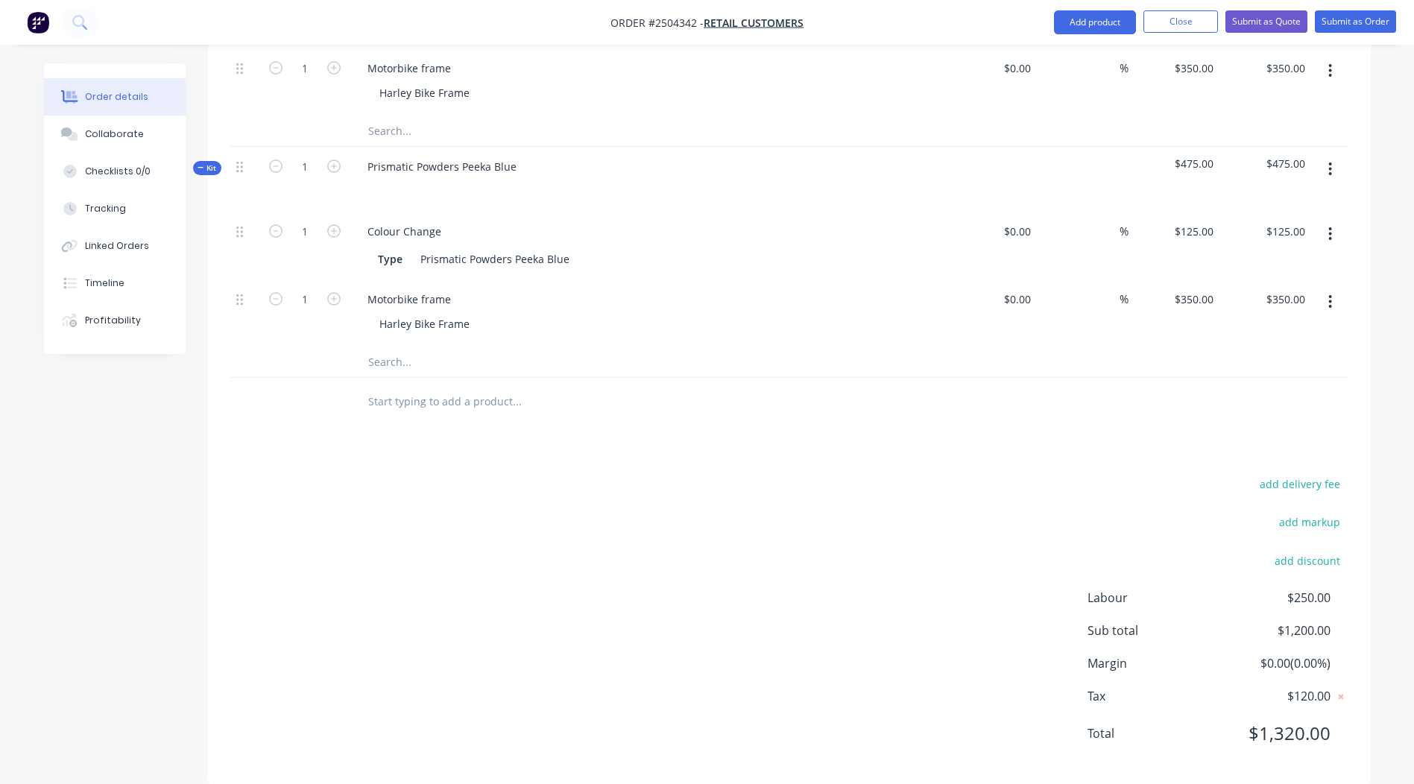
scroll to position [672, 0]
click at [1269, 15] on button "Submit as Quote" at bounding box center [1266, 21] width 82 height 22
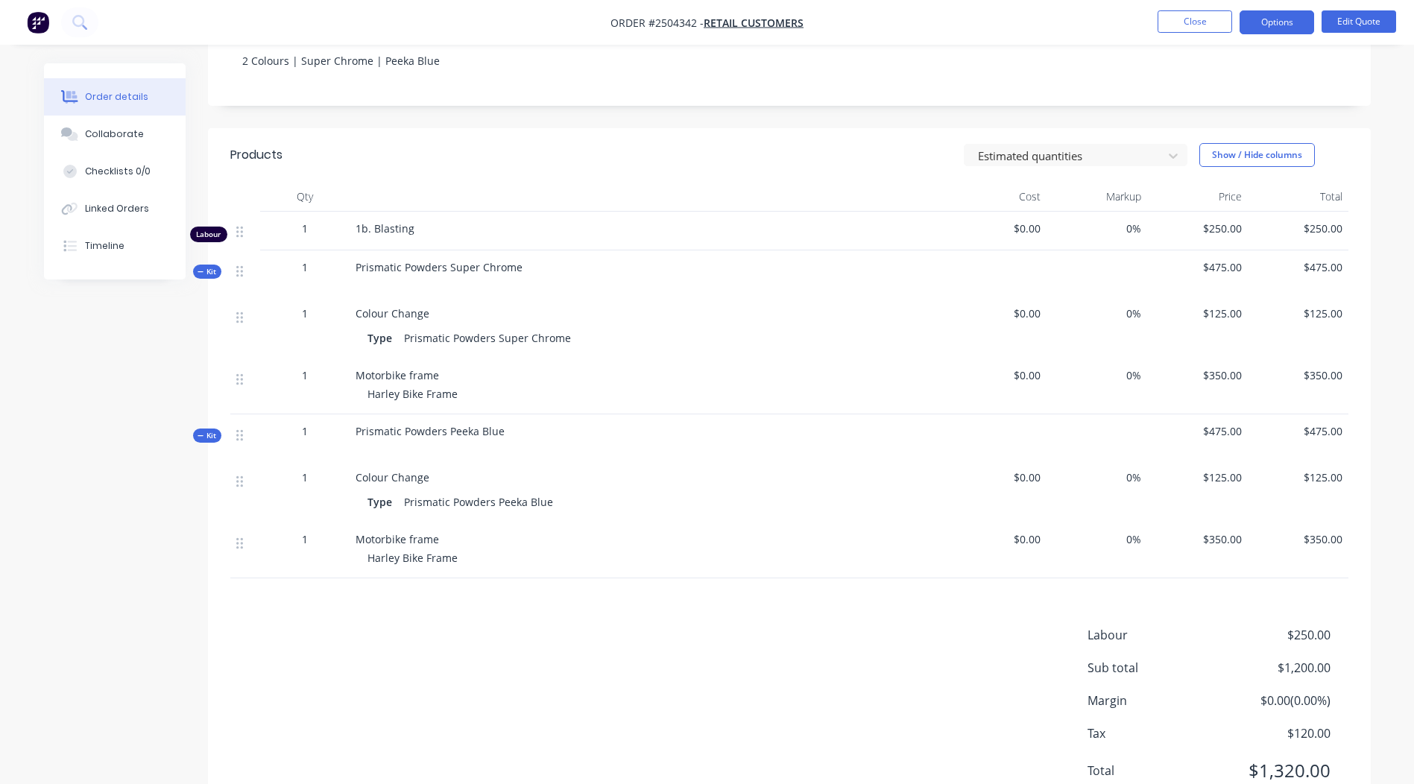
scroll to position [298, 0]
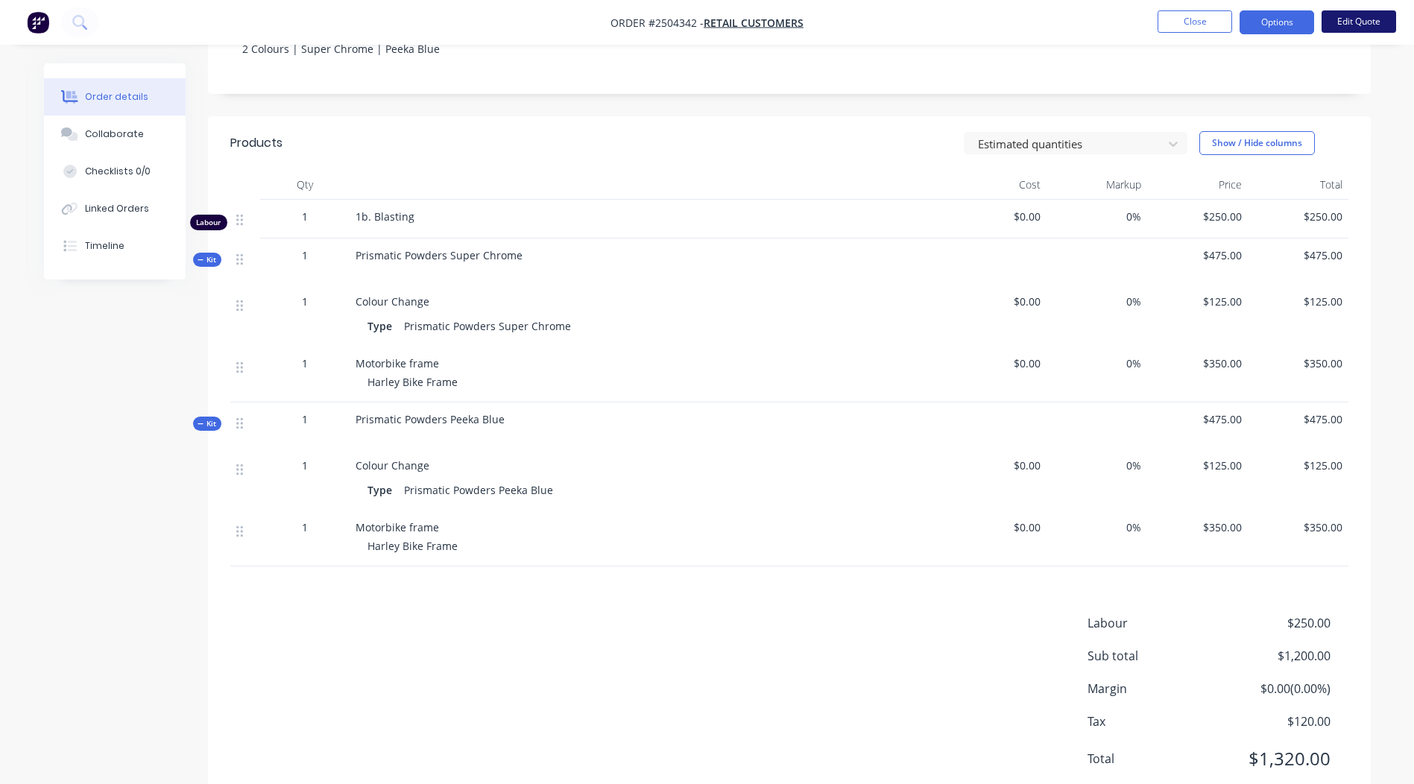
click at [1365, 19] on button "Edit Quote" at bounding box center [1358, 21] width 75 height 22
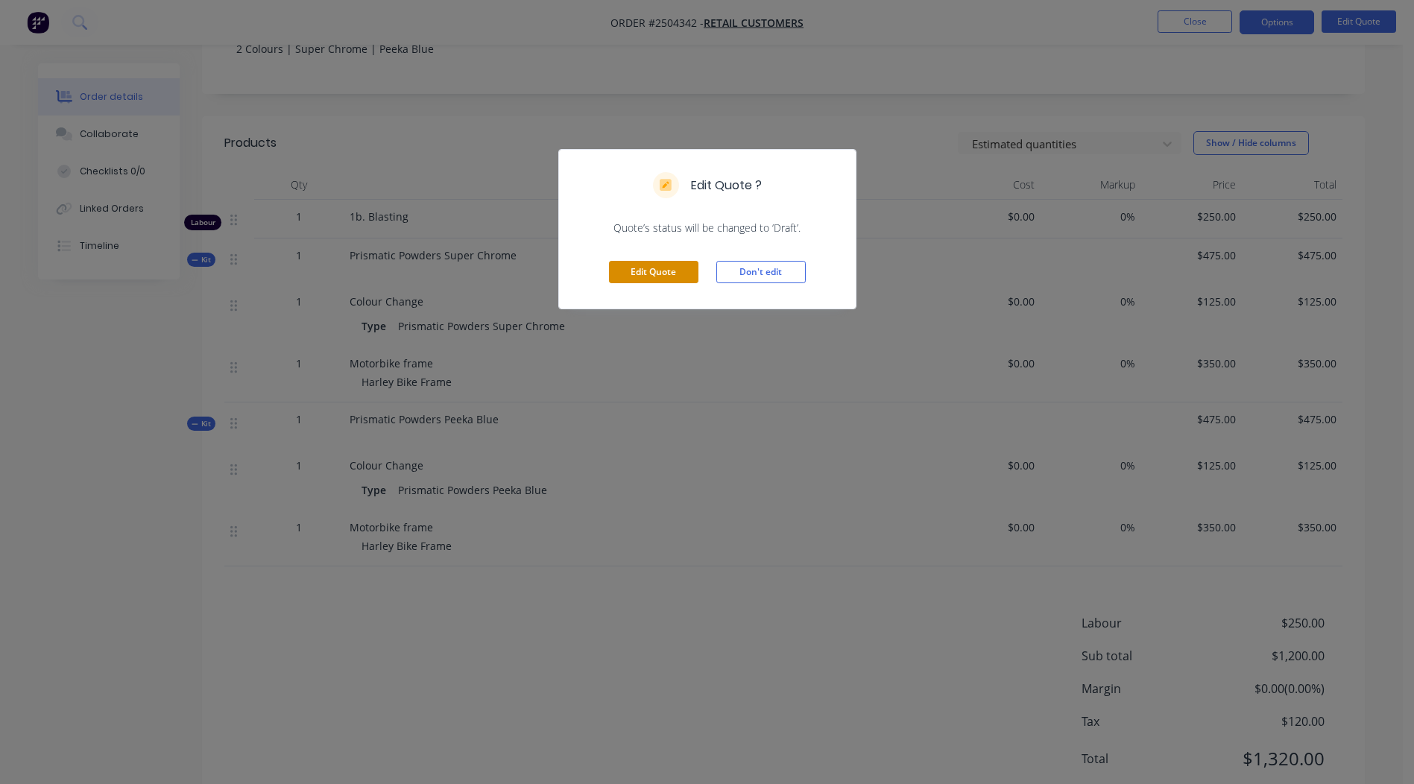
click at [652, 273] on button "Edit Quote" at bounding box center [653, 272] width 89 height 22
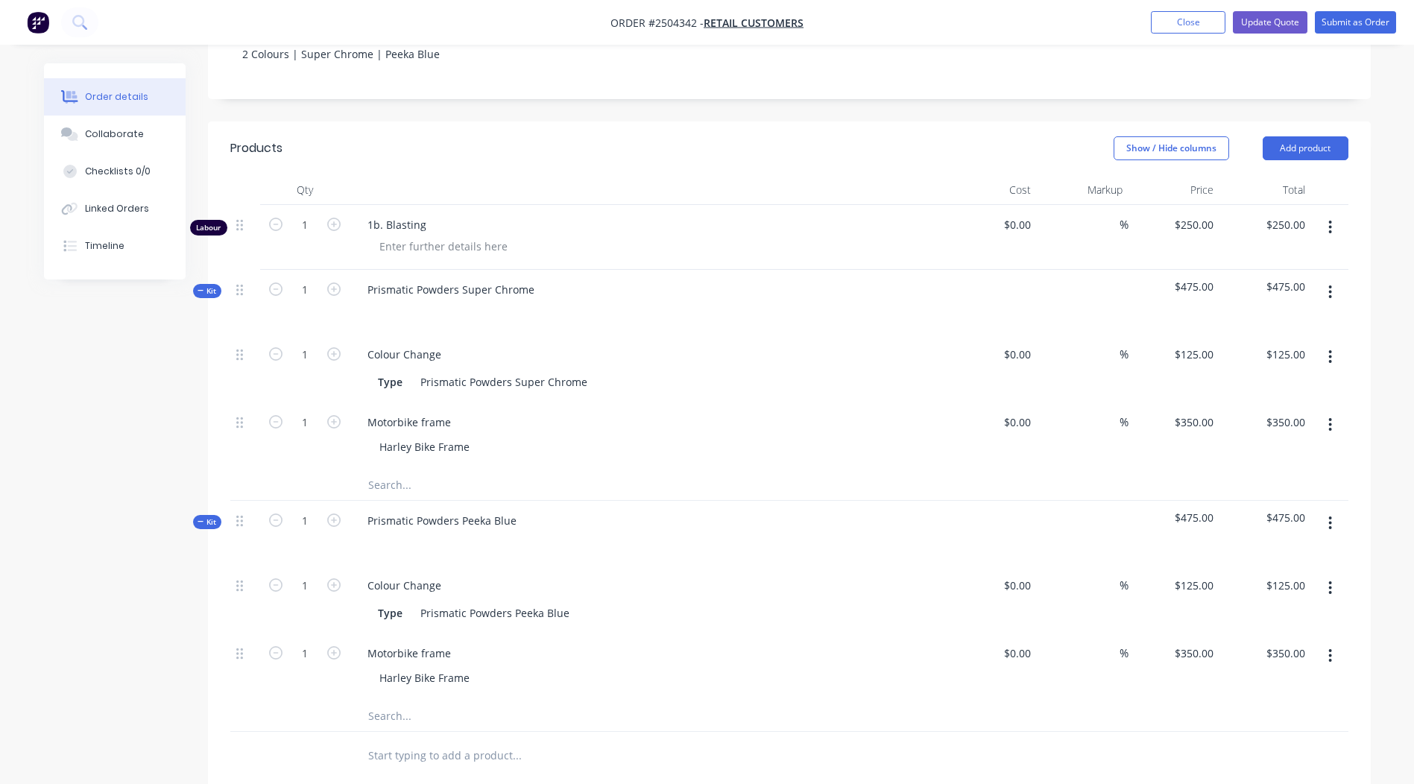
scroll to position [373, 0]
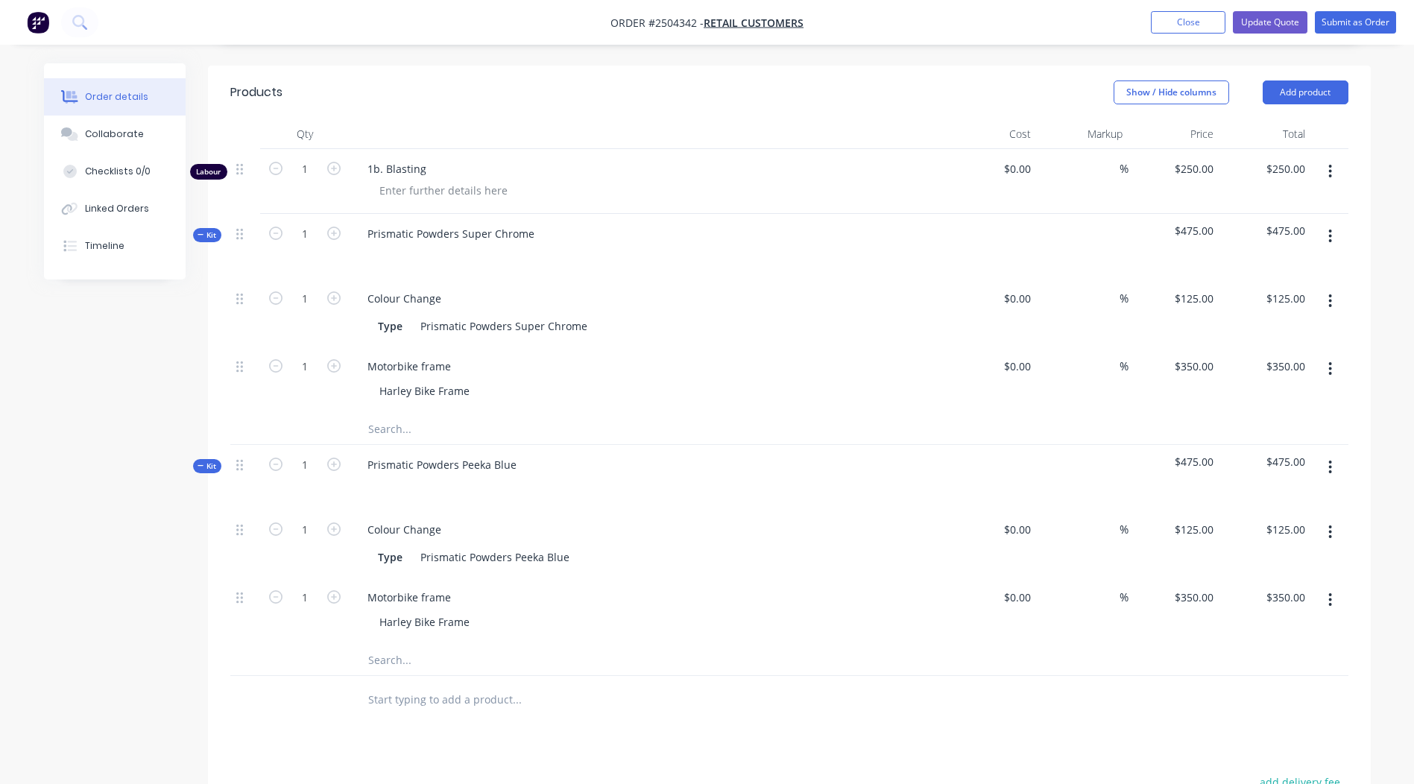
click at [1329, 361] on icon "button" at bounding box center [1330, 369] width 4 height 16
click at [1291, 397] on div "Duplicate" at bounding box center [1277, 408] width 115 height 22
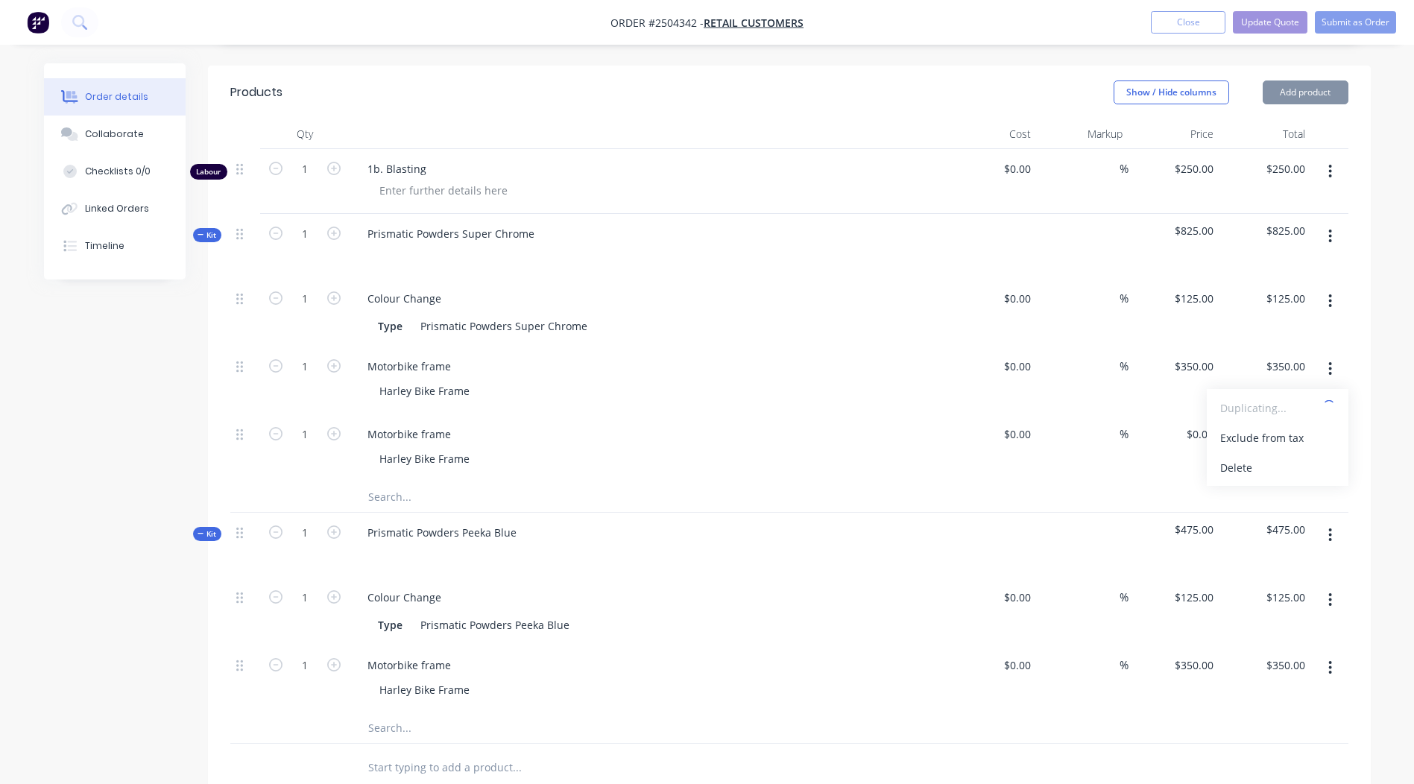
type input "$350.00"
click at [418, 423] on div "Motorbike frame" at bounding box center [408, 434] width 107 height 22
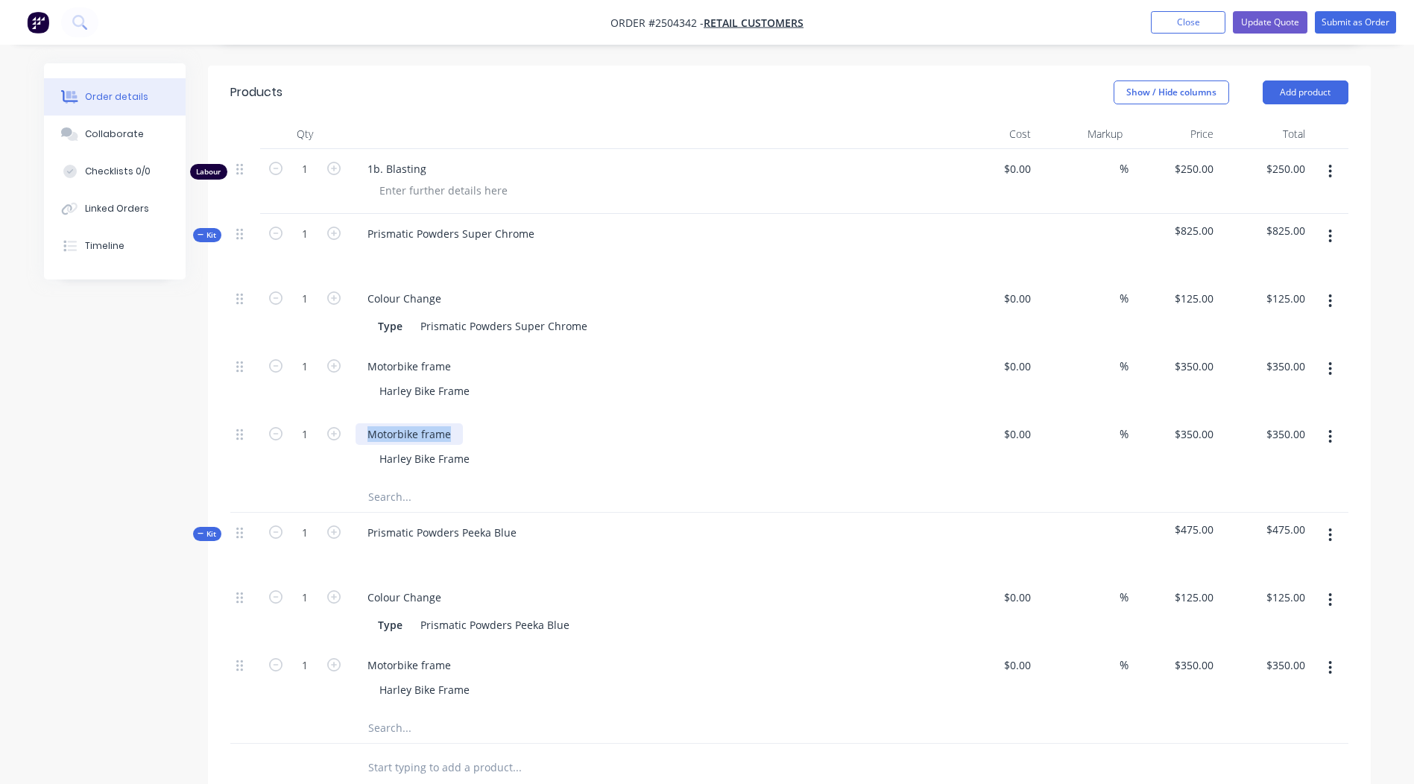
click at [418, 423] on div "Motorbike frame" at bounding box center [408, 434] width 107 height 22
click at [424, 448] on div "Harley Bike Frame" at bounding box center [424, 459] width 114 height 22
click at [423, 448] on div "Harley Bike Frame" at bounding box center [424, 459] width 114 height 22
click at [418, 448] on div "Rear Swing arm" at bounding box center [418, 459] width 103 height 22
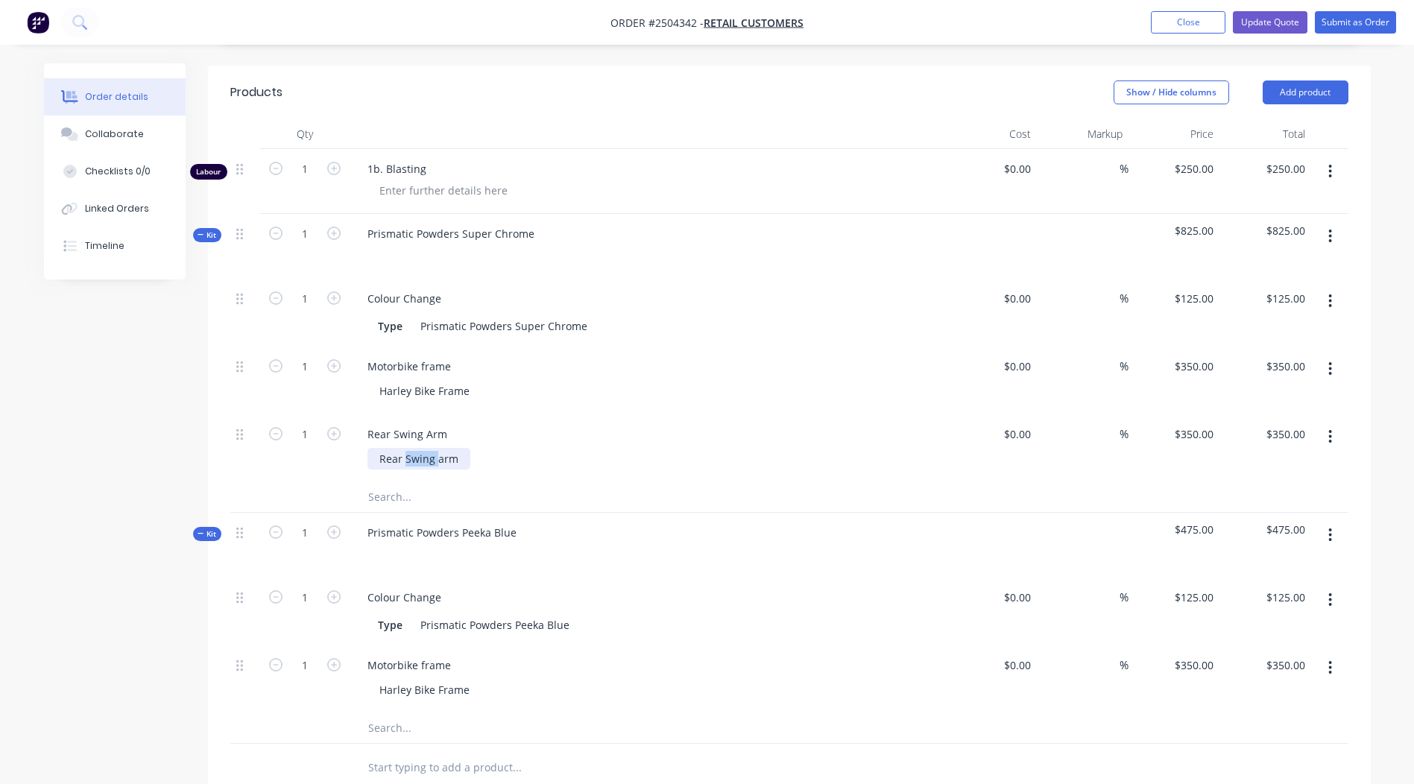
click at [418, 448] on div "Rear Swing arm" at bounding box center [418, 459] width 103 height 22
click at [701, 423] on div "Rear Swing Arm" at bounding box center [647, 434] width 584 height 22
click at [1189, 423] on div "350 350" at bounding box center [1203, 434] width 31 height 22
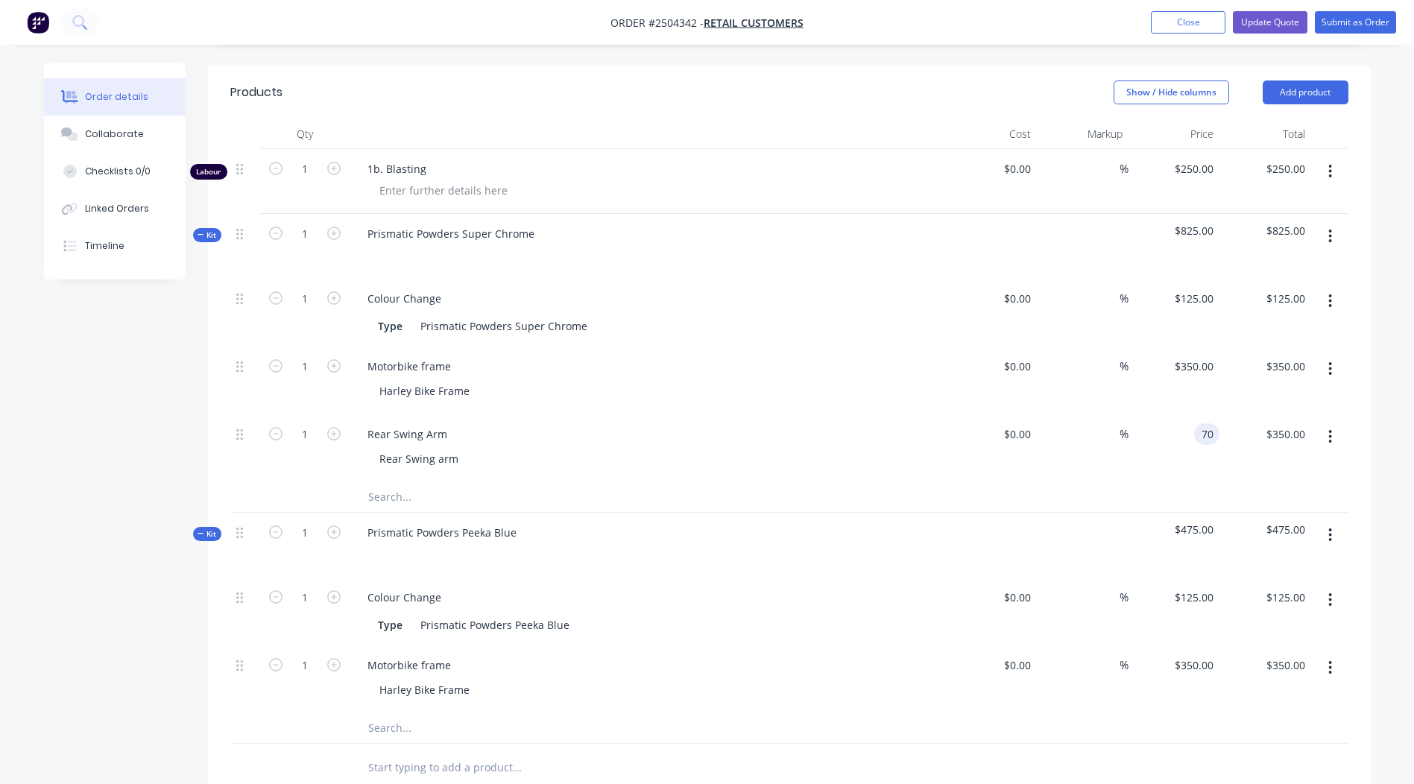
type input "$70.00"
click at [841, 482] on div at bounding box center [618, 497] width 537 height 30
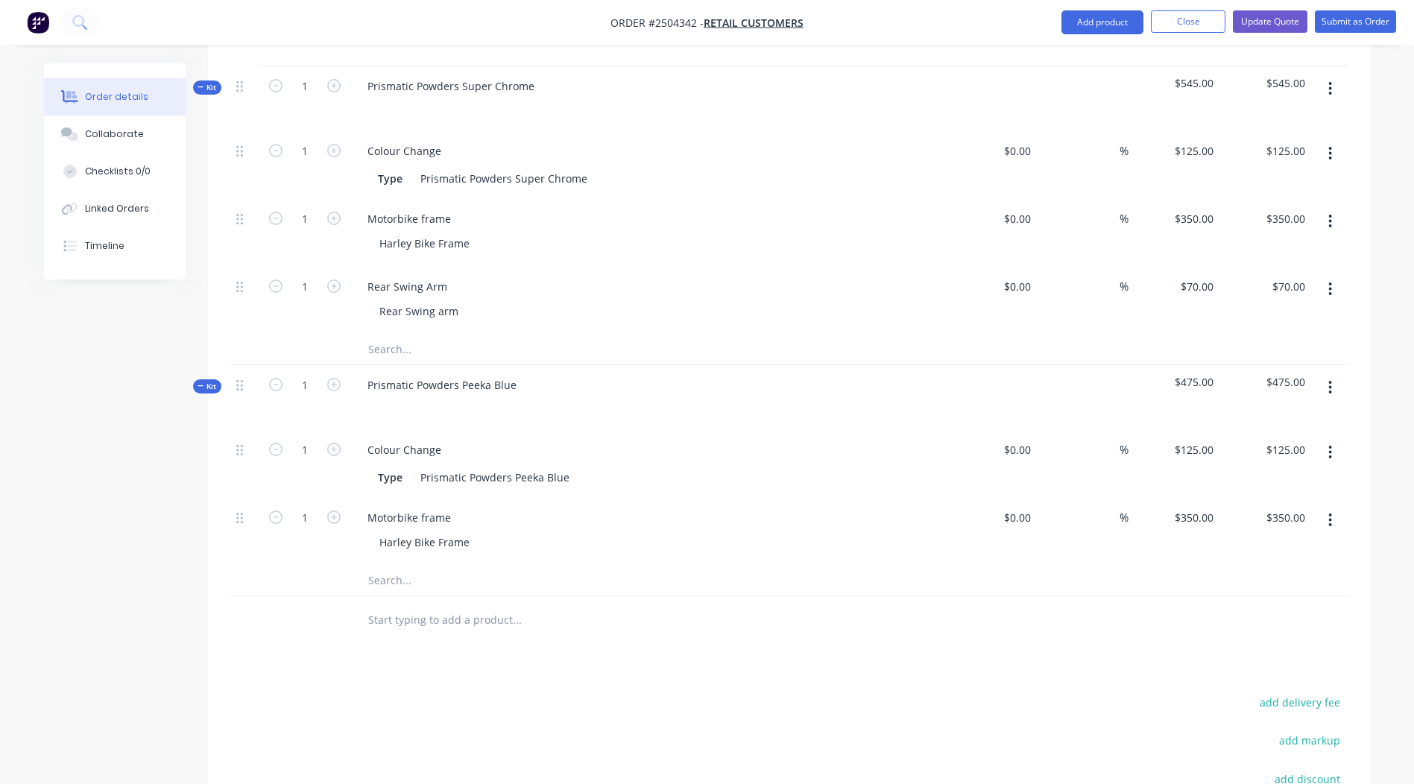
scroll to position [522, 0]
click at [1329, 378] on icon "button" at bounding box center [1330, 386] width 4 height 16
click at [724, 595] on div at bounding box center [618, 619] width 537 height 48
click at [1330, 510] on icon "button" at bounding box center [1330, 518] width 4 height 16
click at [1301, 547] on div "Duplicate" at bounding box center [1277, 558] width 115 height 22
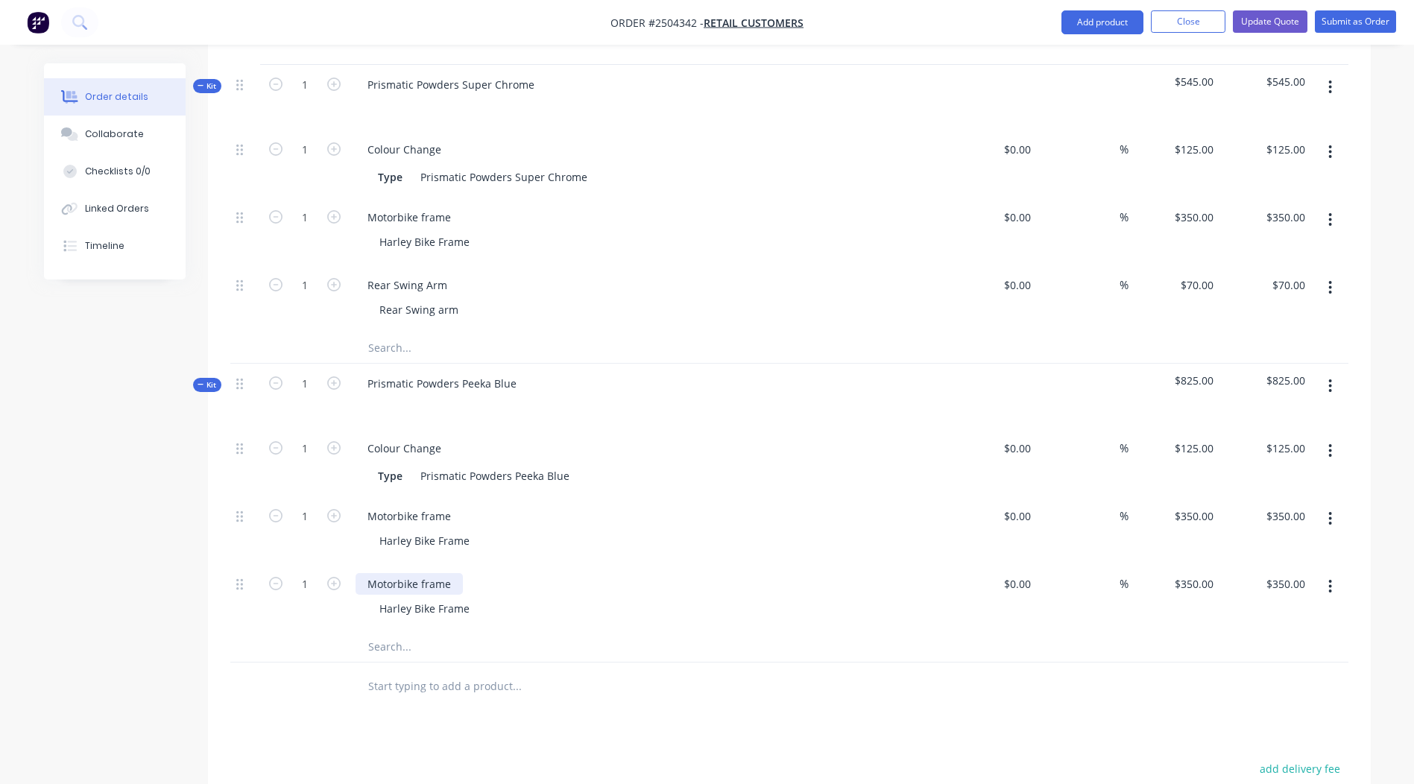
click at [397, 573] on div "Motorbike frame" at bounding box center [408, 584] width 107 height 22
click at [413, 274] on div "Rear Swing Arm" at bounding box center [407, 285] width 104 height 22
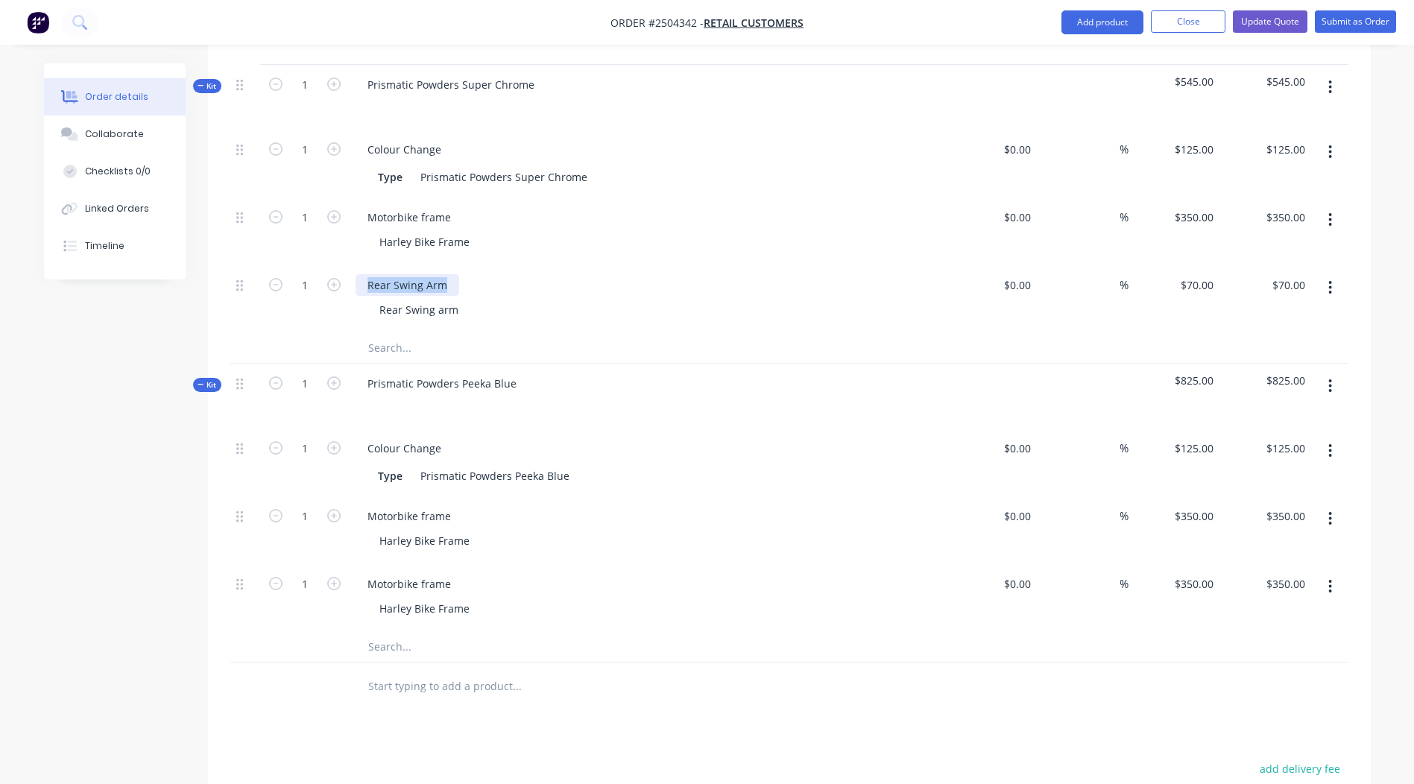
click at [414, 274] on div "Rear Swing Arm" at bounding box center [407, 285] width 104 height 22
copy div "Rear Swing Arm"
click at [413, 573] on div "Motorbike frame" at bounding box center [408, 584] width 107 height 22
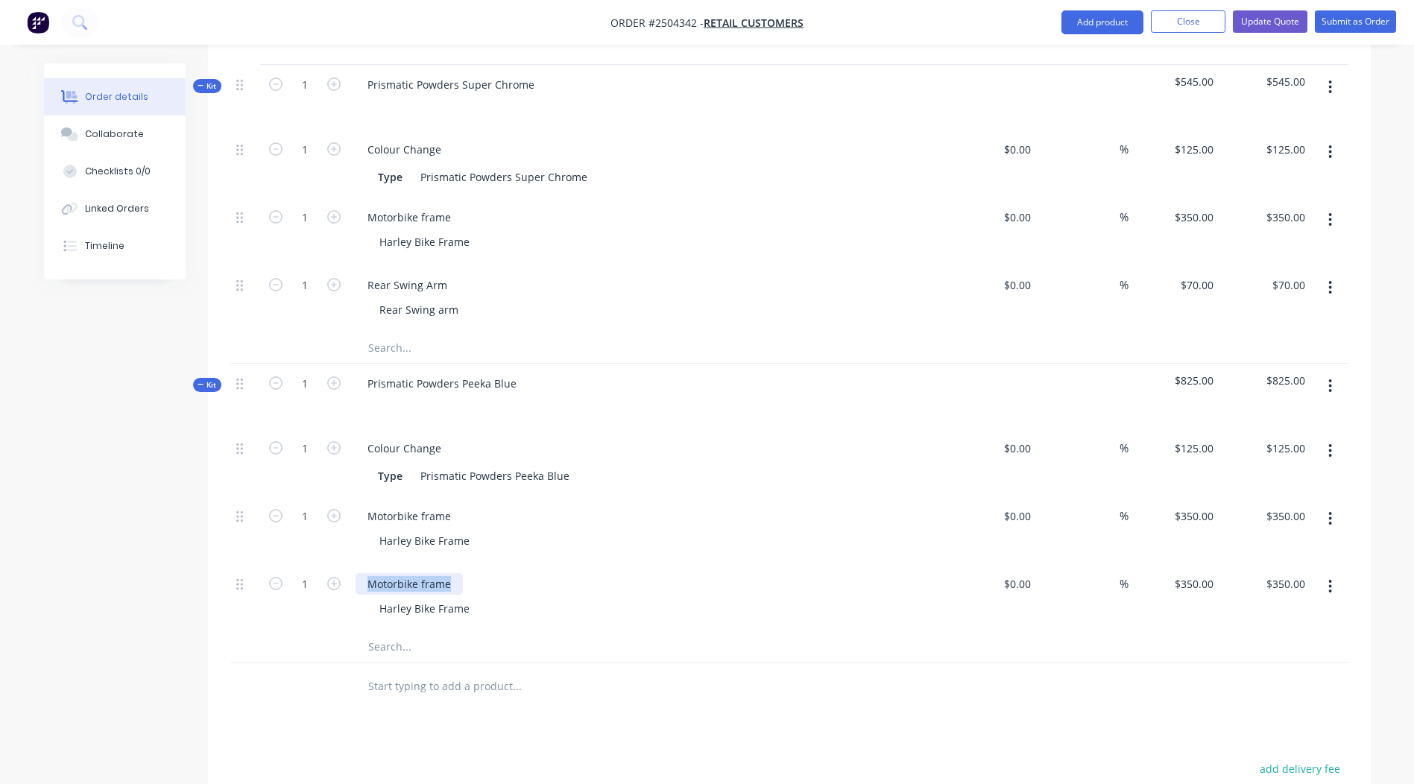
paste div
click at [421, 598] on div "Harley Bike Frame" at bounding box center [424, 609] width 114 height 22
paste div
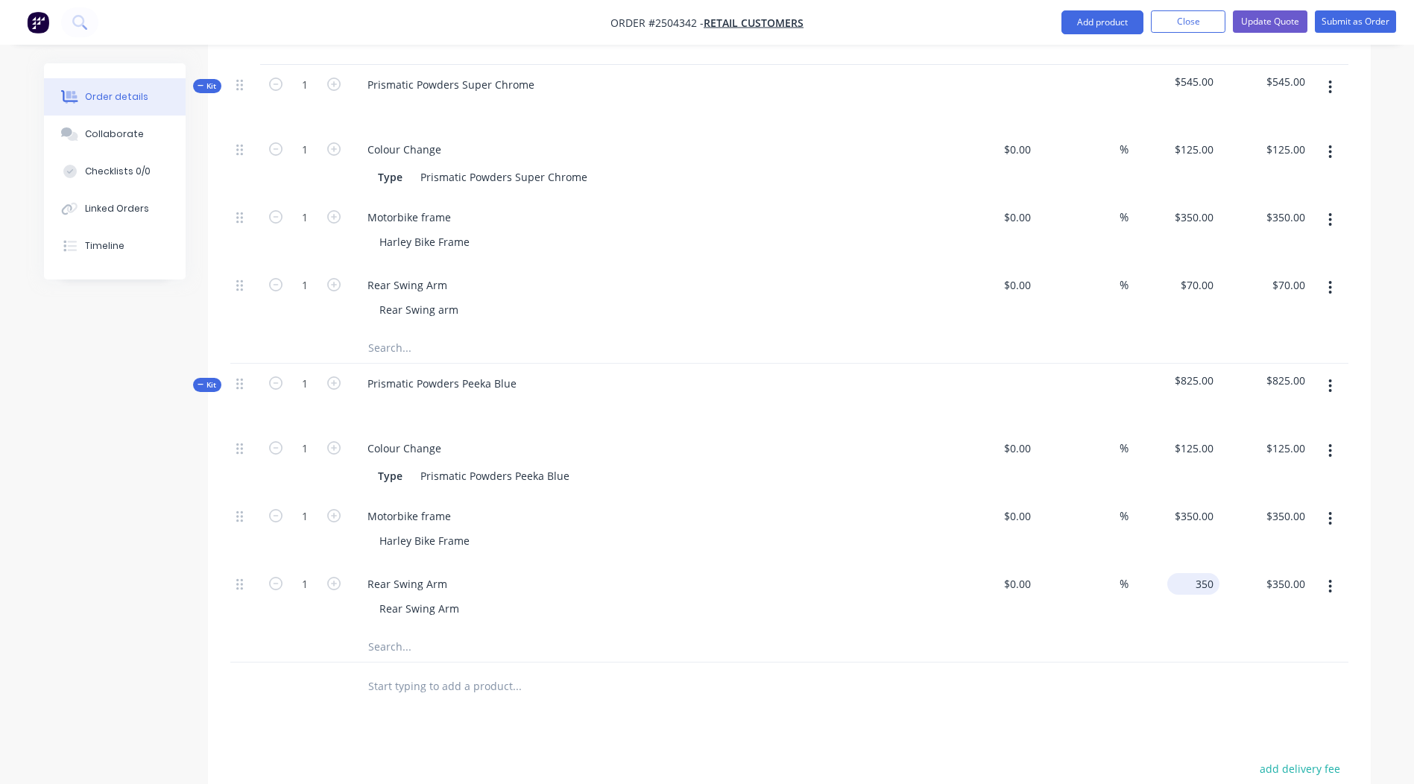
click at [1201, 573] on input "350" at bounding box center [1196, 584] width 46 height 22
type input "$70.00"
click at [844, 530] on div "Harley Bike Frame" at bounding box center [653, 541] width 572 height 22
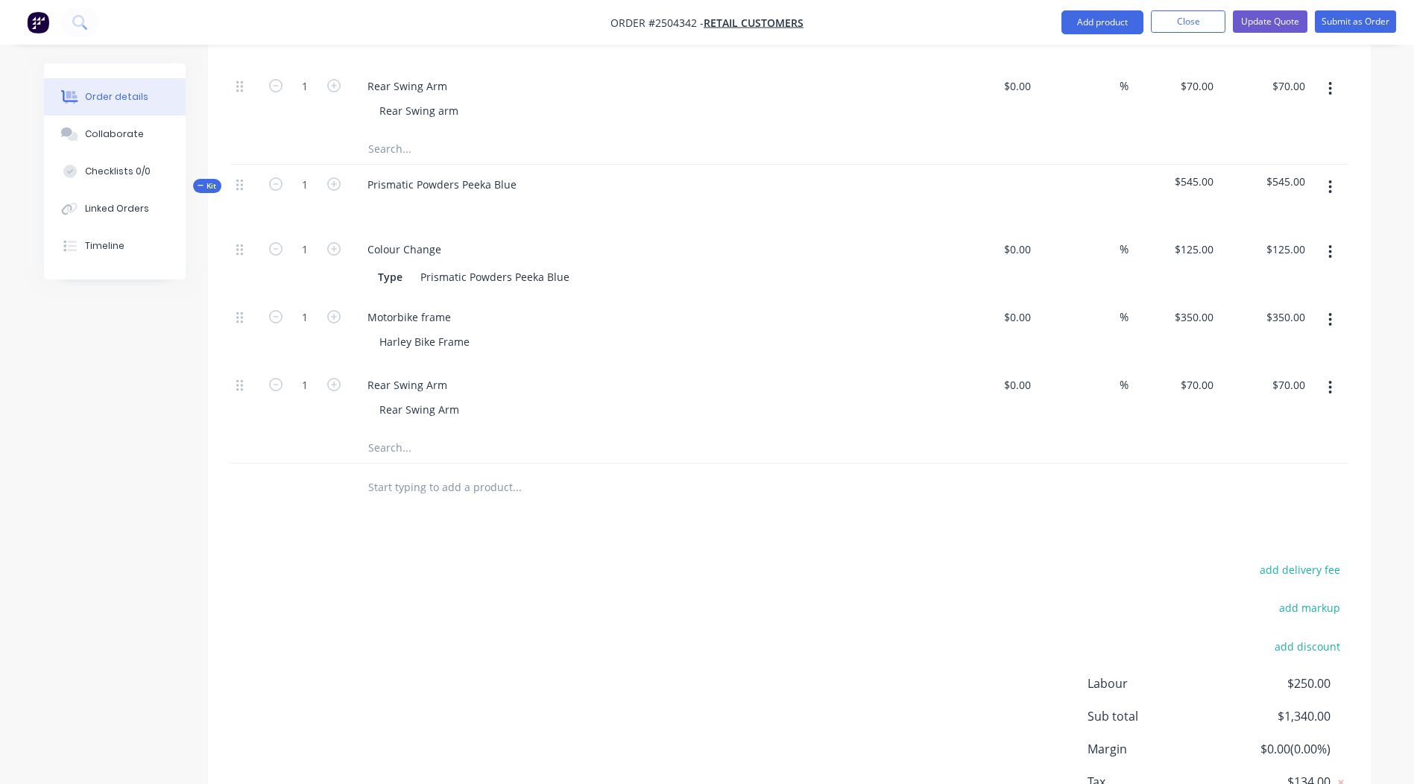
scroll to position [808, 0]
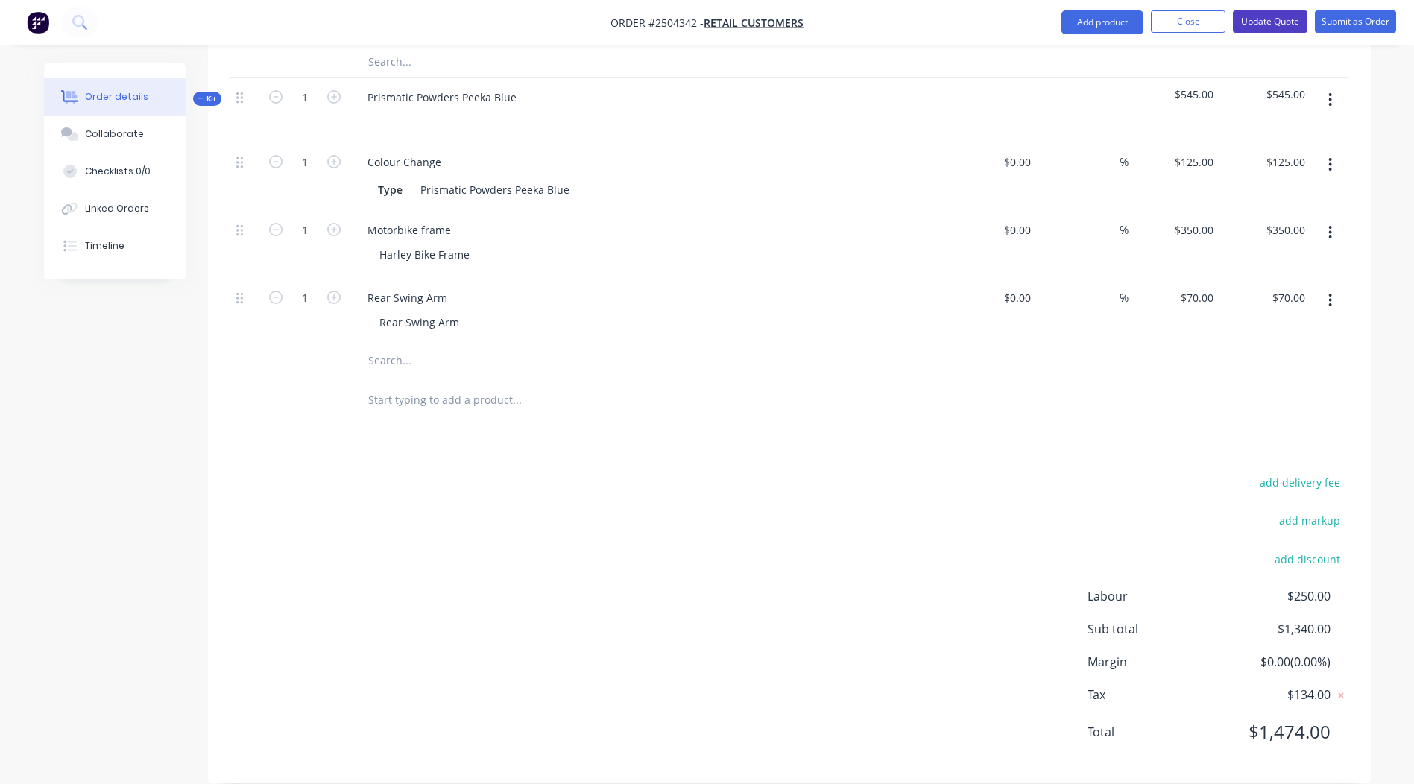
click at [1258, 20] on button "Update Quote" at bounding box center [1270, 21] width 75 height 22
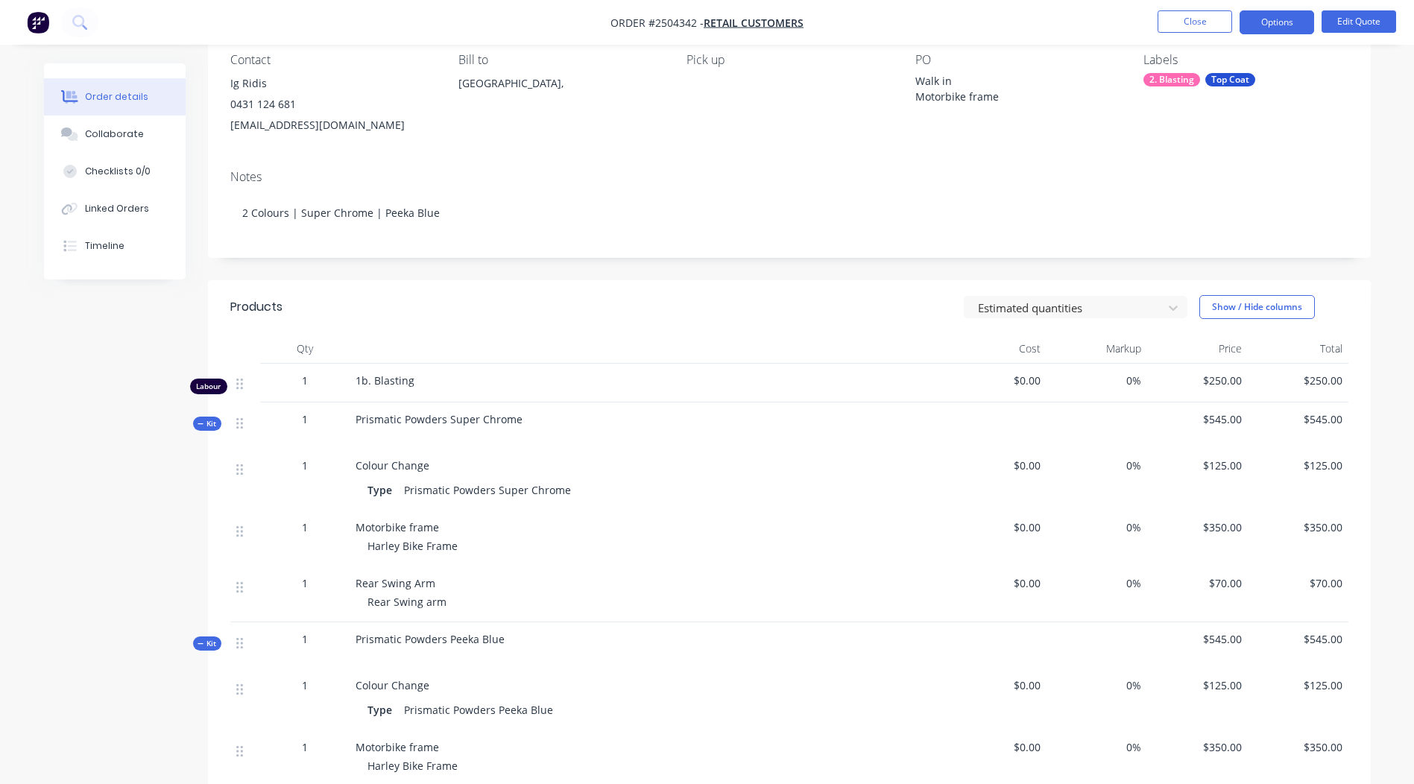
scroll to position [0, 0]
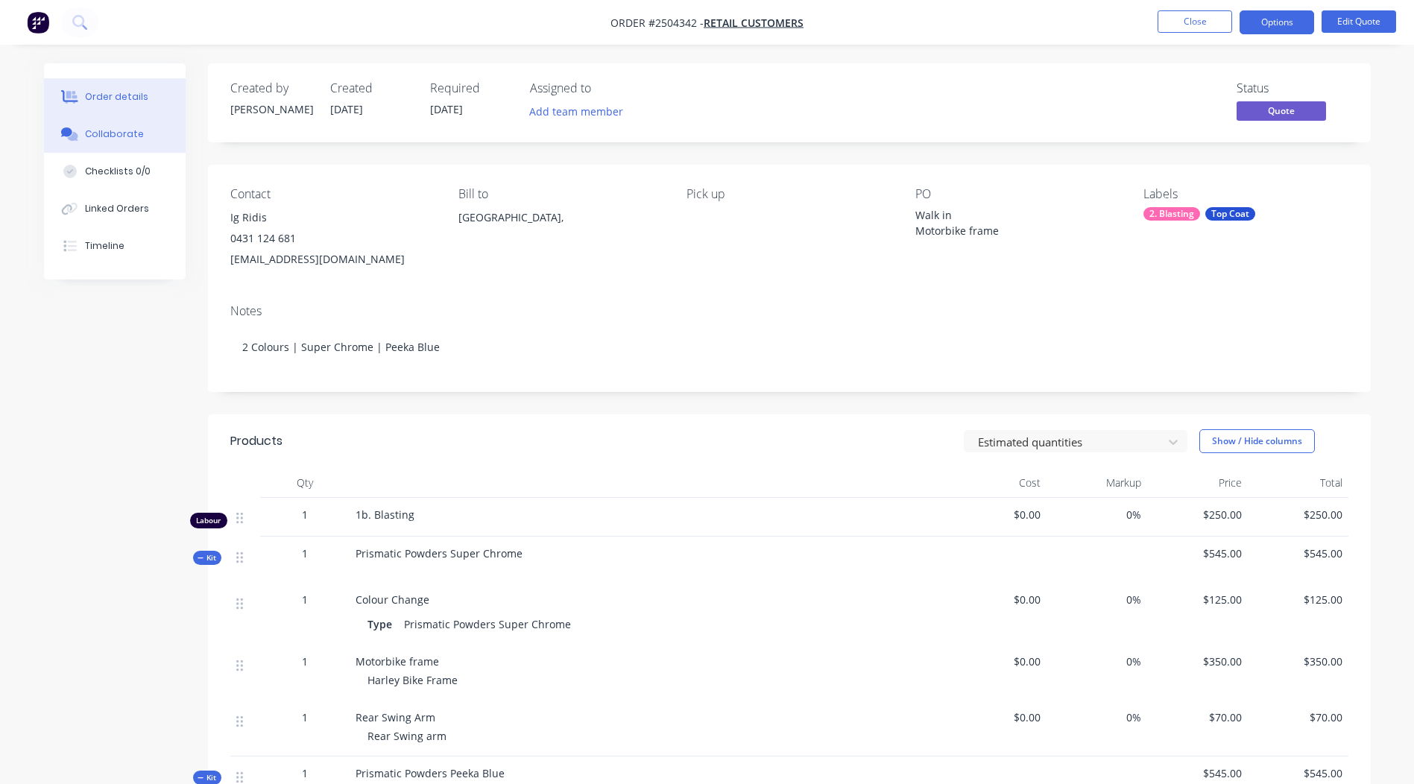
click at [110, 136] on div "Collaborate" at bounding box center [114, 133] width 59 height 13
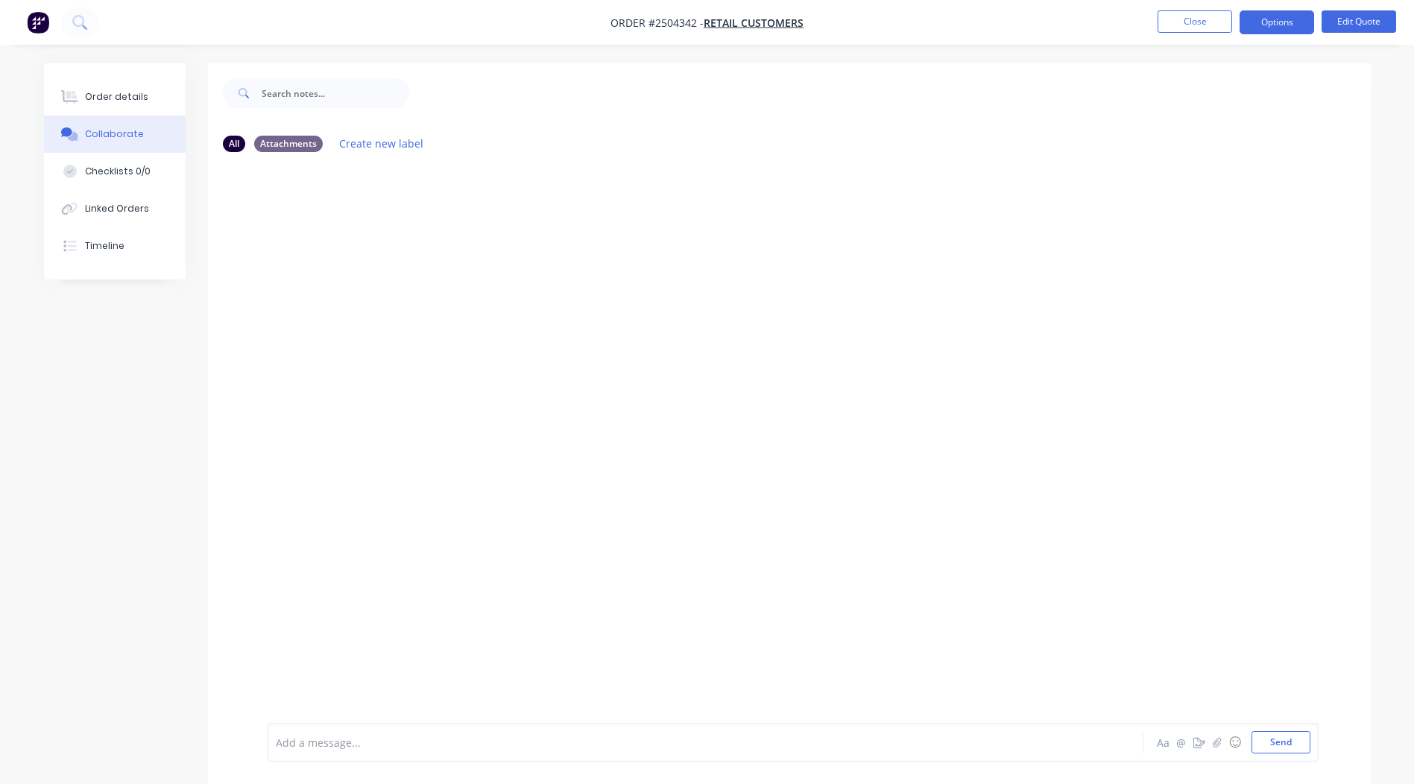
click at [337, 752] on div "Add a message..." at bounding box center [664, 742] width 776 height 22
click at [340, 745] on span "email from 03/" at bounding box center [312, 743] width 73 height 14
click at [385, 220] on icon "button" at bounding box center [382, 223] width 4 height 17
click at [0, 0] on button "Edit" at bounding box center [0, 0] width 0 height 0
click at [388, 741] on div "email from [DATE]" at bounding box center [663, 743] width 775 height 16
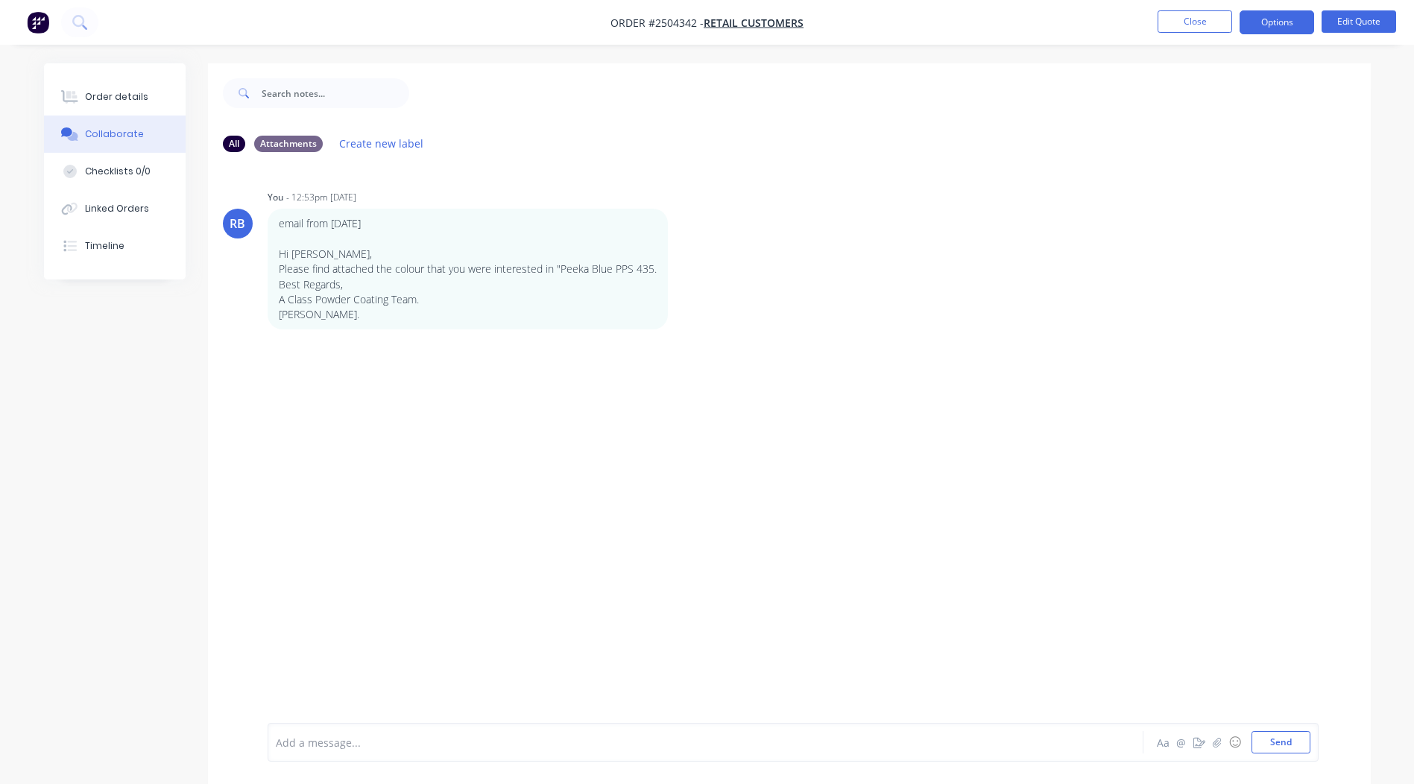
click at [663, 590] on div "RB You - 12:53pm [DATE] email from [DATE] Hi [PERSON_NAME], Please find attache…" at bounding box center [789, 443] width 1163 height 559
click at [885, 352] on div "RB You - 12:53pm [DATE] email from [DATE] Hi [PERSON_NAME], Please find attache…" at bounding box center [789, 443] width 1163 height 559
click at [1173, 19] on button "Close" at bounding box center [1194, 21] width 75 height 22
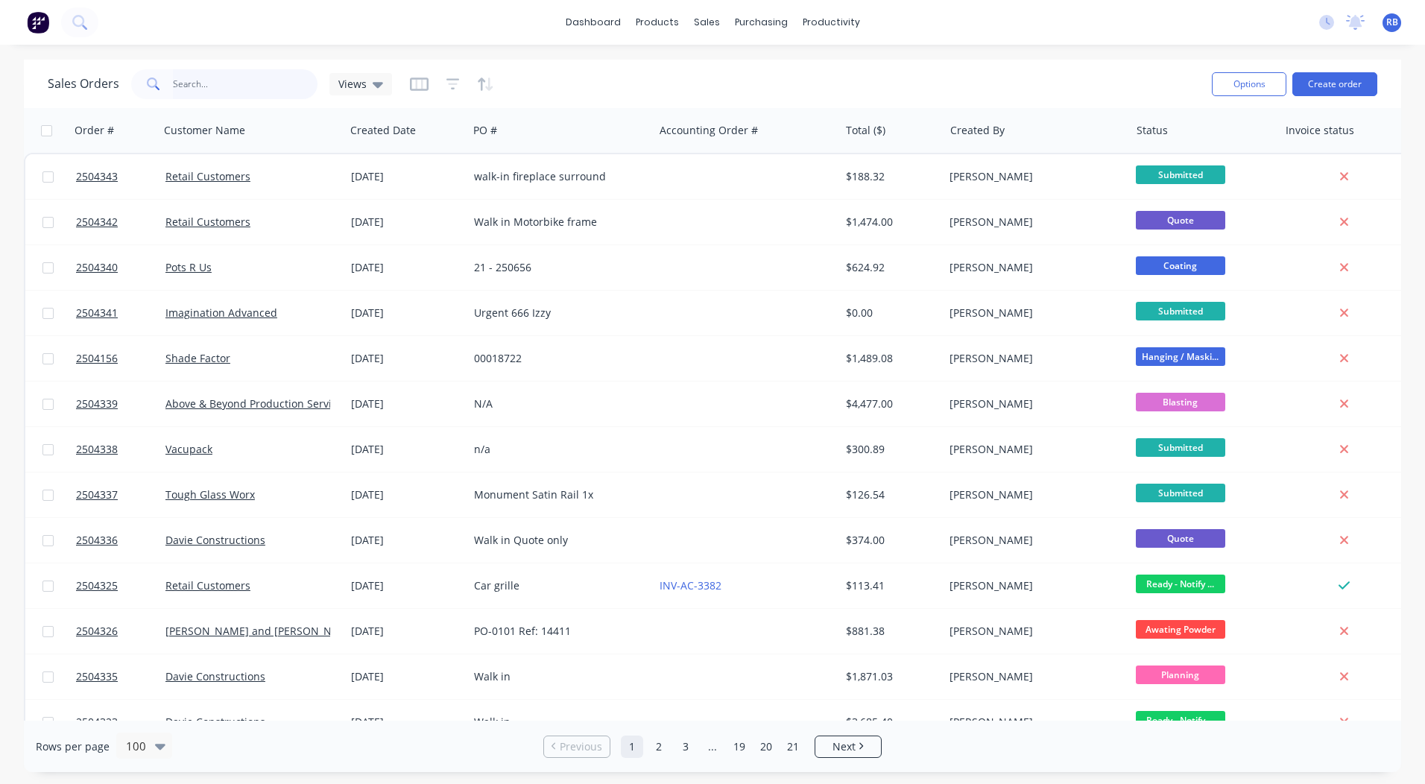
click at [237, 85] on input "text" at bounding box center [245, 84] width 145 height 30
click at [258, 78] on input "text" at bounding box center [245, 84] width 145 height 30
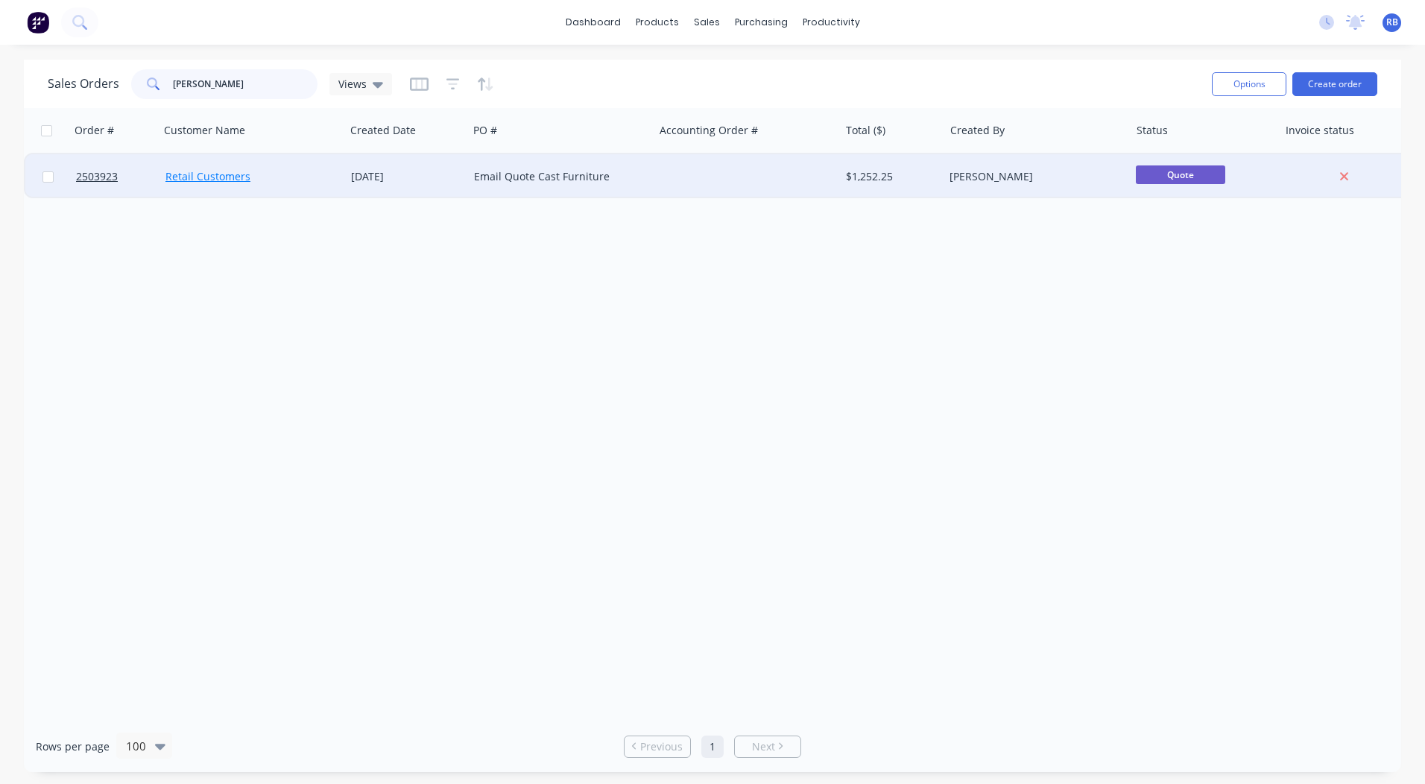
type input "[PERSON_NAME]"
click at [195, 177] on link "Retail Customers" at bounding box center [207, 176] width 85 height 14
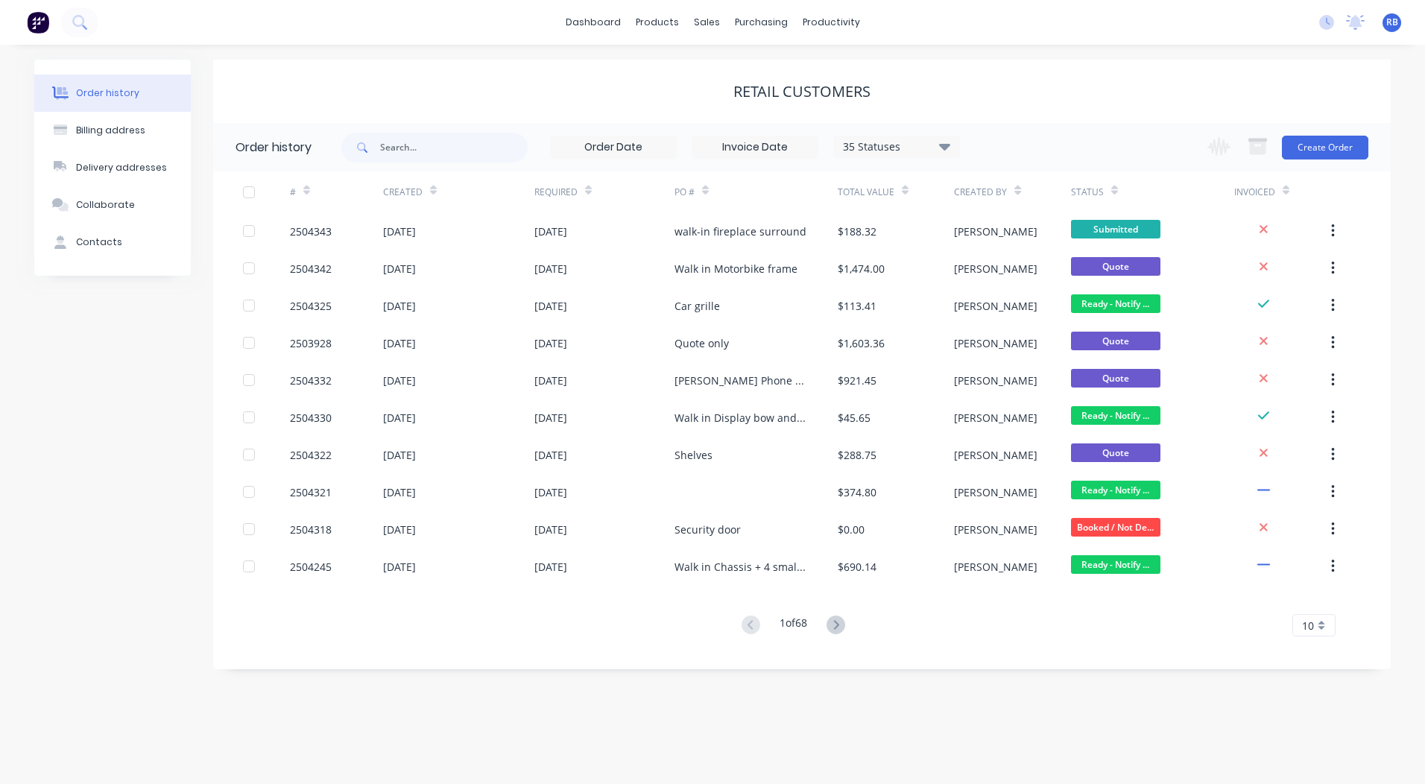
click at [439, 124] on div "35 Statuses Invoice Status Invoiced Not Invoiced Partial Order Status All Archi…" at bounding box center [650, 147] width 619 height 48
drag, startPoint x: 443, startPoint y: 127, endPoint x: 447, endPoint y: 145, distance: 18.3
click at [444, 129] on div "35 Statuses Invoice Status Invoiced Not Invoiced Partial Order Status All Archi…" at bounding box center [650, 147] width 619 height 48
click at [448, 145] on input "text" at bounding box center [454, 148] width 148 height 30
type input "[PERSON_NAME]"
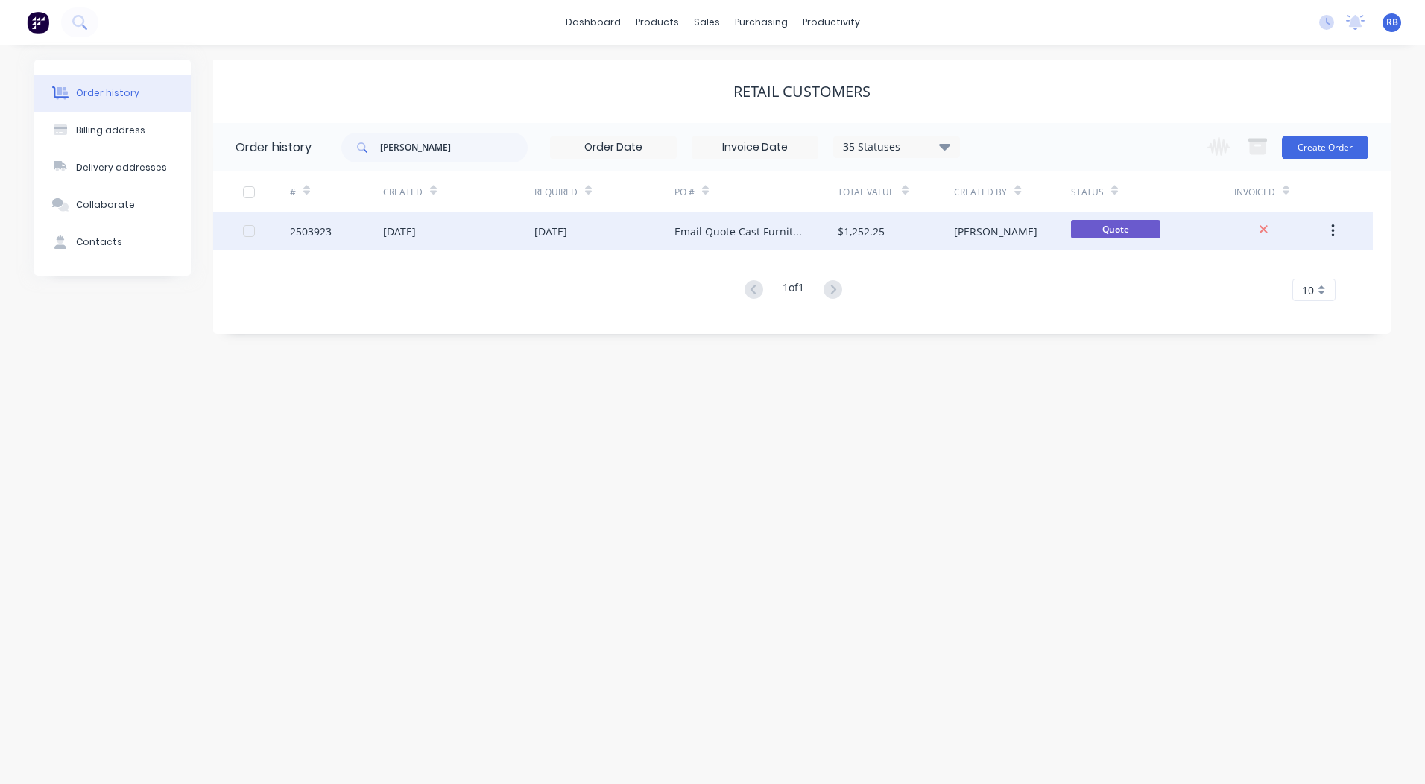
click at [303, 226] on div "2503923" at bounding box center [311, 232] width 42 height 16
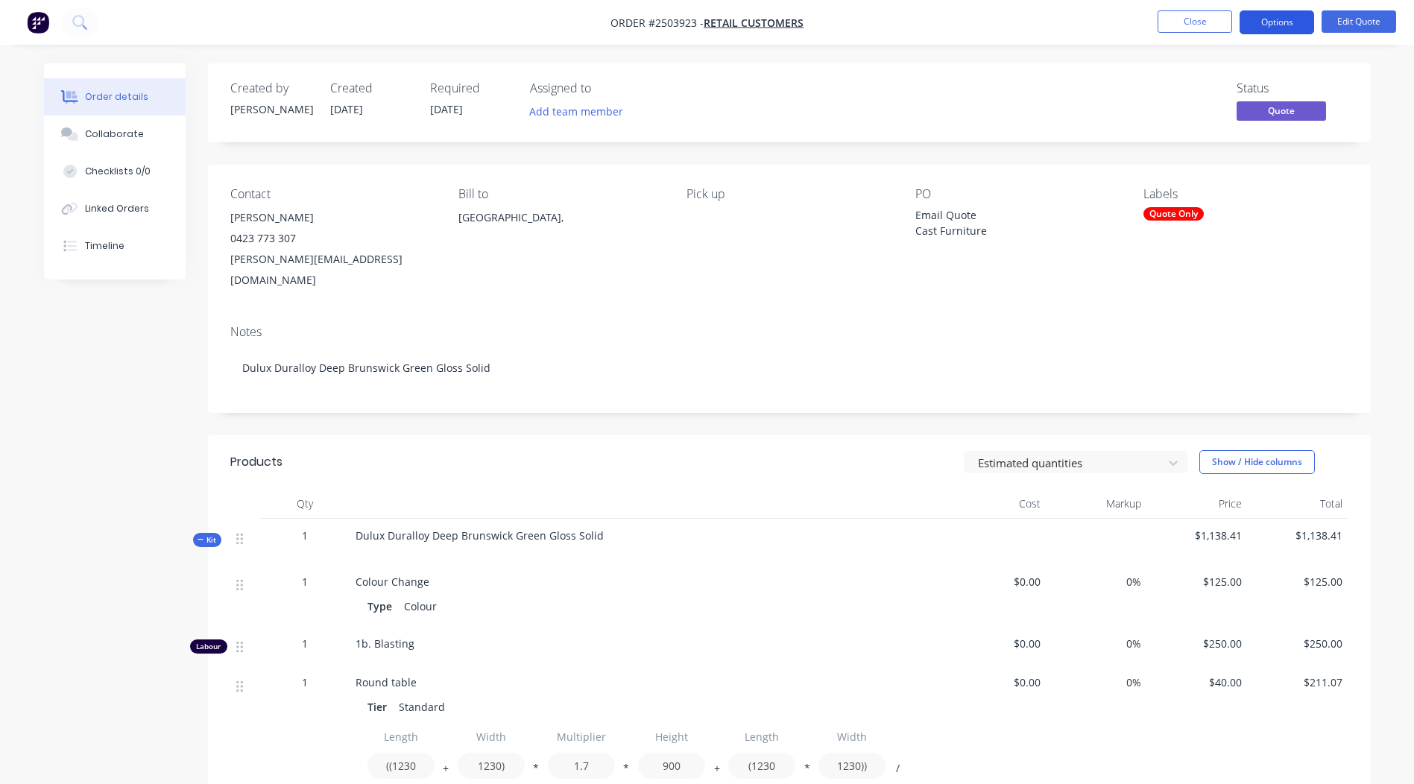
click at [1276, 13] on button "Options" at bounding box center [1276, 22] width 75 height 24
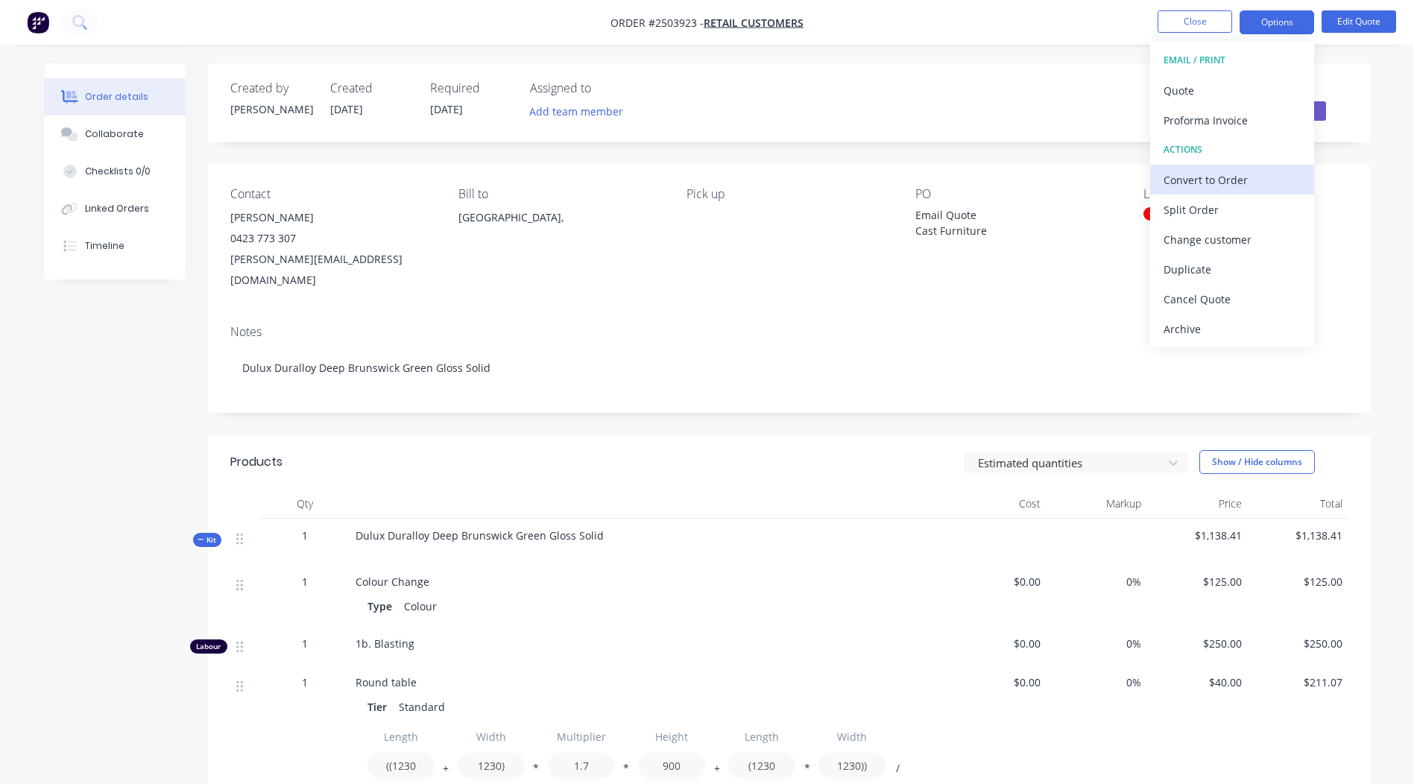
click at [1220, 178] on div "Convert to Order" at bounding box center [1231, 180] width 137 height 22
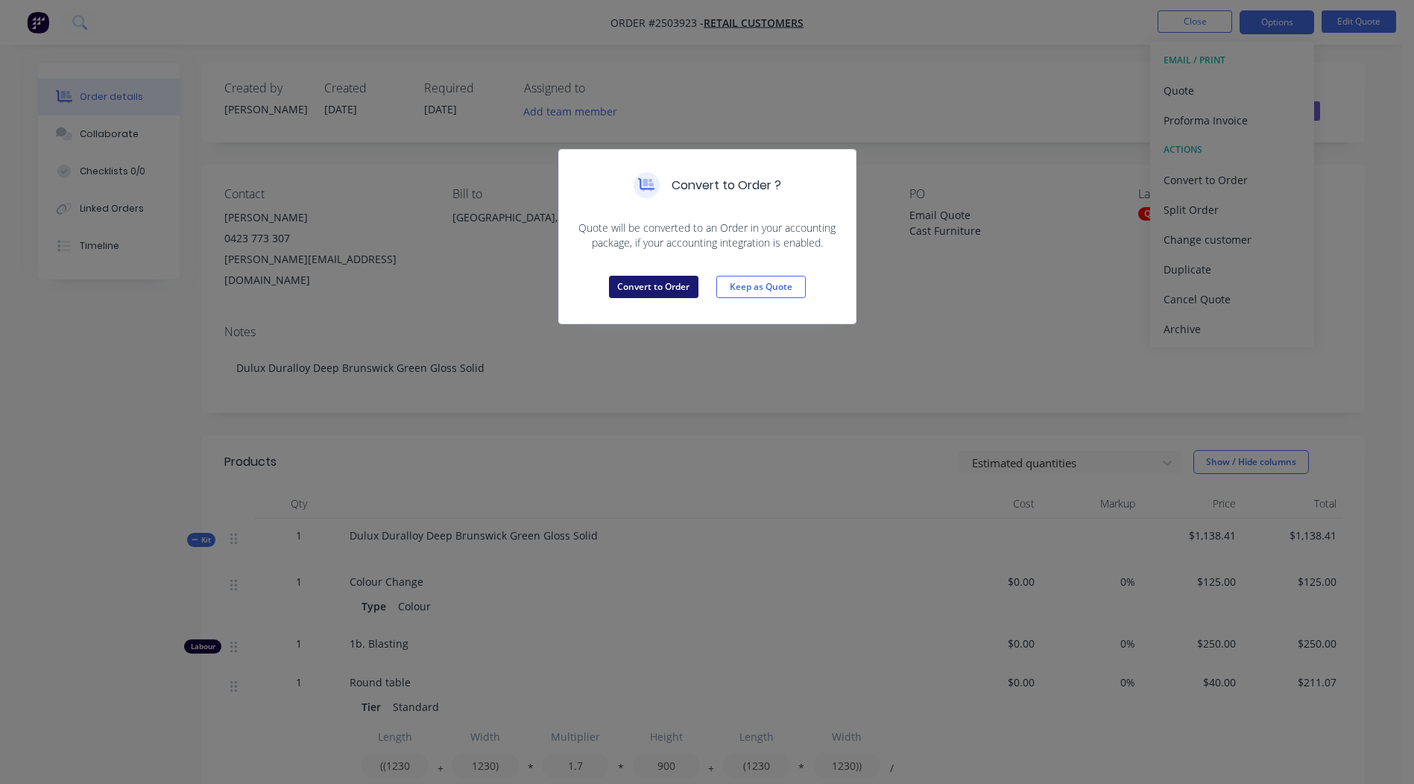
click at [639, 288] on button "Convert to Order" at bounding box center [653, 287] width 89 height 22
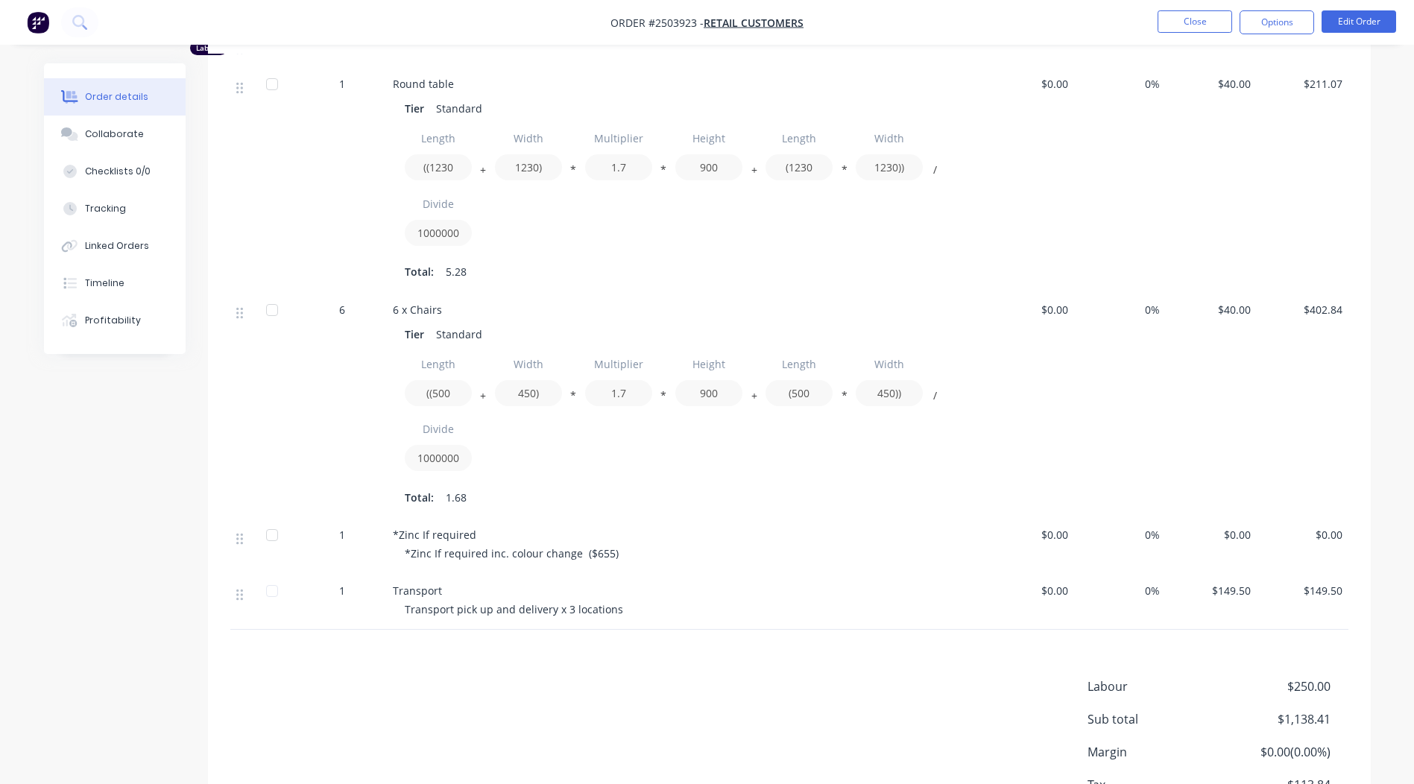
scroll to position [689, 0]
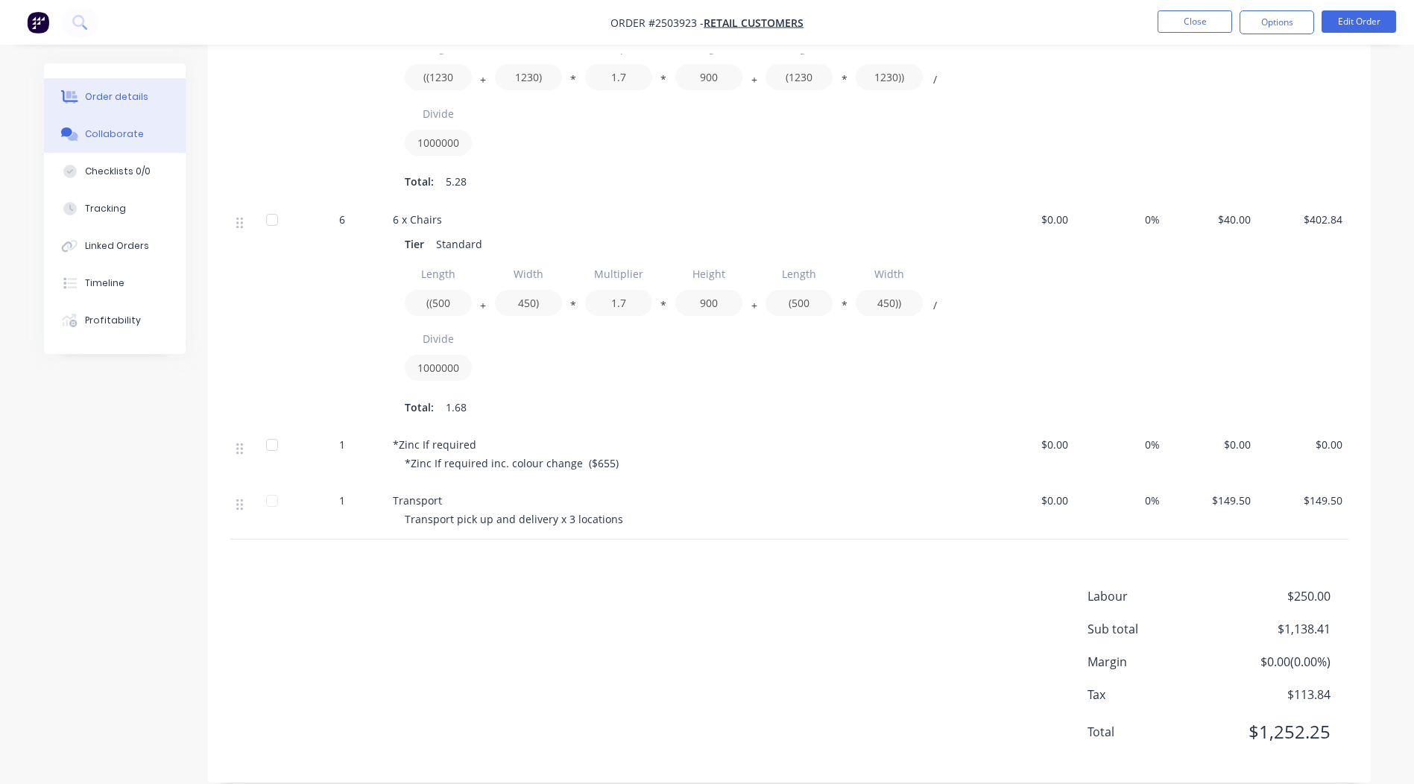
click at [86, 130] on div "Collaborate" at bounding box center [114, 133] width 59 height 13
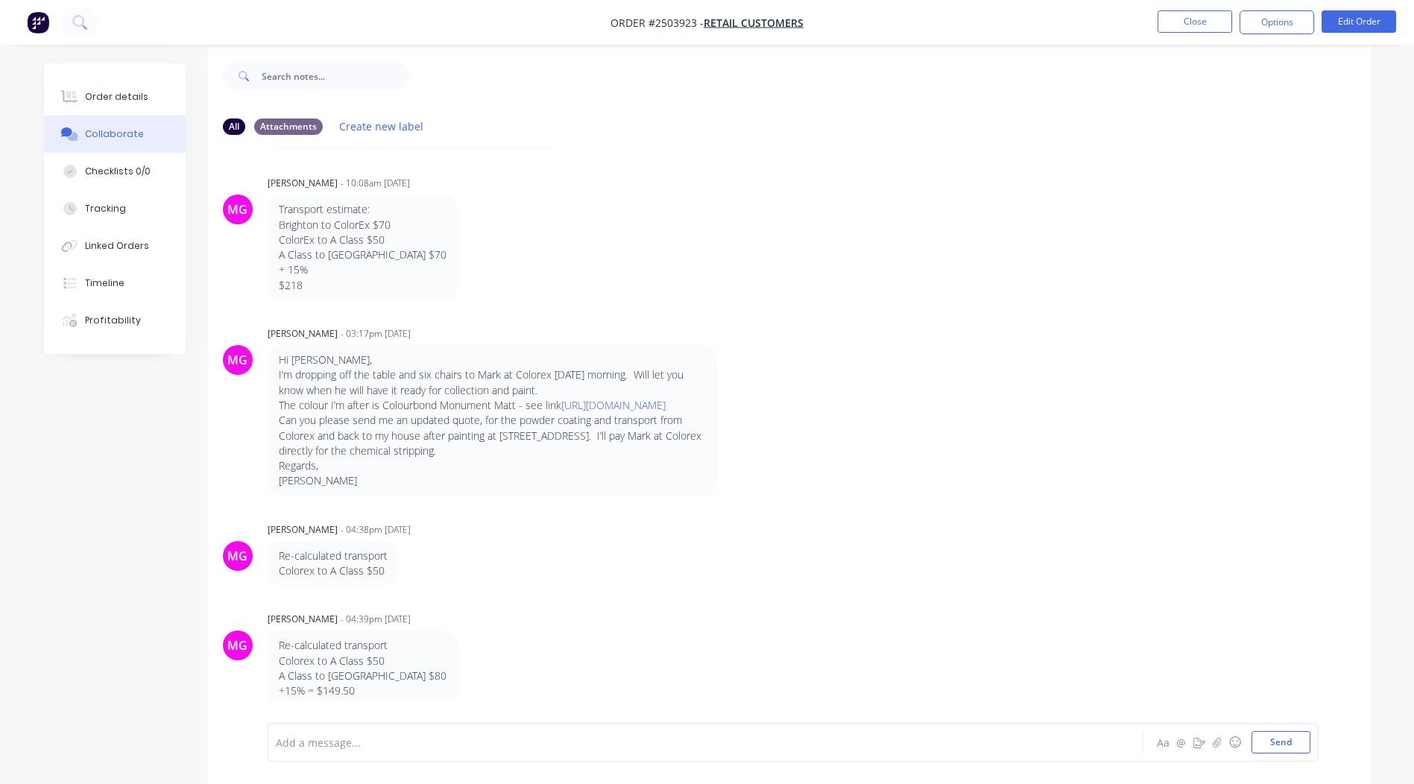
scroll to position [22, 0]
click at [902, 570] on div "MG [PERSON_NAME] - 04:38pm [DATE] Re-calculated transport Colorex to A Class $50" at bounding box center [789, 547] width 1163 height 68
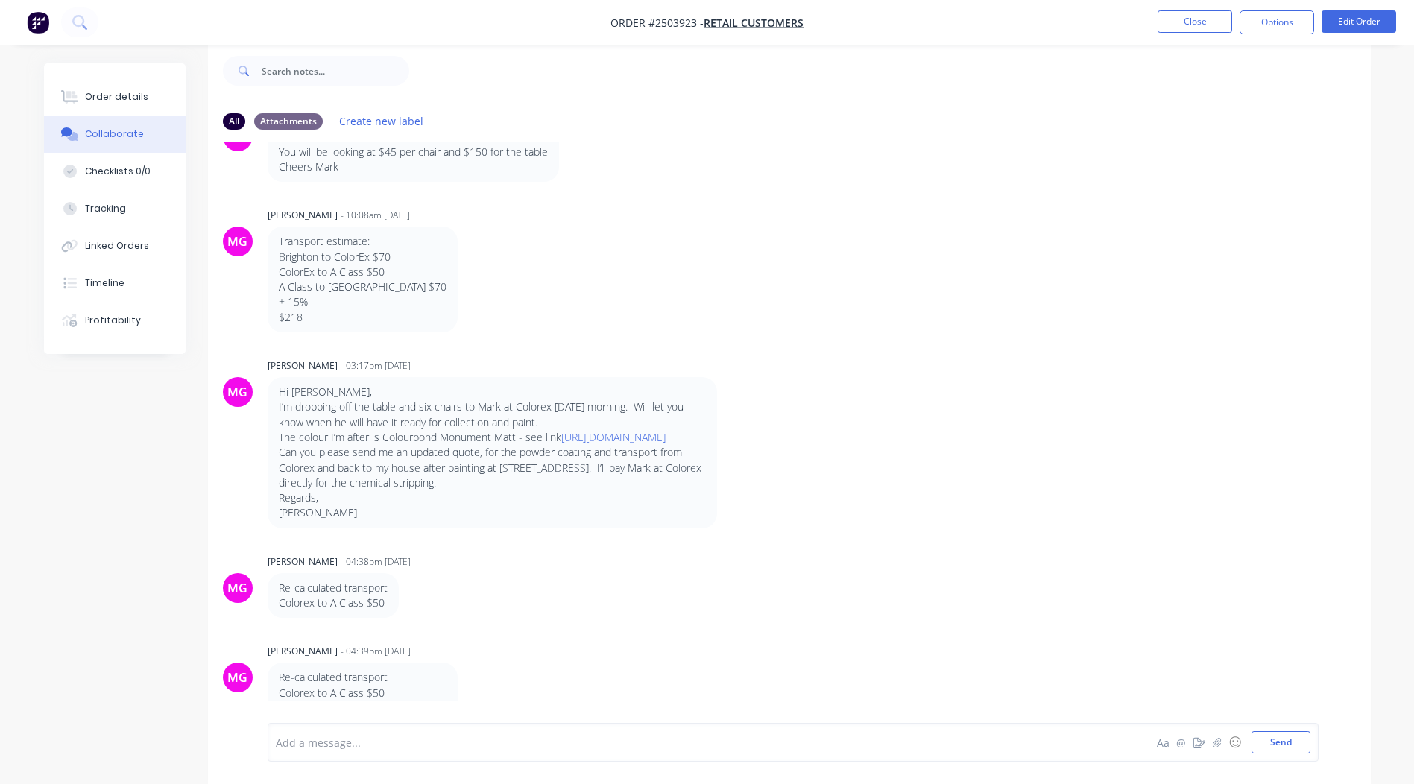
scroll to position [117, 0]
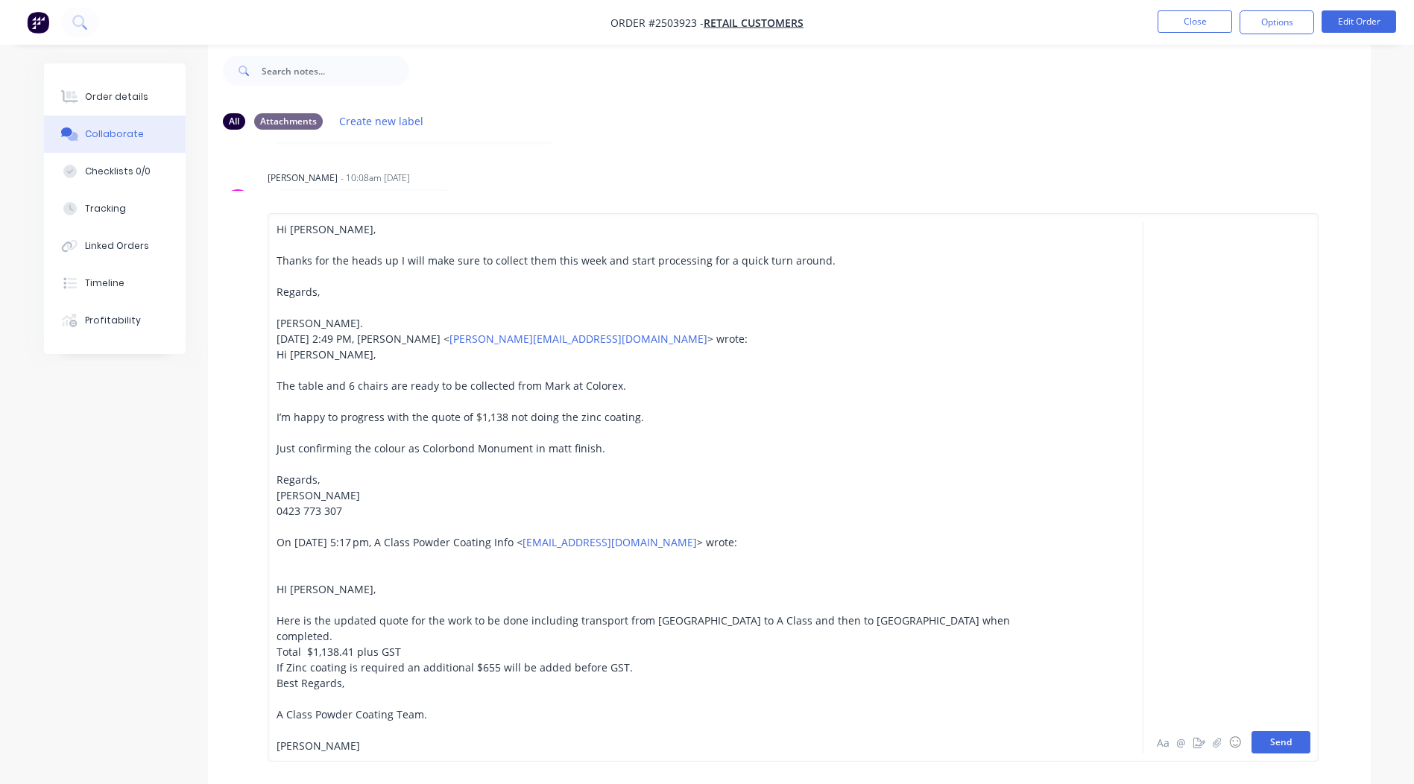
click at [1280, 746] on button "Send" at bounding box center [1280, 742] width 59 height 22
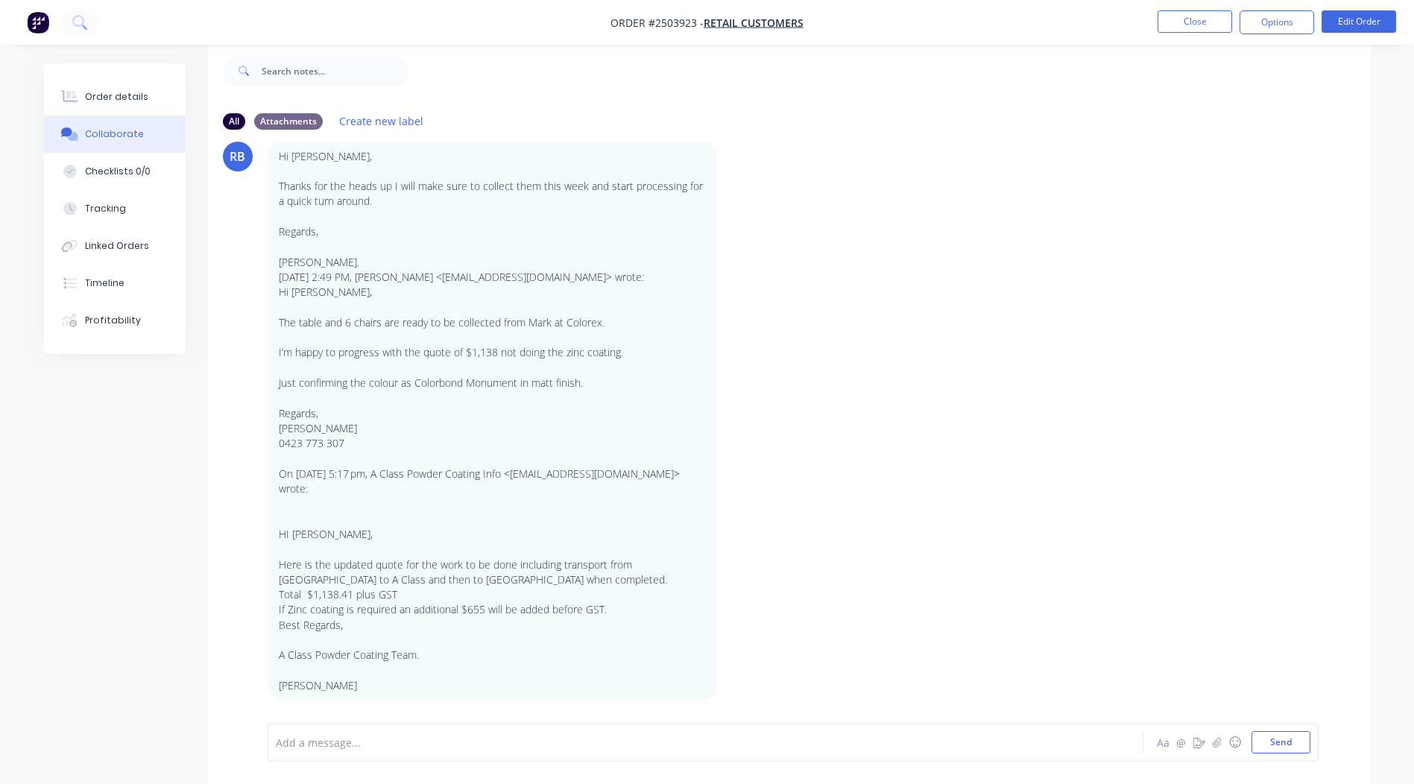
scroll to position [51, 0]
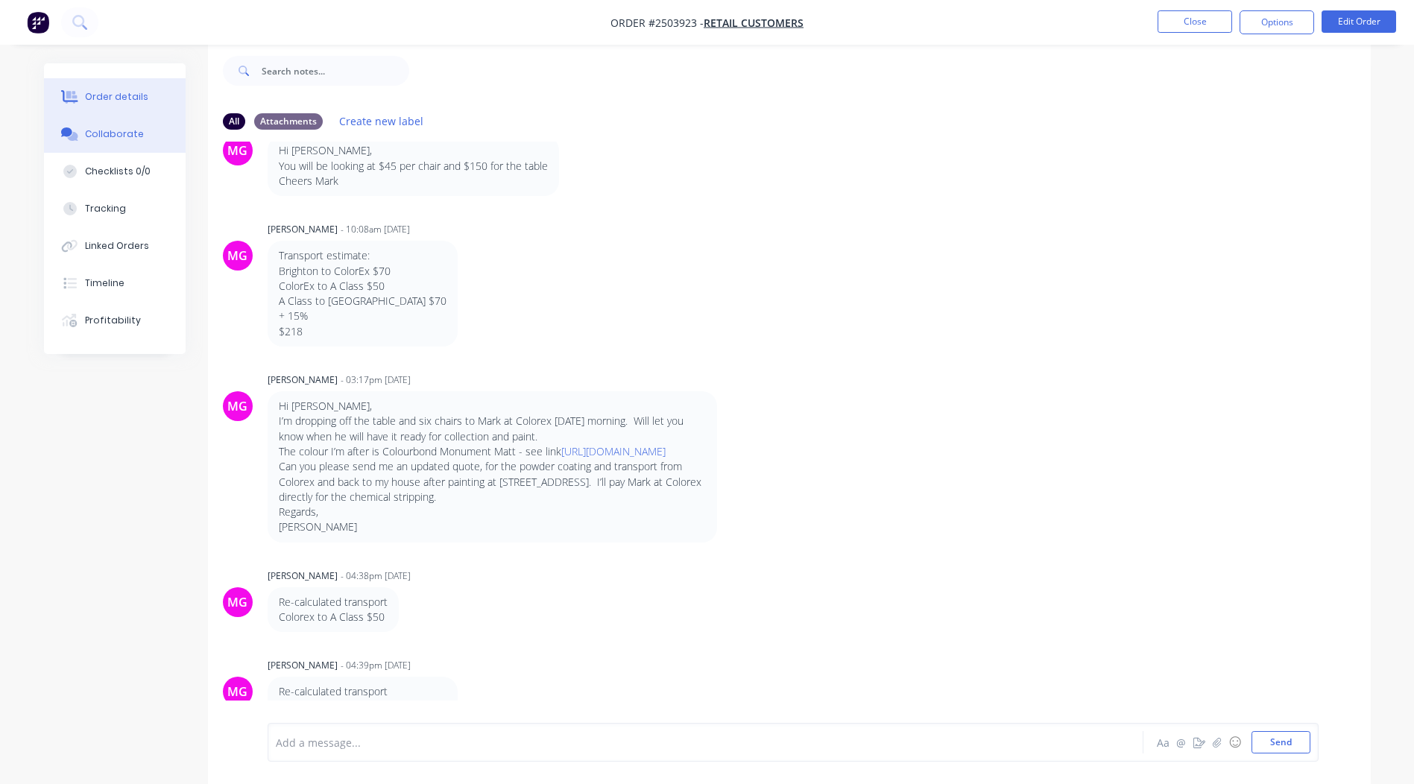
click at [93, 97] on div "Order details" at bounding box center [116, 96] width 63 height 13
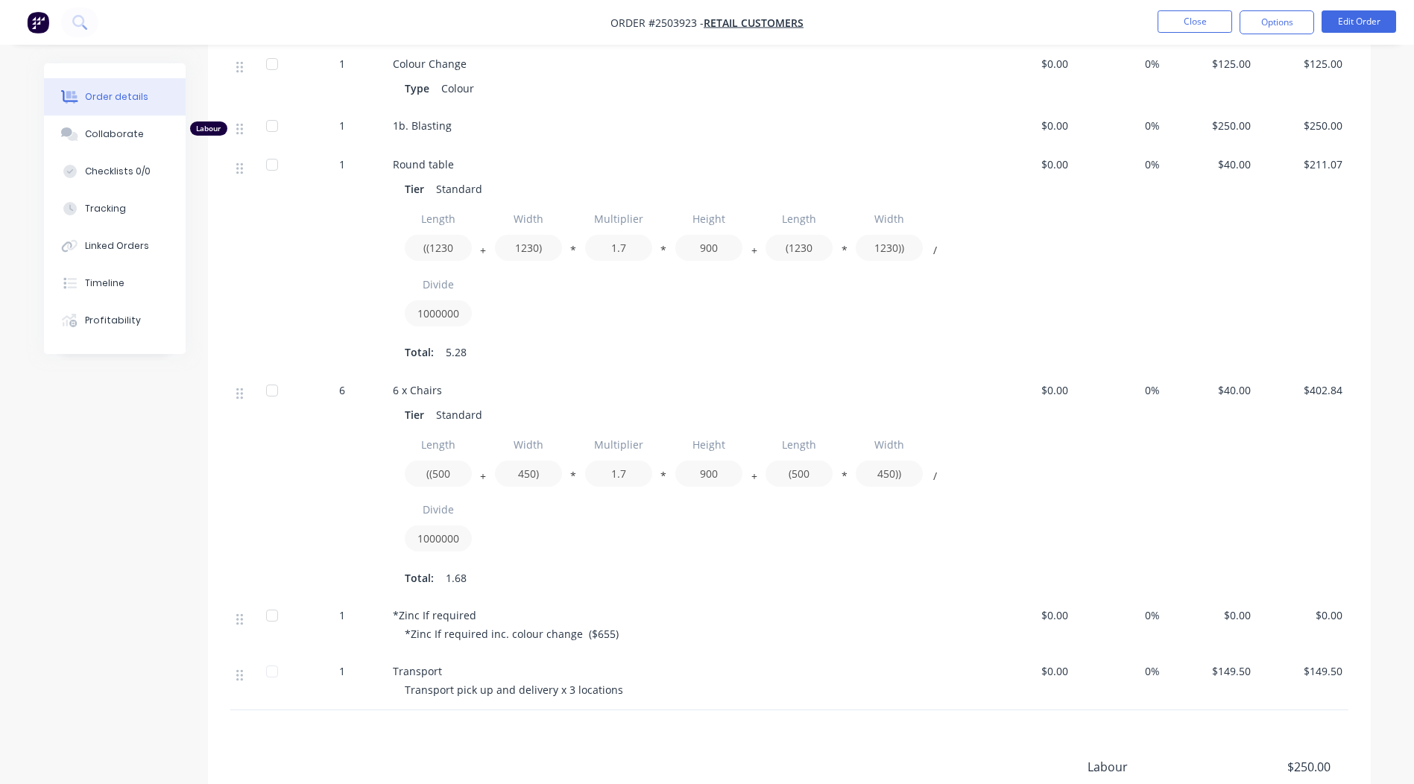
scroll to position [544, 0]
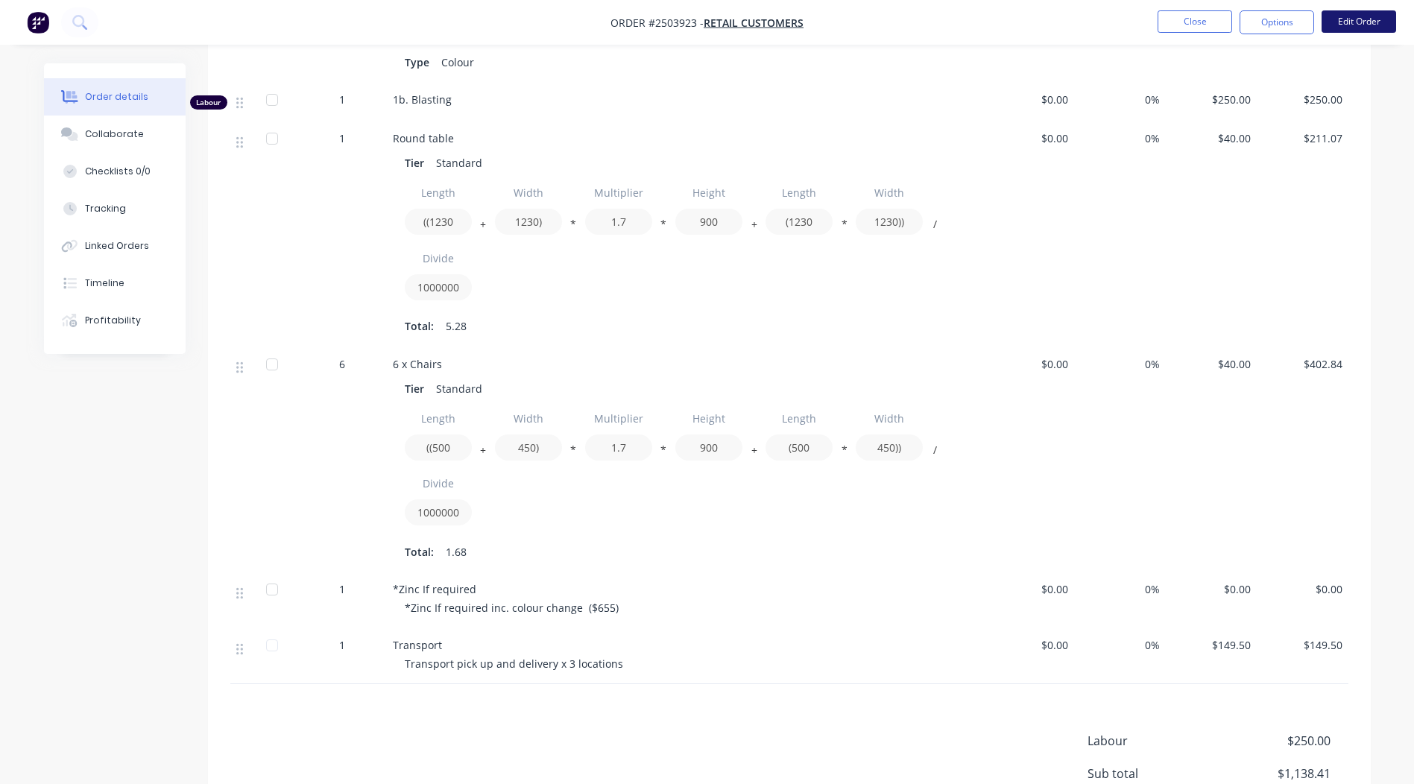
click at [1350, 17] on button "Edit Order" at bounding box center [1358, 21] width 75 height 22
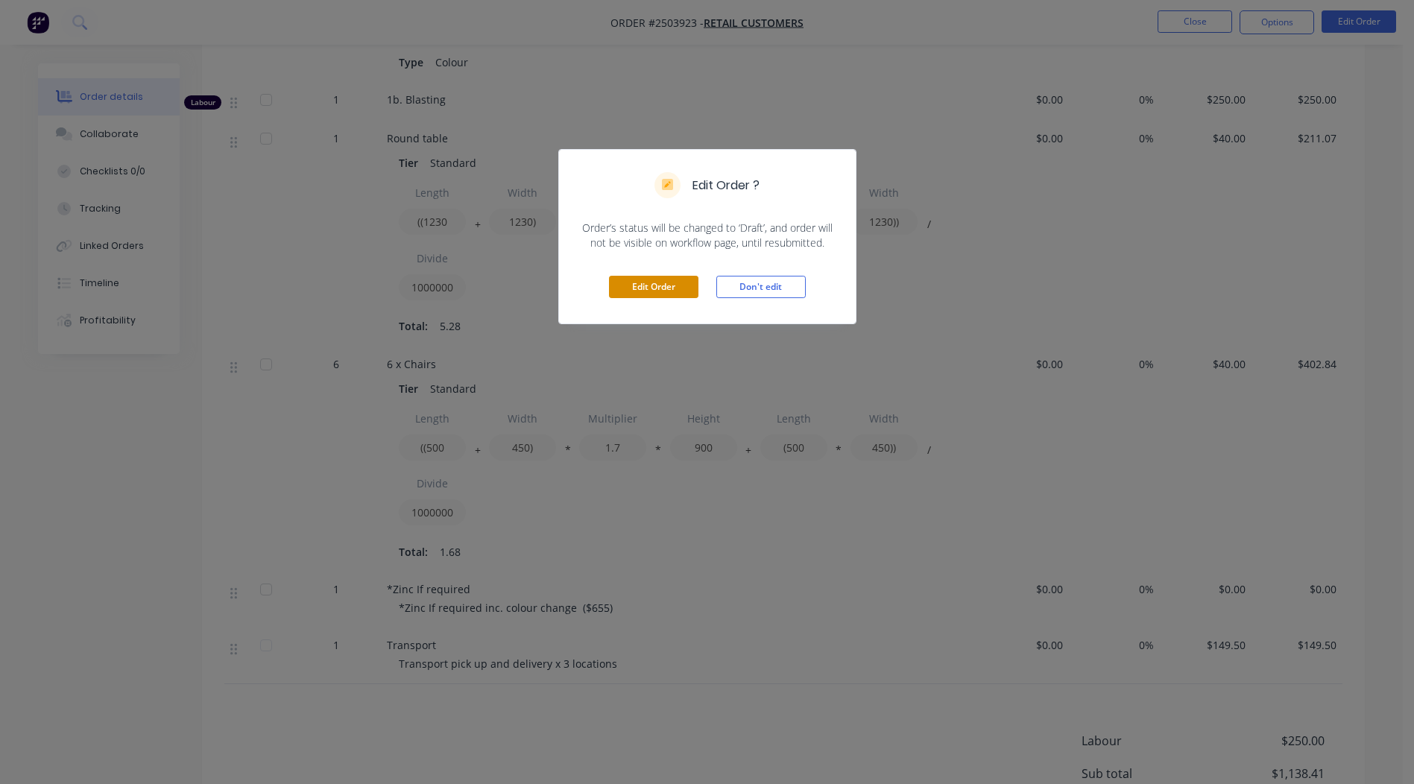
click at [668, 287] on button "Edit Order" at bounding box center [653, 287] width 89 height 22
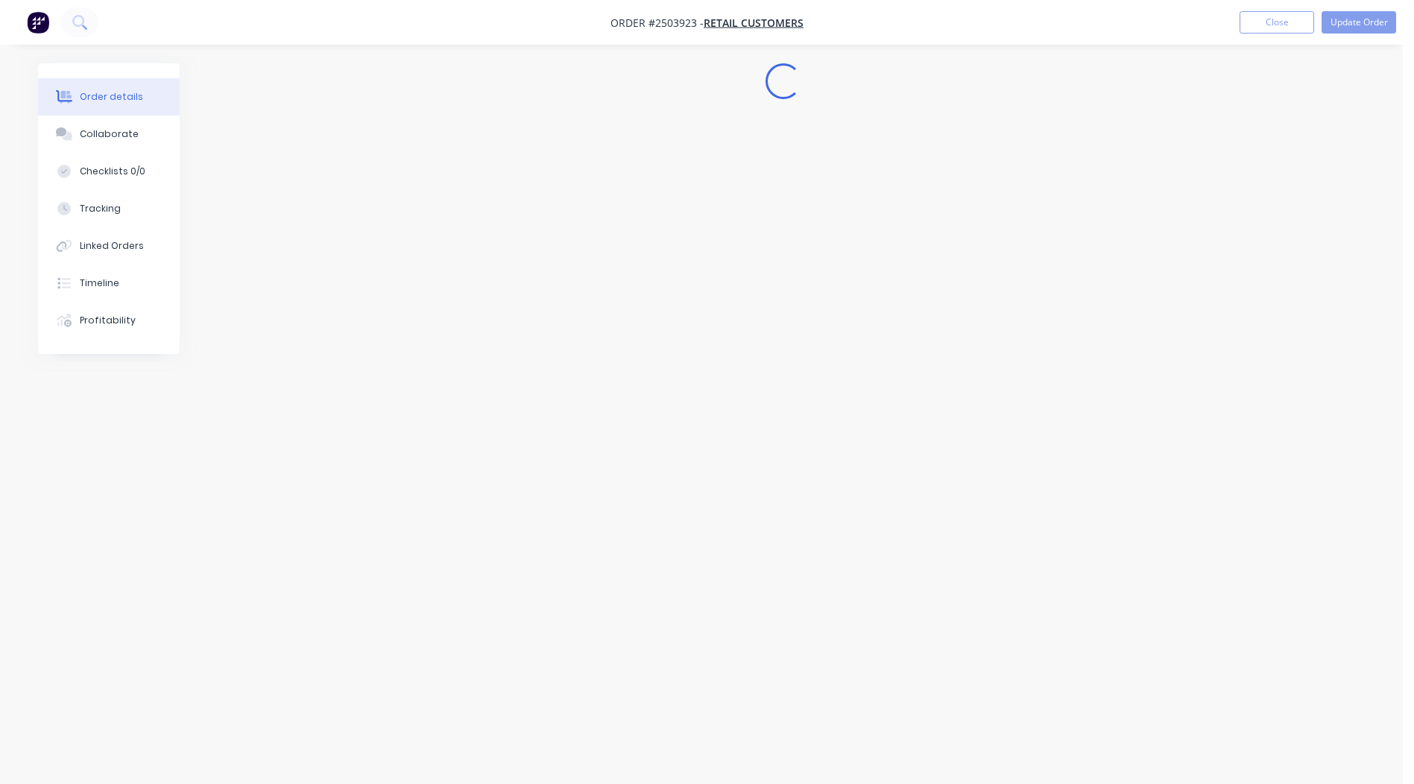
scroll to position [0, 0]
